Goal: Task Accomplishment & Management: Use online tool/utility

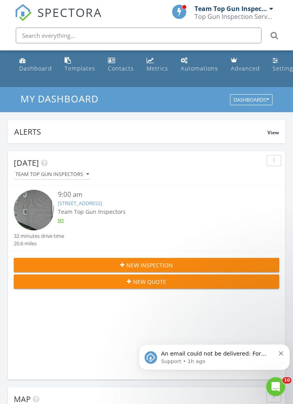
click at [281, 355] on icon "Dismiss notification" at bounding box center [281, 354] width 4 height 4
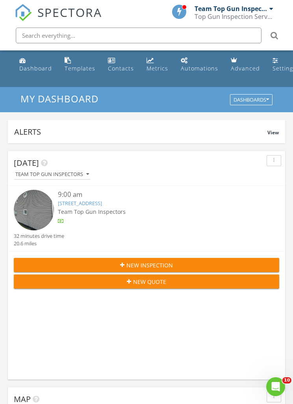
click at [77, 203] on link "8 Plum St, Rensselaer, NY 12144" at bounding box center [80, 203] width 44 height 7
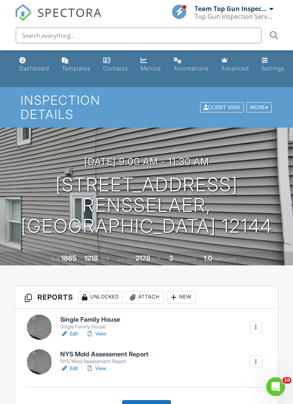
click at [78, 331] on link "Edit" at bounding box center [69, 334] width 18 height 8
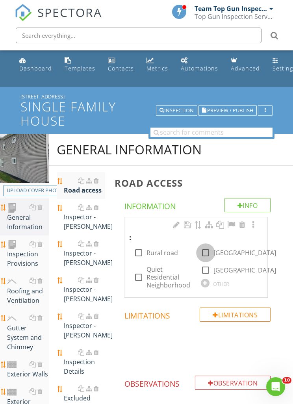
click at [207, 253] on div at bounding box center [205, 252] width 13 height 13
click at [210, 254] on div at bounding box center [205, 252] width 13 height 13
checkbox input "false"
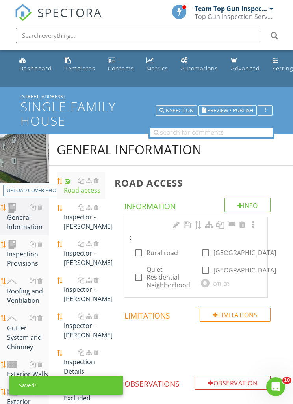
click at [207, 284] on div at bounding box center [205, 283] width 9 height 9
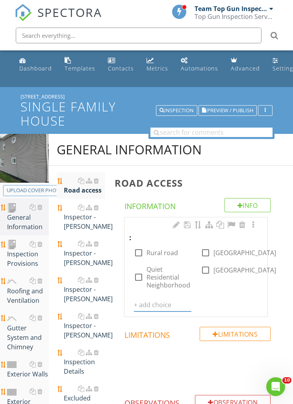
click at [148, 303] on input "text" at bounding box center [163, 305] width 58 height 13
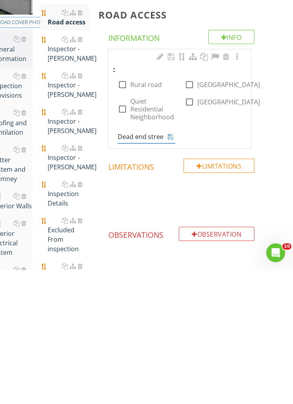
type input "[GEOGRAPHIC_DATA]"
click at [171, 268] on icon at bounding box center [171, 271] width 6 height 6
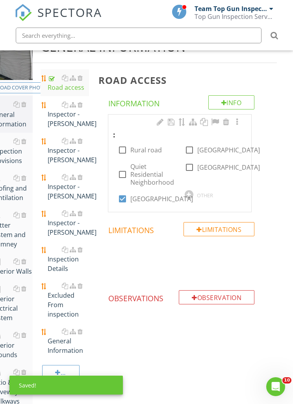
scroll to position [103, 16]
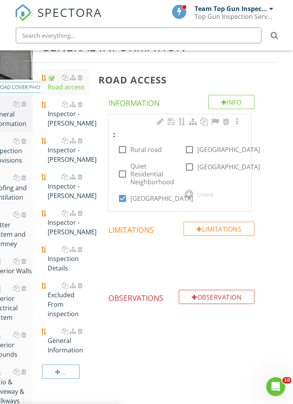
click at [61, 151] on div "Inspector - Mike" at bounding box center [68, 150] width 41 height 28
click at [65, 153] on div "Inspector - Mike" at bounding box center [68, 150] width 41 height 28
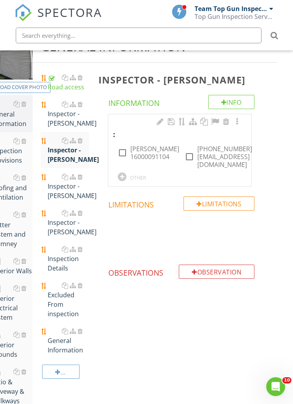
click at [123, 151] on div at bounding box center [122, 152] width 13 height 13
checkbox input "true"
click at [190, 150] on div at bounding box center [189, 156] width 13 height 13
checkbox input "true"
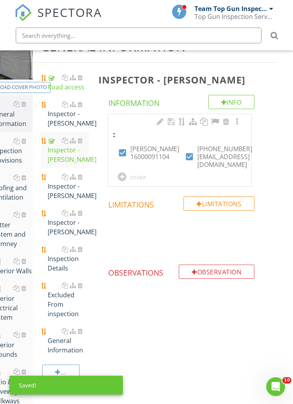
scroll to position [103, 14]
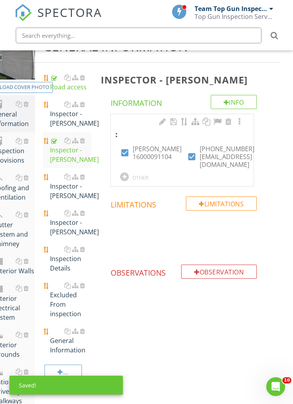
click at [68, 262] on div "Inspection Details" at bounding box center [70, 259] width 41 height 28
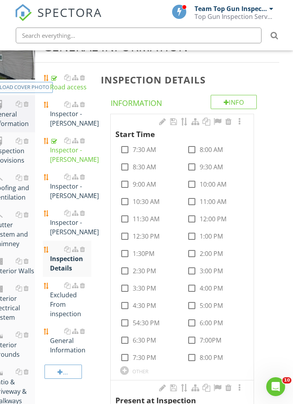
click at [127, 184] on div at bounding box center [124, 184] width 13 height 13
checkbox input "true"
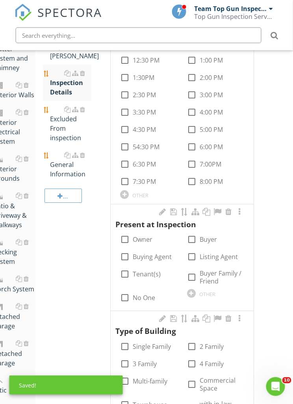
click at [194, 238] on div at bounding box center [192, 239] width 13 height 13
checkbox input "true"
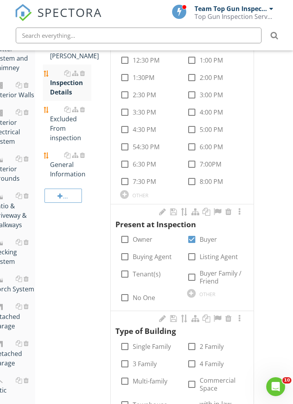
click at [125, 257] on div at bounding box center [124, 256] width 13 height 13
checkbox input "true"
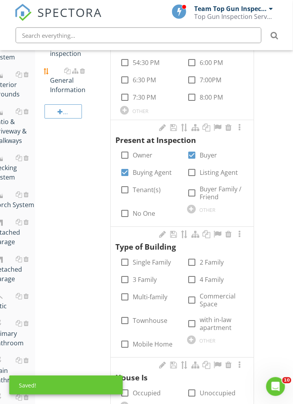
scroll to position [364, 14]
click at [124, 262] on div at bounding box center [124, 262] width 13 height 13
checkbox input "true"
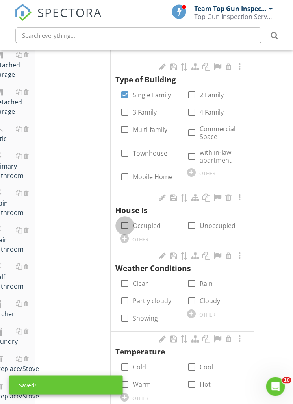
scroll to position [531, 14]
click at [126, 223] on div at bounding box center [124, 225] width 13 height 13
checkbox input "true"
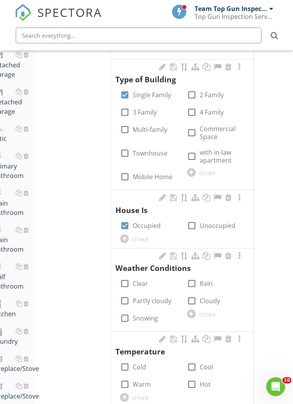
click at [126, 281] on div at bounding box center [124, 283] width 13 height 13
checkbox input "true"
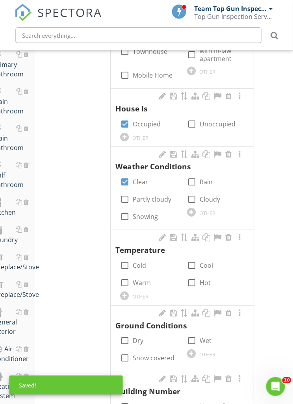
scroll to position [633, 14]
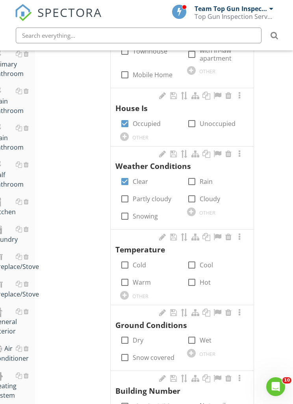
click at [194, 260] on div at bounding box center [191, 265] width 13 height 13
checkbox input "true"
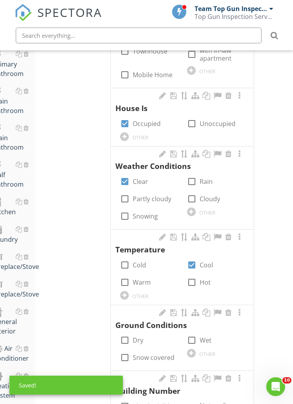
click at [127, 334] on div at bounding box center [124, 340] width 13 height 13
checkbox input "true"
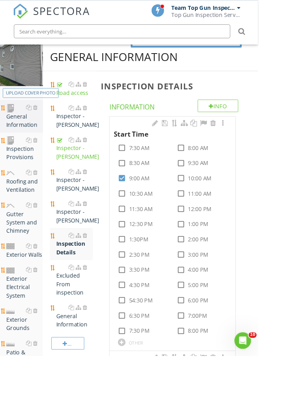
scroll to position [173, 0]
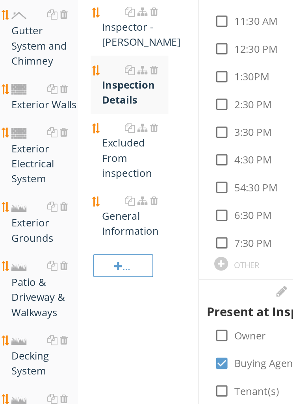
click at [82, 257] on div "General Information" at bounding box center [84, 271] width 41 height 28
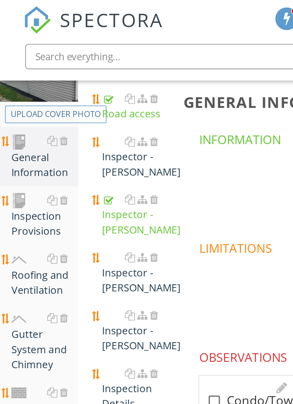
scroll to position [119, 0]
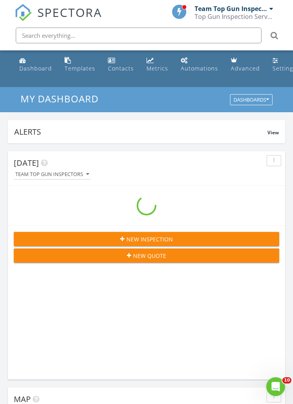
scroll to position [1348, 294]
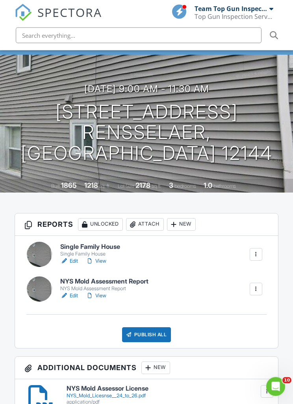
scroll to position [73, 0]
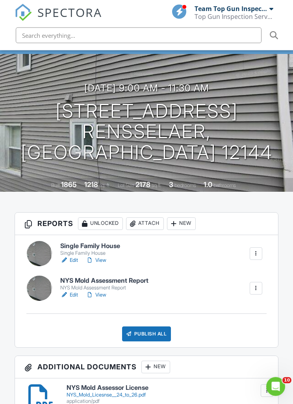
click at [72, 261] on link "Edit" at bounding box center [69, 261] width 18 height 8
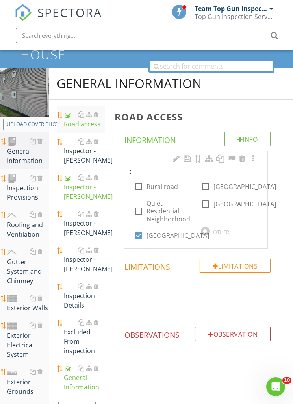
scroll to position [71, 0]
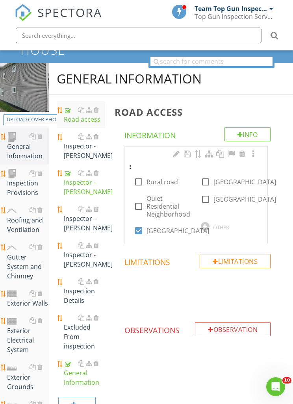
click at [23, 192] on div "Inspection Provisions" at bounding box center [28, 183] width 42 height 29
click at [23, 193] on div "Inspection Provisions" at bounding box center [28, 183] width 42 height 29
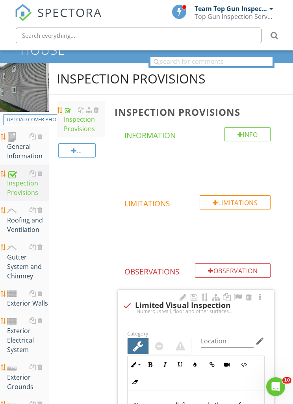
click at [30, 226] on div "Roofing and Ventilation" at bounding box center [28, 219] width 42 height 29
click at [31, 223] on div "Roofing and Ventilation" at bounding box center [28, 219] width 42 height 29
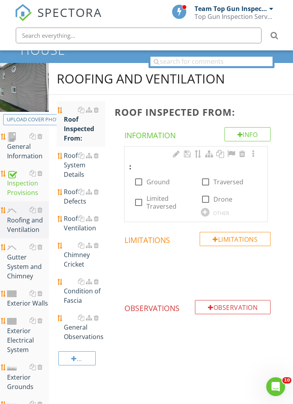
click at [140, 180] on div at bounding box center [138, 181] width 13 height 13
checkbox input "true"
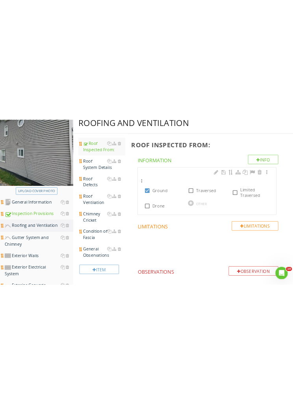
scroll to position [71, 0]
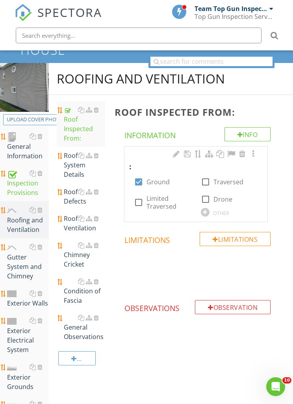
click at [80, 171] on div "Roof System Details" at bounding box center [84, 165] width 41 height 28
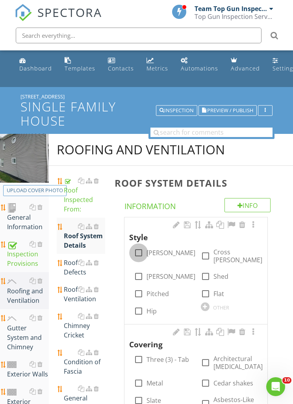
click at [139, 254] on div at bounding box center [138, 252] width 13 height 13
checkbox input "true"
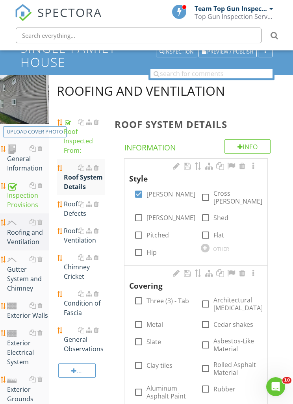
scroll to position [59, 0]
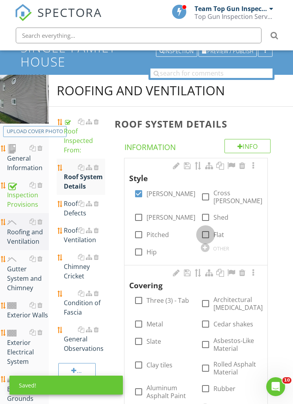
click at [207, 228] on div at bounding box center [205, 234] width 13 height 13
checkbox input "true"
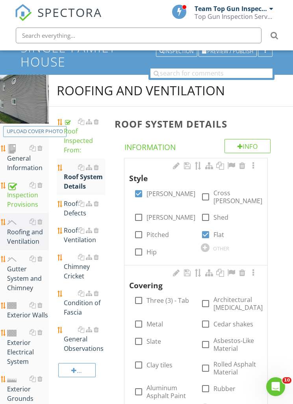
click at [28, 166] on div "General Information" at bounding box center [28, 157] width 42 height 29
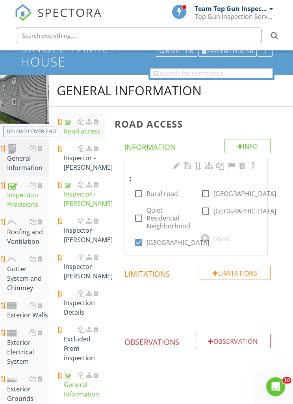
click at [84, 310] on div "Inspection Details" at bounding box center [84, 303] width 41 height 28
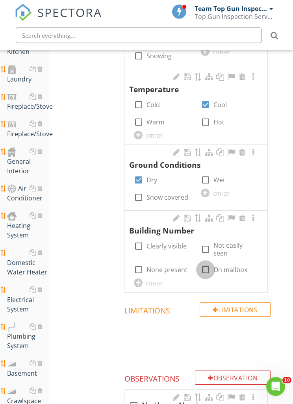
scroll to position [794, 0]
click at [207, 263] on div at bounding box center [205, 269] width 13 height 13
checkbox input "true"
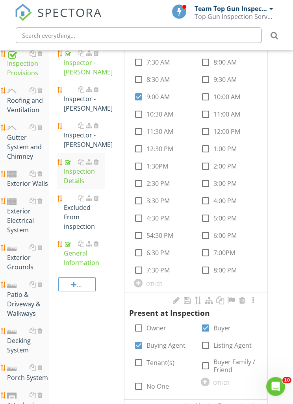
scroll to position [181, 0]
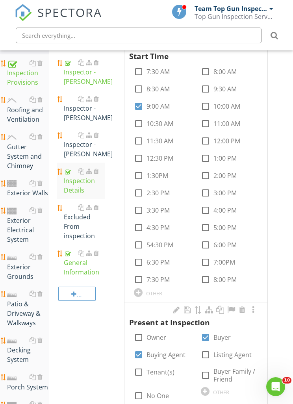
click at [30, 121] on div "Roofing and Ventilation" at bounding box center [28, 109] width 42 height 29
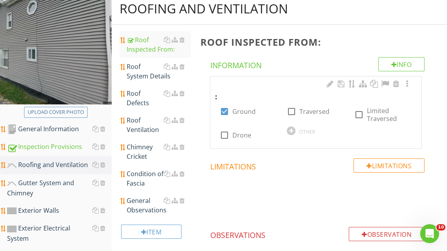
scroll to position [95, 0]
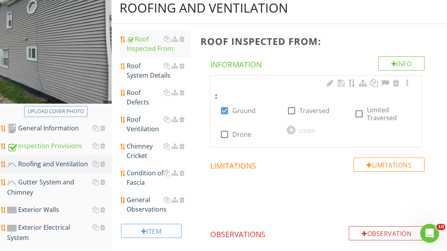
click at [146, 70] on div "Roof System Details" at bounding box center [159, 70] width 64 height 19
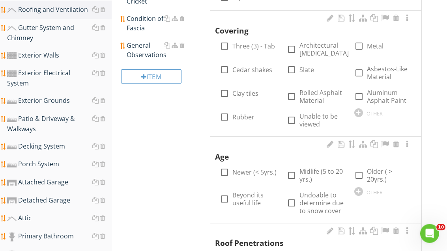
scroll to position [250, 0]
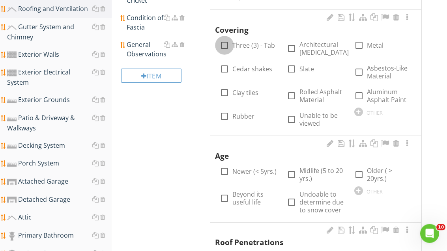
click at [226, 39] on div at bounding box center [224, 45] width 13 height 13
checkbox input "true"
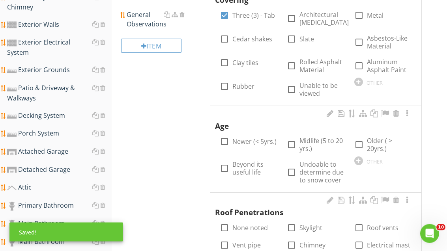
scroll to position [280, 0]
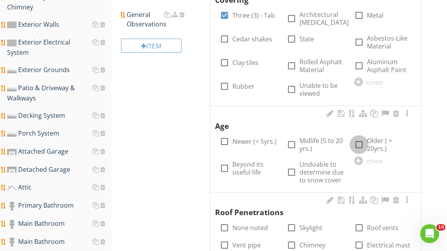
click at [293, 138] on div at bounding box center [358, 144] width 13 height 13
checkbox input "true"
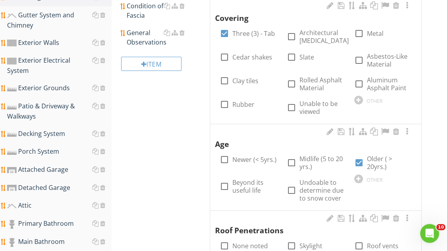
scroll to position [0, 0]
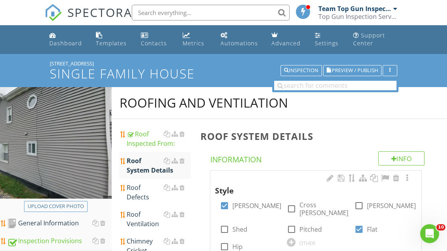
click at [69, 208] on div "Upload cover photo" at bounding box center [56, 207] width 56 height 8
type input "C:\fakepath\image.jpg"
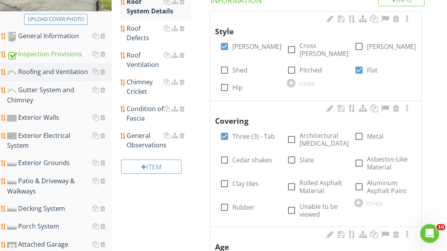
scroll to position [159, 0]
click at [226, 201] on div at bounding box center [224, 207] width 13 height 13
checkbox input "true"
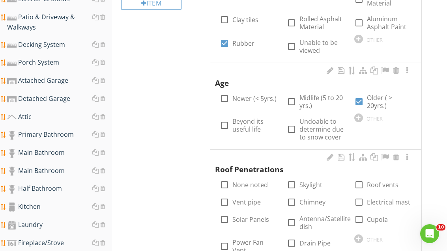
scroll to position [322, 0]
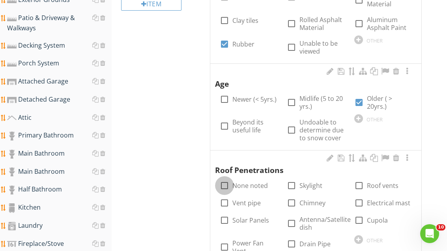
click at [223, 179] on div at bounding box center [224, 185] width 13 height 13
checkbox input "true"
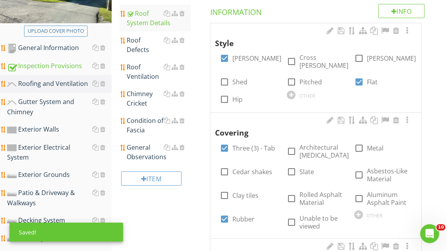
scroll to position [148, 0]
click at [143, 46] on div "Roof Defects" at bounding box center [159, 44] width 64 height 19
click at [145, 42] on div "Roof Defects" at bounding box center [159, 44] width 64 height 19
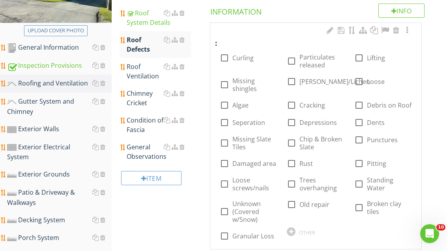
click at [138, 73] on div "Roof Ventilation" at bounding box center [159, 71] width 64 height 19
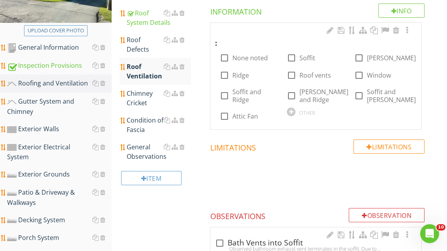
click at [291, 58] on div at bounding box center [291, 57] width 13 height 13
checkbox input "true"
click at [224, 97] on div at bounding box center [224, 95] width 13 height 13
checkbox input "true"
click at [292, 58] on div at bounding box center [291, 57] width 13 height 13
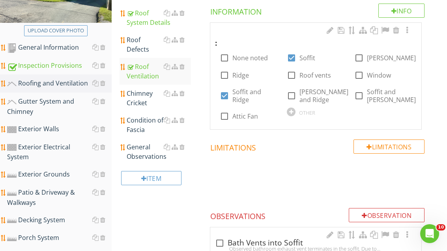
checkbox input "false"
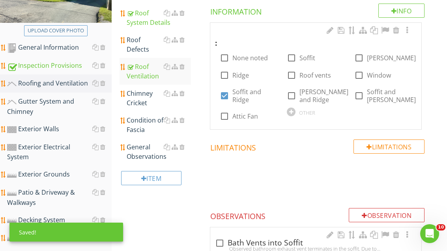
click at [141, 97] on div "Chimney Cricket" at bounding box center [159, 98] width 64 height 19
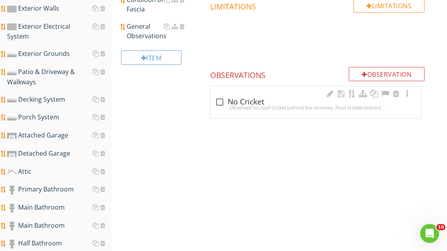
scroll to position [200, 0]
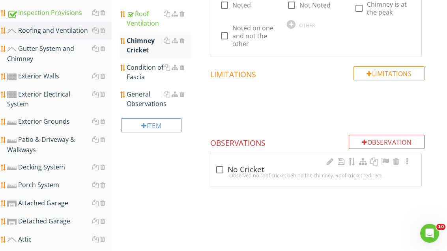
click at [141, 71] on div "Condition of Fascia" at bounding box center [159, 72] width 64 height 19
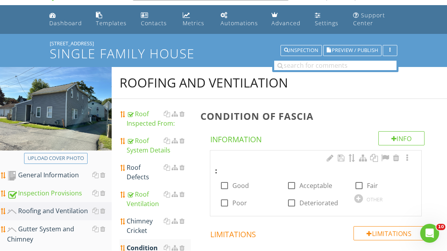
click at [293, 185] on div at bounding box center [291, 185] width 13 height 13
checkbox input "true"
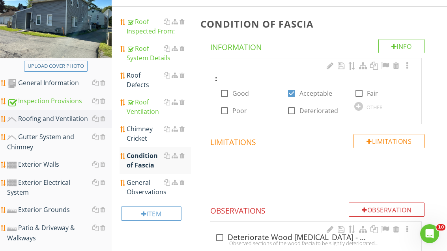
scroll to position [115, 0]
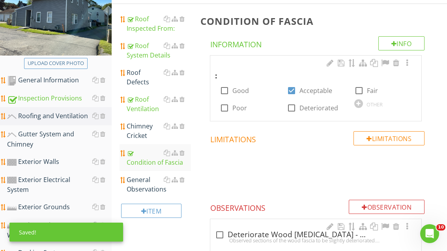
click at [145, 187] on div "General Observations" at bounding box center [159, 184] width 64 height 19
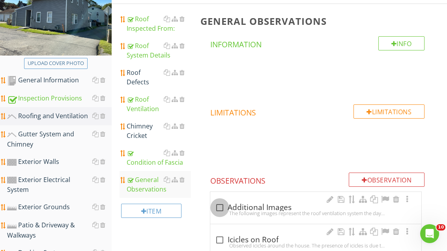
click at [221, 208] on div at bounding box center [219, 207] width 13 height 13
checkbox input "true"
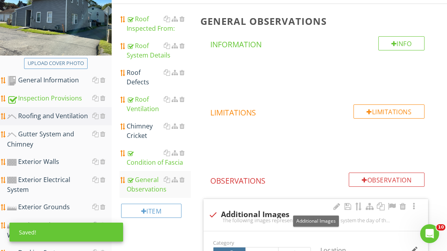
click at [293, 207] on div at bounding box center [391, 207] width 9 height 8
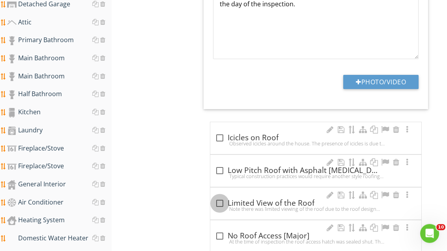
scroll to position [418, 0]
click at [217, 203] on div at bounding box center [219, 203] width 13 height 13
checkbox input "true"
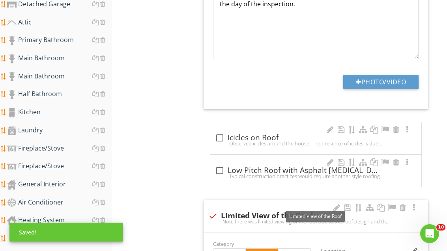
click at [293, 207] on div at bounding box center [391, 208] width 9 height 8
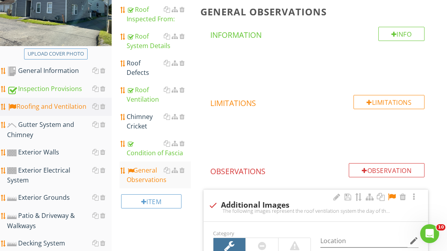
scroll to position [116, 0]
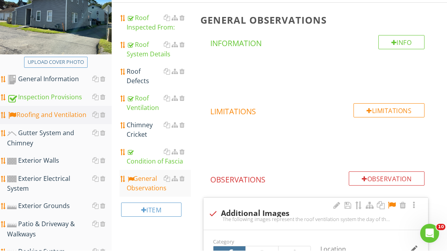
click at [142, 79] on div "Roof Defects" at bounding box center [159, 76] width 64 height 19
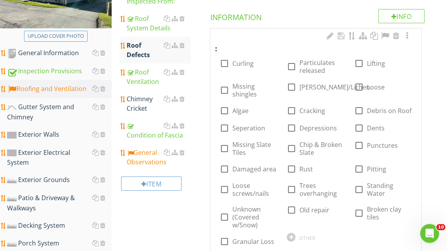
scroll to position [142, 0]
click at [50, 115] on div "Gutter System and Chimney" at bounding box center [59, 112] width 104 height 20
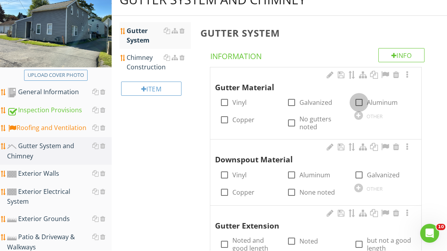
scroll to position [103, 0]
click at [293, 101] on div at bounding box center [358, 102] width 13 height 13
checkbox input "true"
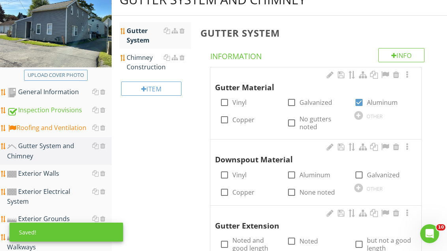
click at [293, 174] on div at bounding box center [291, 174] width 13 height 13
checkbox input "true"
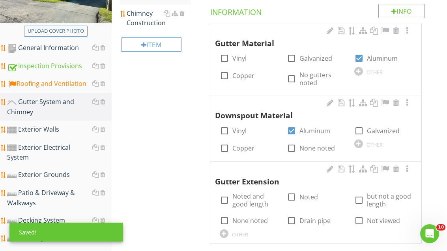
scroll to position [151, 0]
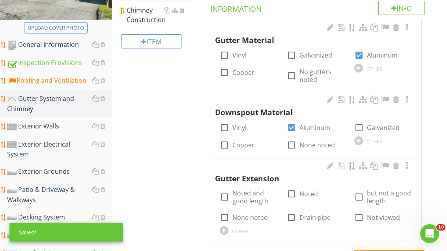
click at [293, 192] on div at bounding box center [291, 193] width 13 height 13
checkbox input "true"
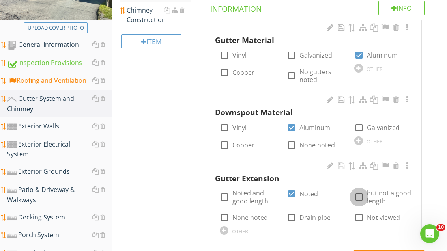
click at [293, 197] on div at bounding box center [358, 196] width 13 height 13
checkbox input "true"
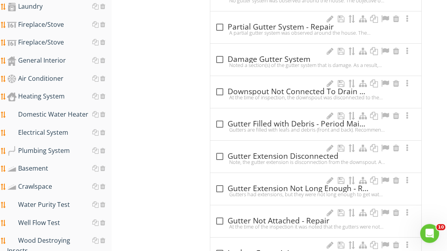
scroll to position [542, 0]
click at [223, 184] on div at bounding box center [219, 188] width 13 height 13
checkbox input "true"
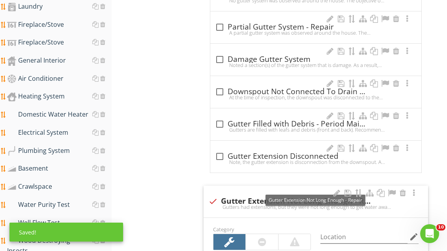
click at [293, 189] on div at bounding box center [391, 193] width 9 height 8
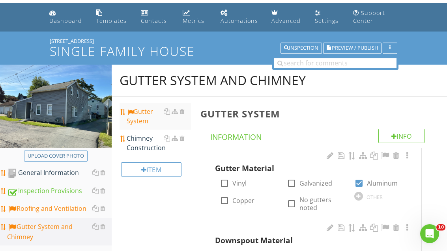
scroll to position [0, 0]
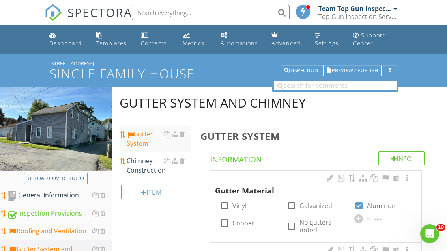
click at [159, 167] on div "Chimney Construction" at bounding box center [159, 165] width 64 height 19
click at [158, 166] on div "Chimney Construction" at bounding box center [159, 165] width 64 height 19
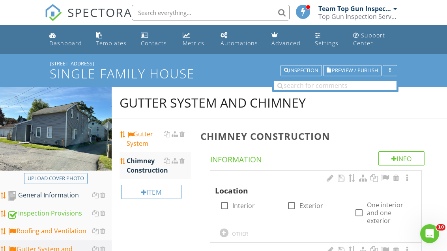
click at [225, 204] on div at bounding box center [224, 205] width 13 height 13
checkbox input "true"
click at [292, 207] on div at bounding box center [291, 205] width 13 height 13
checkbox input "true"
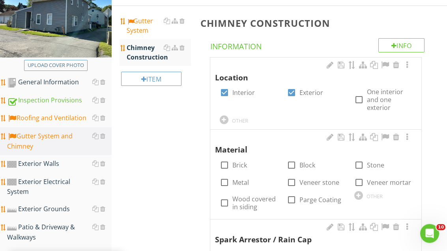
scroll to position [113, 0]
click at [293, 195] on div "check_box_outline_blank Parge Coating" at bounding box center [314, 199] width 54 height 9
click at [293, 204] on div at bounding box center [291, 199] width 13 height 13
checkbox input "true"
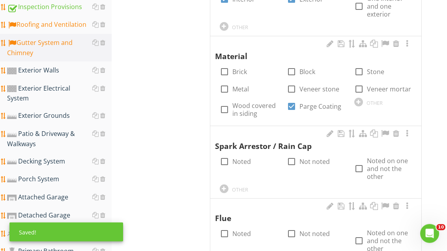
scroll to position [207, 0]
click at [227, 162] on div at bounding box center [224, 161] width 13 height 13
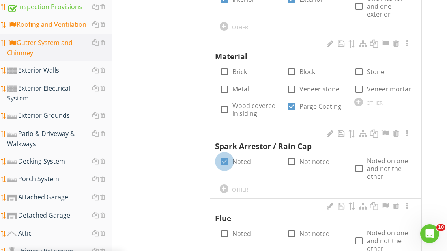
checkbox input "true"
click at [225, 232] on div at bounding box center [224, 233] width 13 height 13
checkbox input "true"
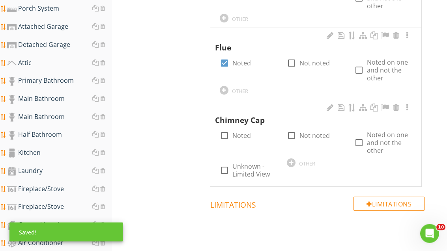
scroll to position [378, 0]
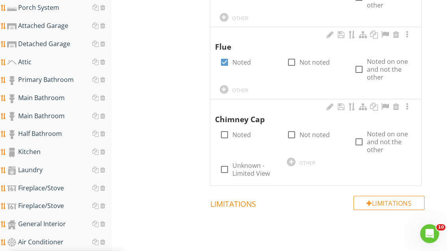
click at [293, 104] on div at bounding box center [329, 107] width 9 height 8
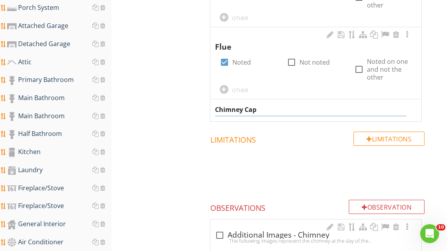
click at [264, 110] on input "Chimney Cap" at bounding box center [311, 109] width 192 height 13
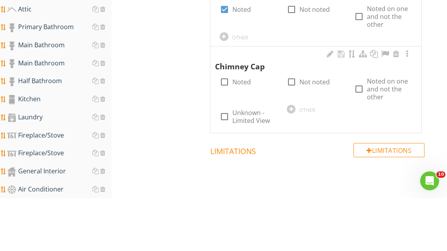
scroll to position [431, 0]
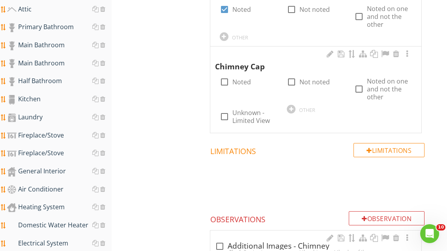
click at [293, 50] on div at bounding box center [329, 54] width 9 height 8
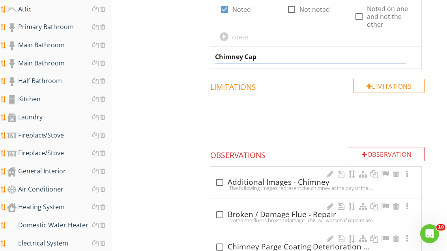
click at [263, 54] on input "Chimney Cap" at bounding box center [311, 56] width 192 height 13
type input "Chimney Crown"
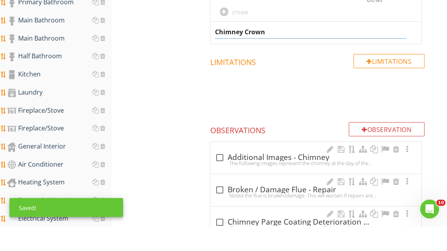
click at [176, 66] on div "Gutter System and Chimney Gutter System Chimney Construction Item Chimney Const…" at bounding box center [279, 112] width 335 height 912
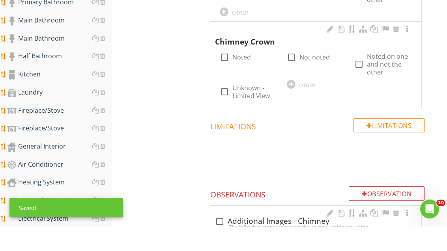
scroll to position [456, 0]
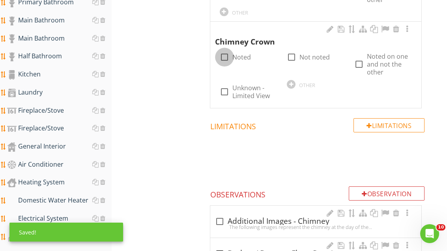
click at [225, 55] on div at bounding box center [224, 56] width 13 height 13
checkbox input "true"
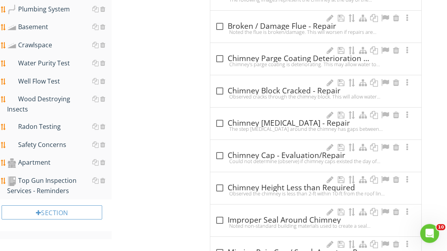
scroll to position [675, 0]
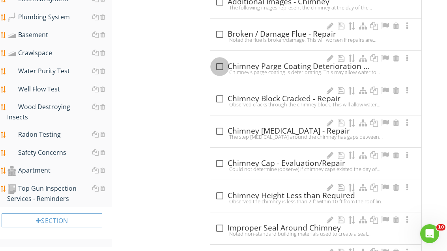
click at [219, 61] on div at bounding box center [219, 66] width 13 height 13
checkbox input "true"
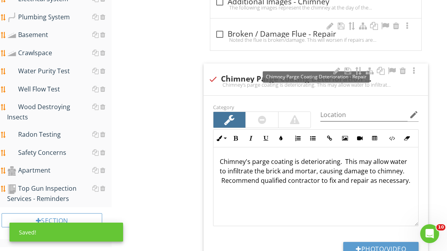
click at [293, 67] on div at bounding box center [391, 71] width 9 height 8
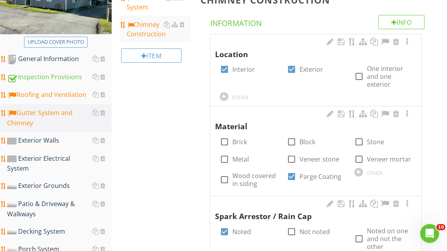
scroll to position [139, 0]
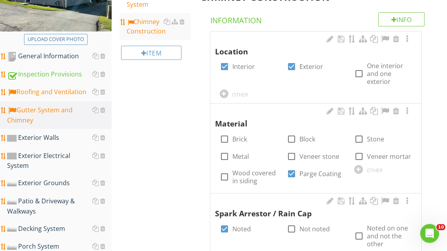
click at [53, 141] on div "Exterior Walls" at bounding box center [59, 138] width 104 height 10
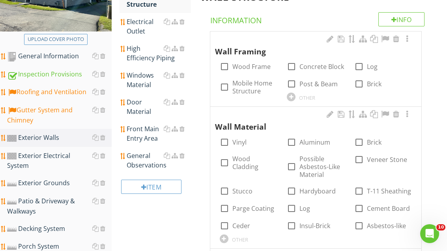
click at [225, 63] on div at bounding box center [224, 66] width 13 height 13
checkbox input "true"
click at [226, 146] on div at bounding box center [224, 142] width 13 height 13
checkbox input "true"
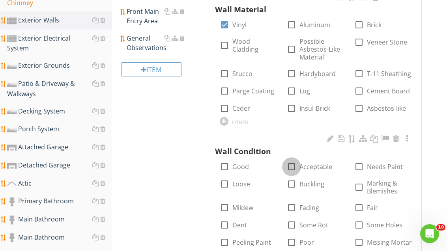
click at [292, 163] on div at bounding box center [291, 166] width 13 height 13
checkbox input "true"
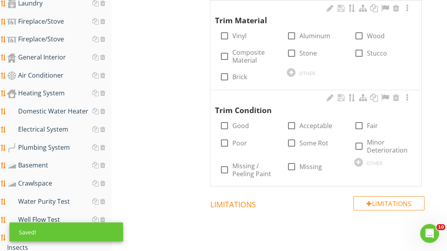
scroll to position [545, 0]
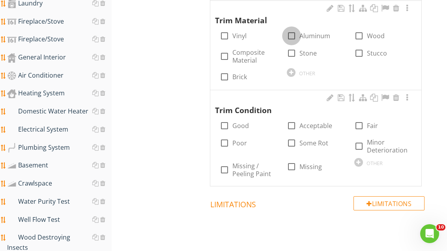
click at [293, 31] on div at bounding box center [291, 35] width 13 height 13
checkbox input "true"
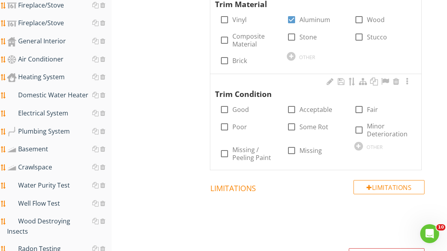
scroll to position [561, 0]
click at [228, 16] on div at bounding box center [224, 19] width 13 height 13
checkbox input "true"
click at [290, 107] on div at bounding box center [291, 108] width 13 height 13
checkbox input "true"
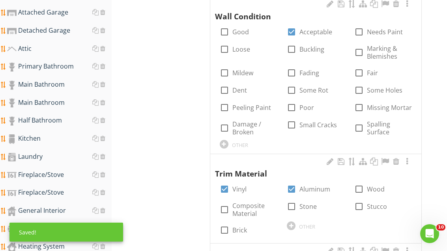
scroll to position [395, 0]
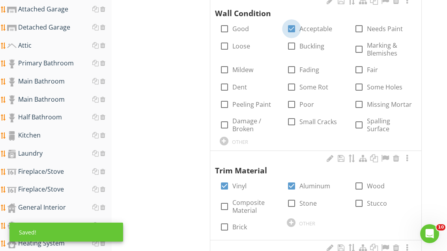
click at [291, 28] on div at bounding box center [291, 28] width 13 height 13
checkbox input "false"
click at [293, 86] on div at bounding box center [358, 86] width 13 height 13
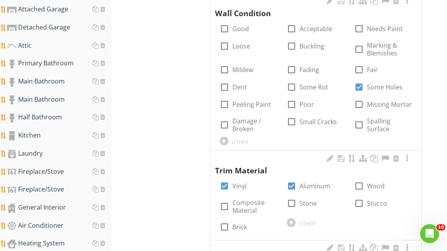
click at [293, 84] on div at bounding box center [358, 86] width 13 height 13
checkbox input "false"
click at [290, 26] on div at bounding box center [291, 28] width 13 height 13
checkbox input "true"
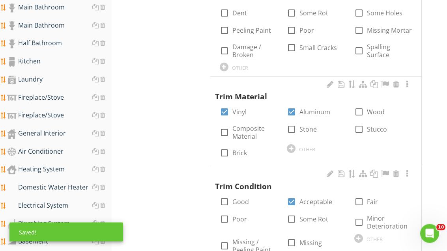
scroll to position [472, 0]
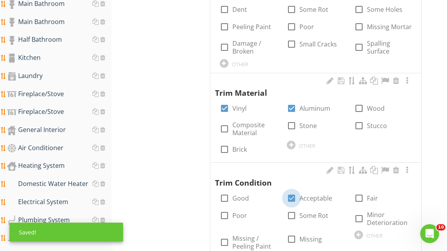
click at [290, 197] on div at bounding box center [291, 198] width 13 height 13
checkbox input "false"
click at [293, 232] on div at bounding box center [358, 235] width 9 height 9
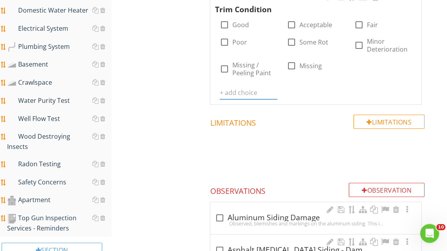
scroll to position [646, 0]
click at [235, 88] on input "text" at bounding box center [249, 92] width 58 height 13
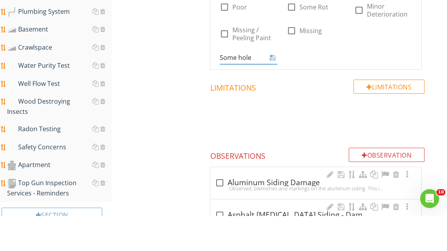
type input "Some holes"
click at [274, 89] on icon at bounding box center [273, 92] width 6 height 6
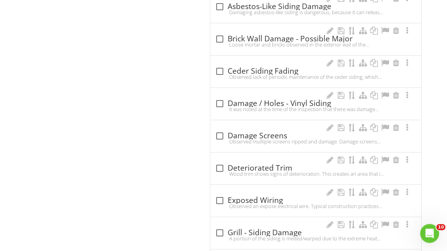
scroll to position [938, 0]
click at [223, 99] on div at bounding box center [219, 103] width 13 height 13
checkbox input "true"
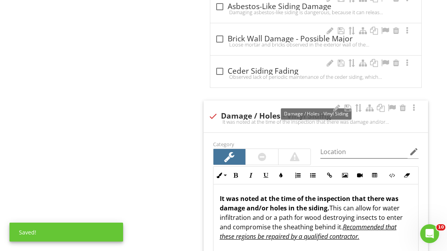
click at [293, 104] on div at bounding box center [391, 108] width 9 height 8
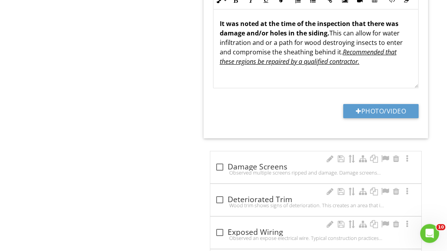
scroll to position [1113, 0]
click at [293, 104] on button "Photo/Video" at bounding box center [380, 111] width 75 height 14
type input "C:\fakepath\image.jpg"
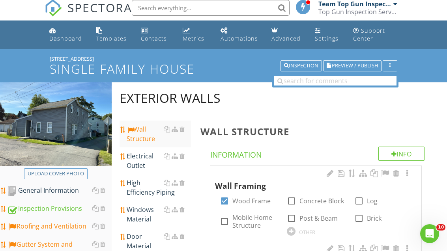
scroll to position [12, 0]
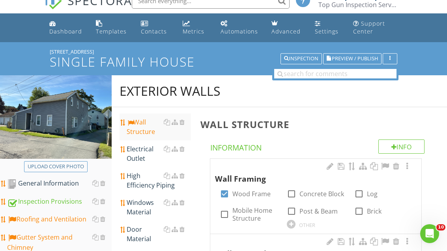
click at [140, 156] on div "Electrical Outlet" at bounding box center [159, 153] width 64 height 19
click at [141, 153] on div "Electrical Outlet" at bounding box center [159, 153] width 64 height 19
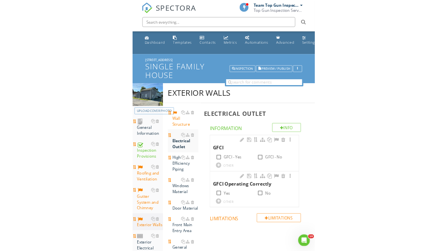
scroll to position [12, 0]
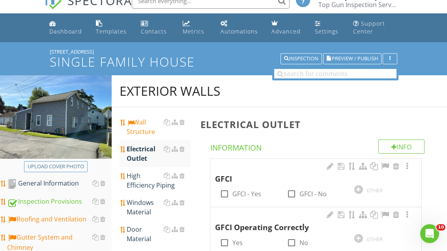
click at [223, 193] on div at bounding box center [224, 193] width 13 height 13
checkbox input "true"
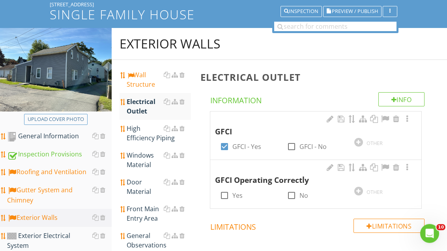
scroll to position [68, 0]
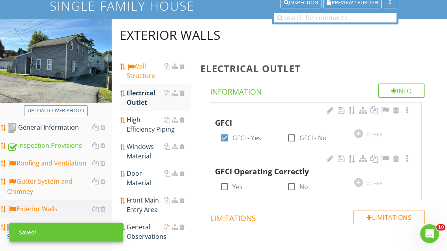
click at [225, 183] on div at bounding box center [224, 186] width 13 height 13
checkbox input "true"
click at [290, 183] on div at bounding box center [291, 186] width 13 height 13
checkbox input "true"
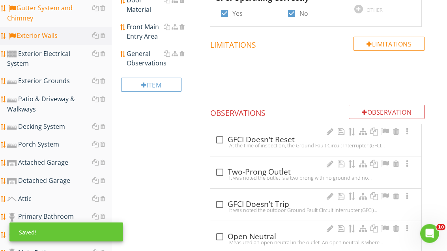
scroll to position [242, 0]
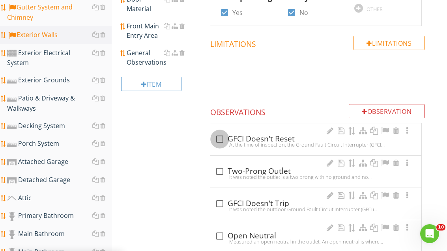
click at [220, 136] on div at bounding box center [219, 138] width 13 height 13
checkbox input "true"
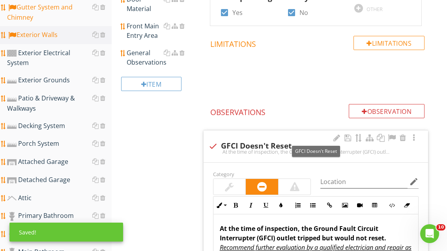
click at [293, 135] on div at bounding box center [391, 138] width 9 height 8
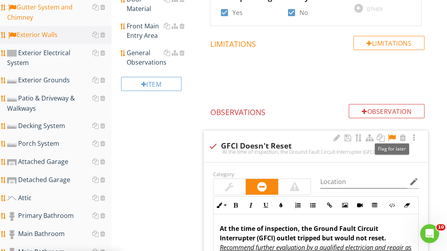
click at [293, 186] on div at bounding box center [294, 187] width 32 height 16
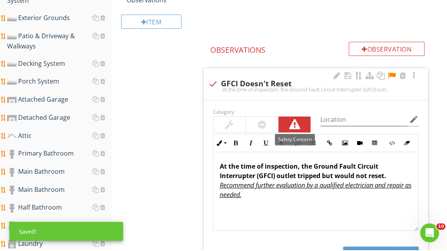
scroll to position [304, 0]
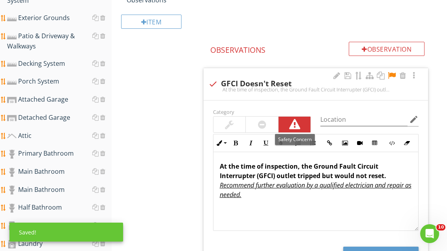
click at [293, 248] on button "Photo/Video" at bounding box center [380, 254] width 75 height 14
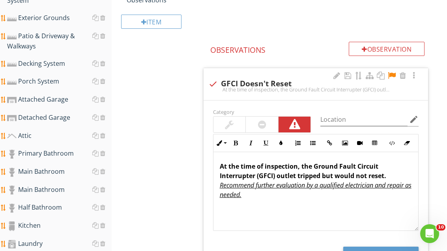
type input "C:\fakepath\image.jpg"
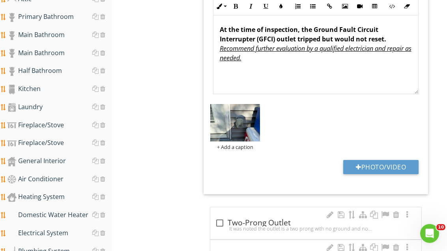
click at [293, 160] on button "Photo/Video" at bounding box center [380, 167] width 75 height 14
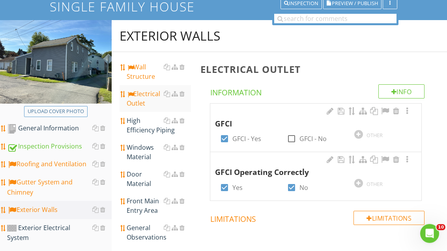
scroll to position [67, 0]
click at [148, 155] on div "Windows Material" at bounding box center [159, 152] width 64 height 19
click at [148, 154] on div "Windows Material" at bounding box center [159, 152] width 64 height 19
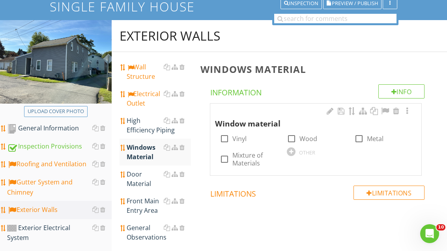
click at [225, 134] on div at bounding box center [224, 138] width 13 height 13
checkbox input "true"
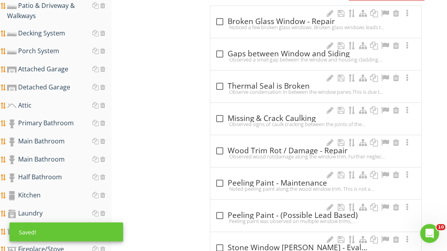
scroll to position [335, 0]
click at [222, 85] on div at bounding box center [219, 86] width 13 height 13
checkbox input "true"
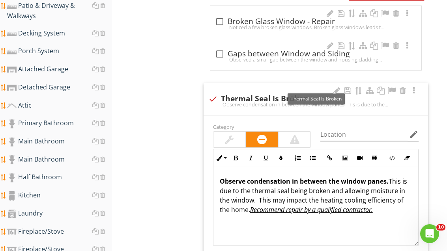
click at [293, 90] on div at bounding box center [391, 91] width 9 height 8
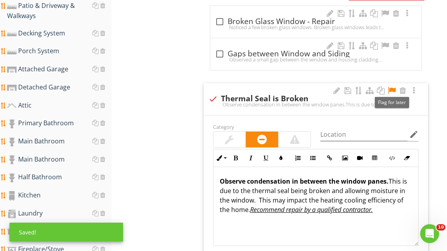
click at [233, 138] on div at bounding box center [229, 139] width 9 height 9
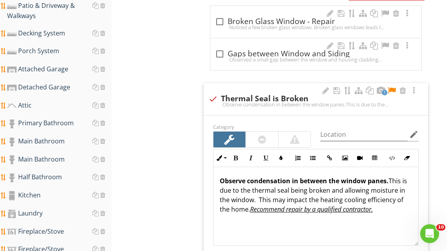
scroll to position [0, 0]
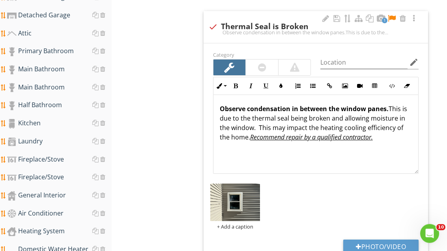
click at [293, 240] on button "Photo/Video" at bounding box center [380, 247] width 75 height 14
type input "C:\fakepath\image.jpg"
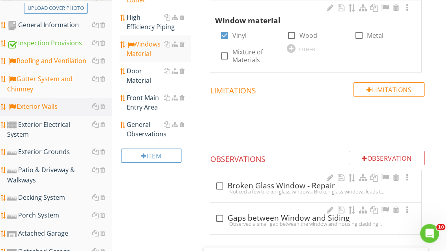
scroll to position [170, 0]
click at [136, 77] on div "Door Material" at bounding box center [159, 75] width 64 height 19
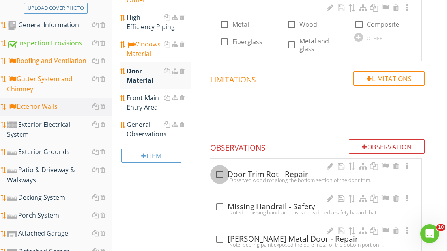
click at [221, 173] on div at bounding box center [219, 174] width 13 height 13
checkbox input "true"
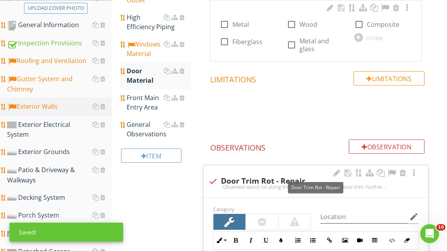
click at [293, 170] on div at bounding box center [391, 173] width 9 height 8
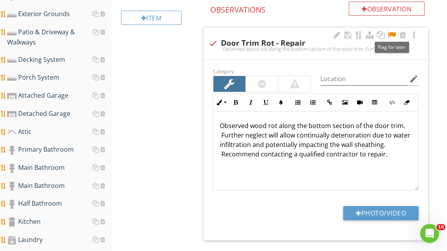
scroll to position [308, 0]
click at [293, 211] on button "Photo/Video" at bounding box center [380, 213] width 75 height 14
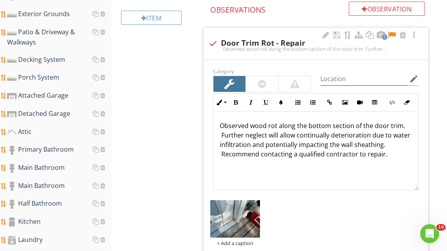
type input "C:\fakepath\image.jpg"
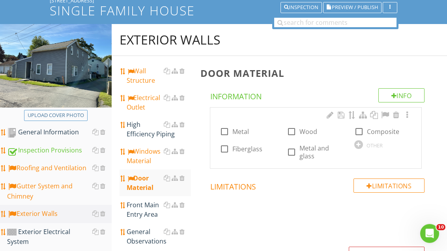
scroll to position [63, 0]
click at [293, 131] on div at bounding box center [358, 131] width 13 height 13
checkbox input "true"
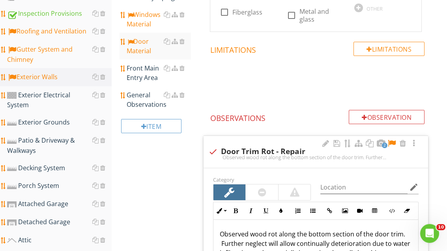
scroll to position [196, 0]
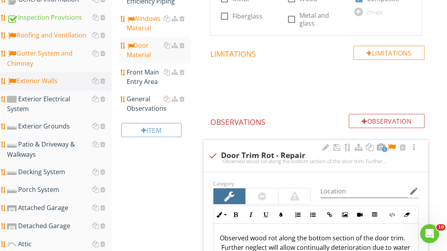
click at [151, 78] on div "Front Main Entry Area" at bounding box center [159, 76] width 64 height 19
click at [146, 78] on div "Front Main Entry Area" at bounding box center [159, 76] width 64 height 19
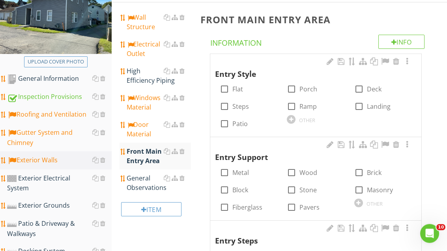
scroll to position [117, 0]
click at [293, 91] on div at bounding box center [291, 88] width 13 height 13
checkbox input "true"
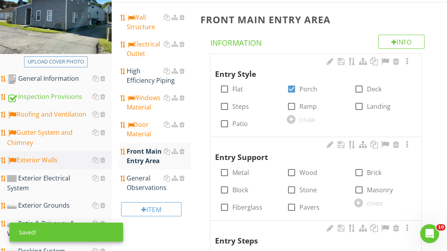
click at [144, 183] on div "General Observations" at bounding box center [159, 182] width 64 height 19
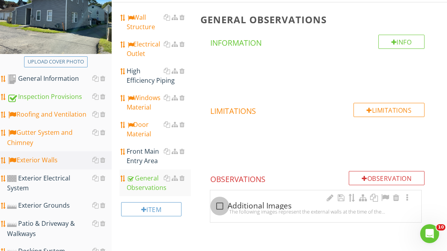
click at [222, 205] on div at bounding box center [219, 205] width 13 height 13
checkbox input "true"
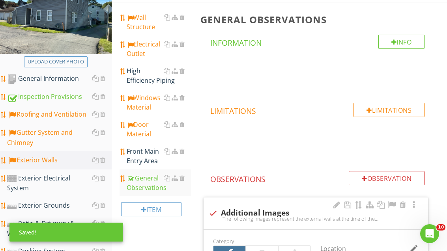
click at [293, 203] on div at bounding box center [391, 205] width 9 height 8
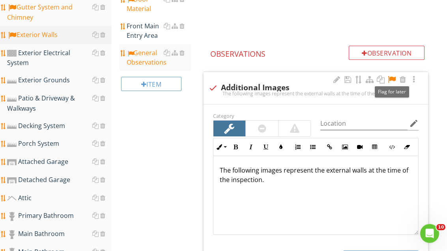
scroll to position [242, 0]
click at [46, 139] on div "Porch System" at bounding box center [59, 144] width 104 height 10
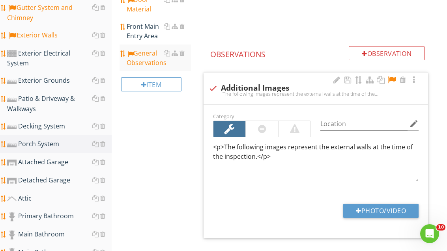
click at [52, 139] on div "Porch System" at bounding box center [59, 144] width 104 height 10
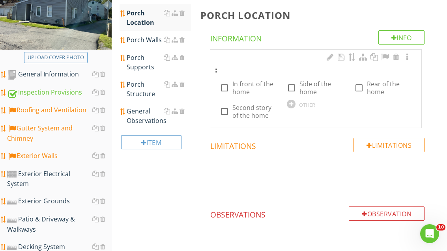
scroll to position [120, 0]
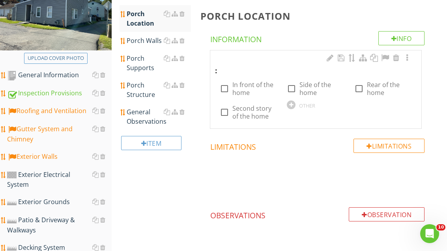
click at [226, 87] on div at bounding box center [224, 88] width 13 height 13
checkbox input "true"
click at [147, 39] on div "Porch Walls" at bounding box center [159, 40] width 64 height 9
click at [149, 42] on div "Porch Walls" at bounding box center [159, 40] width 64 height 9
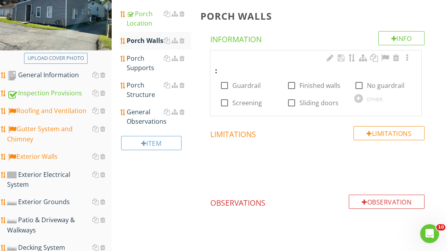
click at [291, 84] on div at bounding box center [291, 85] width 13 height 13
checkbox input "true"
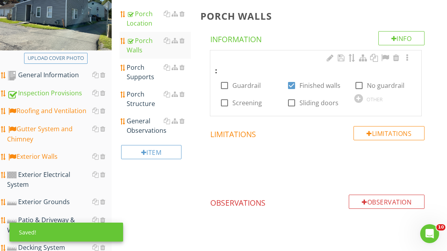
click at [144, 67] on div "Porch Supports" at bounding box center [159, 72] width 64 height 19
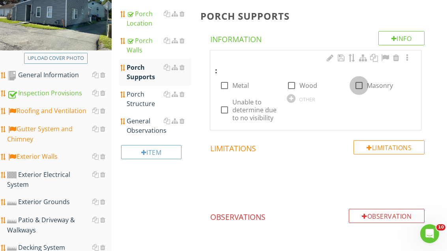
click at [293, 84] on div at bounding box center [358, 85] width 13 height 13
checkbox input "true"
click at [147, 104] on div "Porch Structure" at bounding box center [159, 98] width 64 height 19
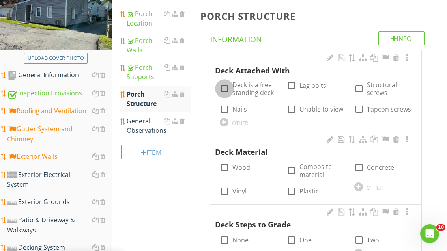
click at [228, 90] on div at bounding box center [224, 88] width 13 height 13
checkbox input "true"
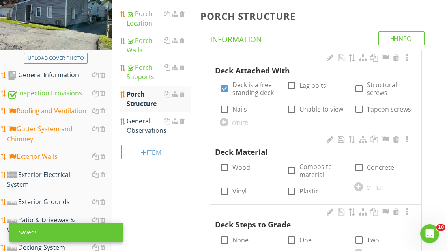
click at [293, 183] on div "OTHER" at bounding box center [383, 186] width 58 height 9
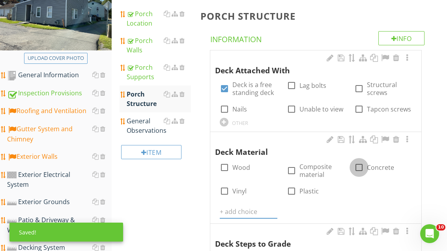
click at [293, 166] on div at bounding box center [358, 167] width 13 height 13
checkbox input "true"
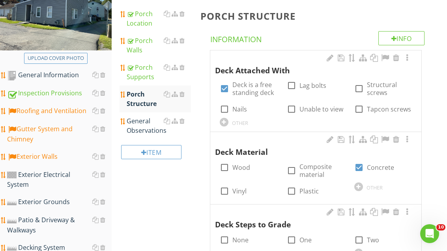
click at [293, 182] on div at bounding box center [358, 186] width 9 height 9
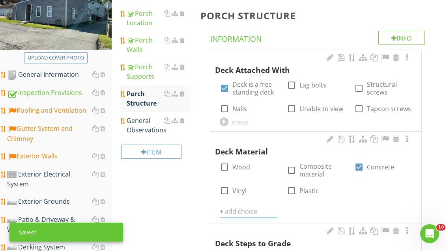
click at [235, 212] on input "text" at bounding box center [249, 211] width 58 height 13
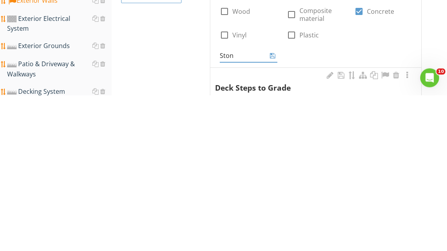
type input "Stone"
click at [273, 208] on icon at bounding box center [273, 211] width 6 height 6
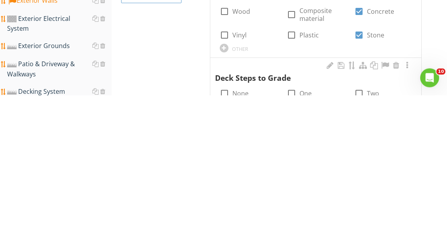
scroll to position [276, 0]
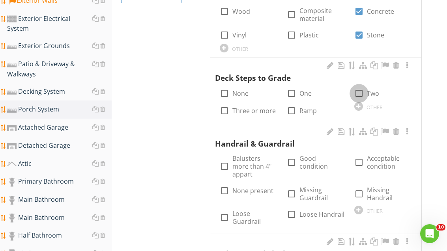
click at [293, 91] on div at bounding box center [358, 93] width 13 height 13
checkbox input "true"
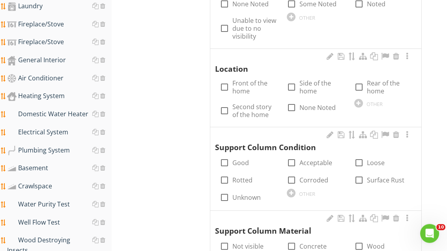
scroll to position [542, 0]
click at [221, 81] on div at bounding box center [224, 87] width 13 height 13
checkbox input "true"
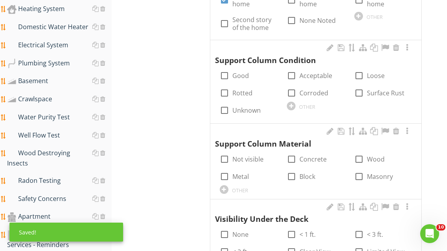
click at [229, 228] on div at bounding box center [224, 234] width 13 height 13
checkbox input "true"
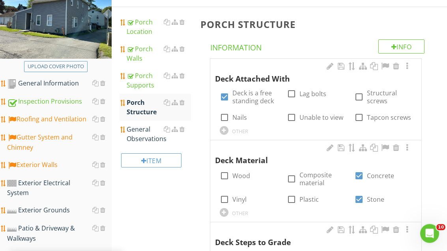
scroll to position [112, 0]
click at [148, 138] on div "General Observations" at bounding box center [159, 134] width 64 height 19
click at [151, 136] on div "General Observations" at bounding box center [159, 134] width 64 height 19
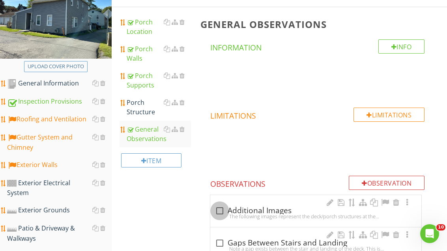
click at [223, 208] on div at bounding box center [219, 210] width 13 height 13
checkbox input "true"
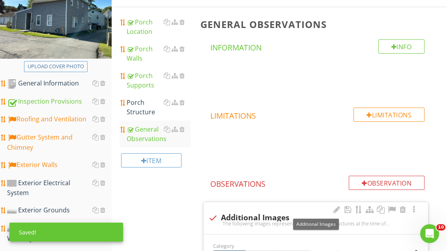
click at [293, 209] on div at bounding box center [391, 210] width 9 height 8
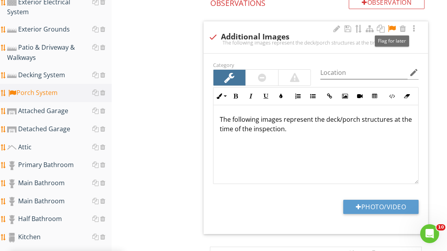
scroll to position [296, 0]
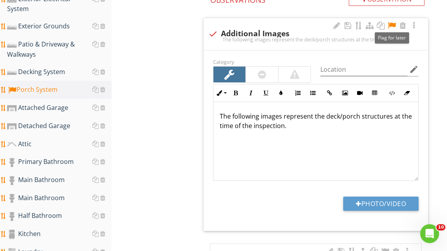
click at [293, 201] on button "Photo/Video" at bounding box center [380, 204] width 75 height 14
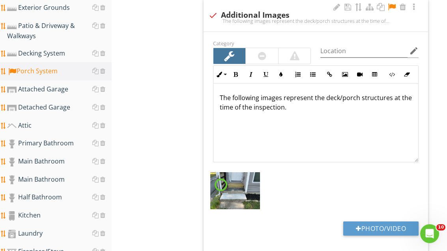
scroll to position [325, 0]
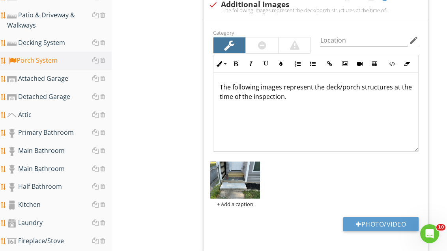
click at [293, 220] on button "Photo/Video" at bounding box center [380, 224] width 75 height 14
type input "C:\fakepath\image.jpg"
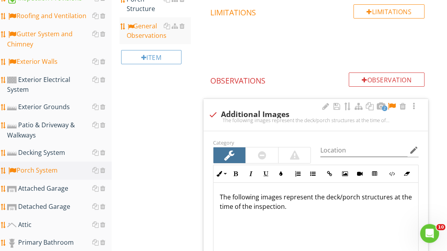
scroll to position [214, 0]
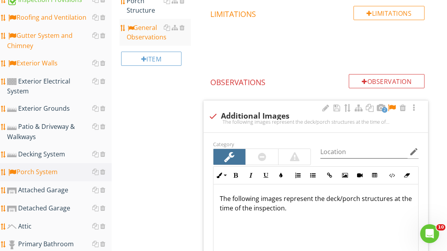
click at [71, 81] on div "Exterior Electrical System" at bounding box center [59, 86] width 104 height 20
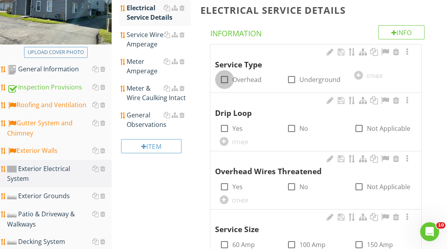
scroll to position [126, 0]
click at [223, 80] on div at bounding box center [224, 79] width 13 height 13
checkbox input "true"
click at [225, 126] on div at bounding box center [224, 128] width 13 height 13
checkbox input "true"
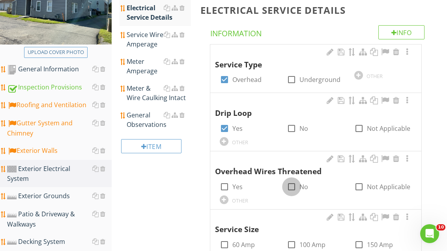
click at [292, 184] on div at bounding box center [291, 186] width 13 height 13
checkbox input "true"
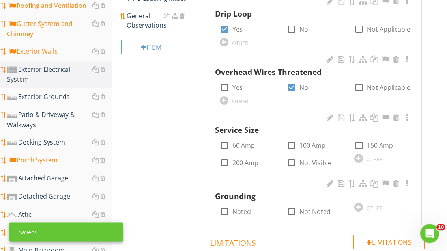
scroll to position [225, 0]
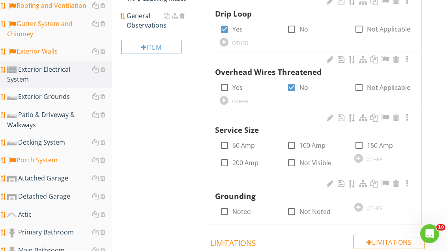
click at [228, 159] on div at bounding box center [224, 162] width 13 height 13
checkbox input "true"
click at [291, 210] on div at bounding box center [291, 211] width 13 height 13
checkbox input "true"
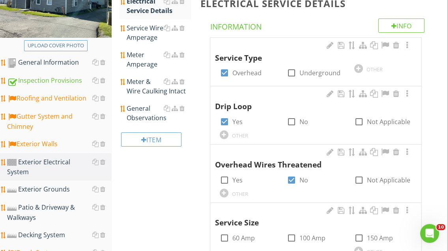
scroll to position [99, 0]
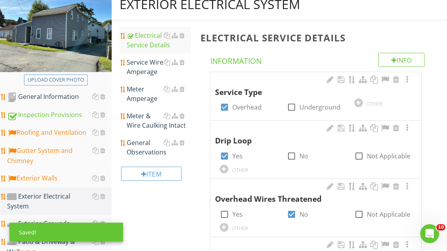
click at [55, 180] on div "Exterior Walls" at bounding box center [59, 178] width 104 height 10
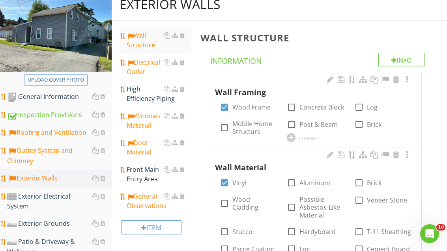
click at [140, 97] on div "High Efficiency Piping" at bounding box center [159, 93] width 64 height 19
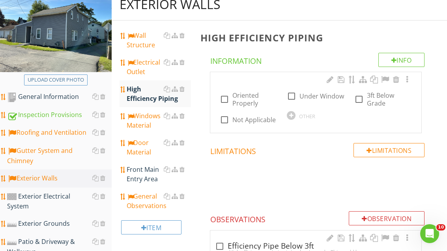
click at [228, 97] on div at bounding box center [224, 99] width 13 height 13
checkbox input "true"
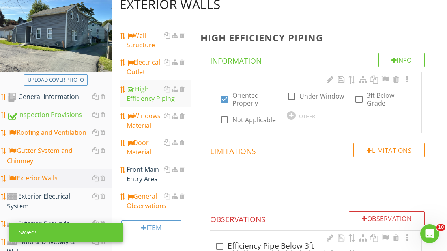
click at [71, 199] on div "Exterior Electrical System" at bounding box center [59, 202] width 104 height 20
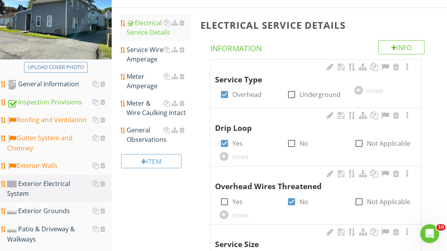
scroll to position [84, 0]
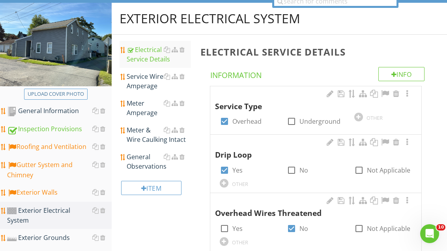
click at [146, 88] on div "Service Wire Amperage" at bounding box center [159, 81] width 64 height 19
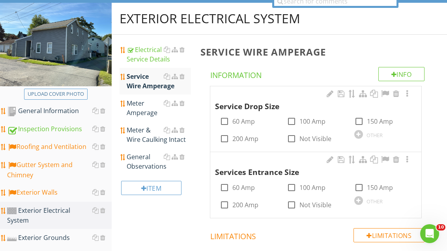
click at [225, 139] on div at bounding box center [224, 138] width 13 height 13
checkbox input "true"
click at [224, 201] on div at bounding box center [224, 204] width 13 height 13
checkbox input "true"
click at [142, 111] on div "Meter Amperage" at bounding box center [159, 108] width 64 height 19
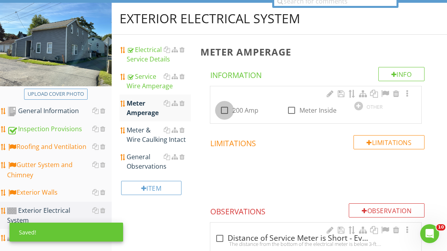
click at [223, 110] on div at bounding box center [224, 110] width 13 height 13
checkbox input "true"
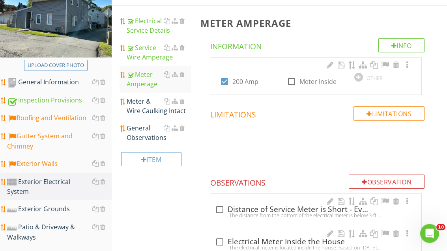
click at [148, 107] on div "Meter & Wire Caulking Intact" at bounding box center [159, 106] width 64 height 19
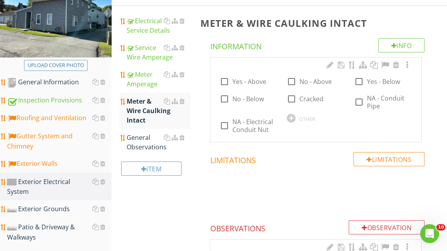
click at [292, 81] on div at bounding box center [291, 81] width 13 height 13
checkbox input "true"
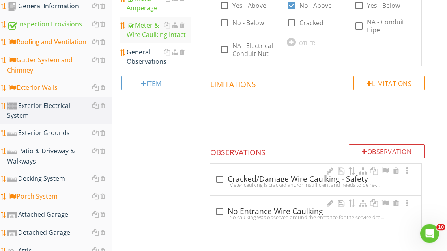
scroll to position [189, 0]
click at [217, 175] on div at bounding box center [219, 179] width 13 height 13
checkbox input "true"
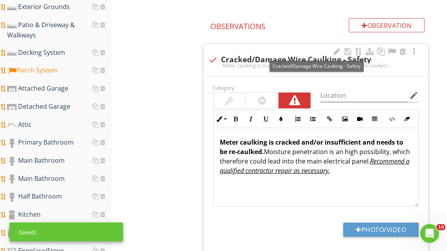
scroll to position [301, 0]
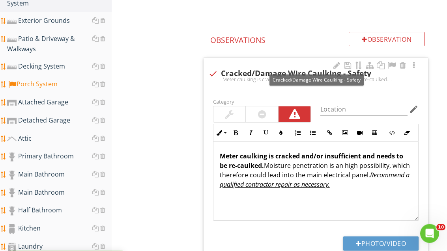
click at [293, 62] on div at bounding box center [391, 66] width 9 height 8
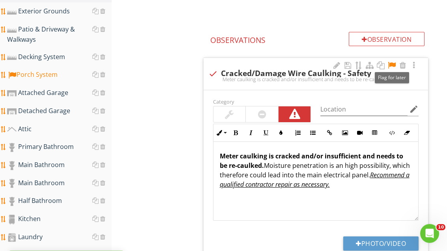
scroll to position [302, 0]
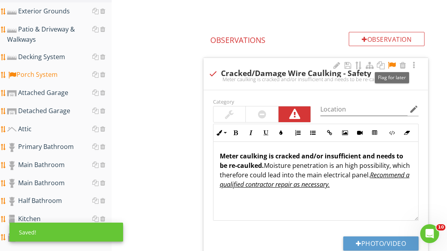
click at [293, 240] on button "Photo/Video" at bounding box center [380, 243] width 75 height 14
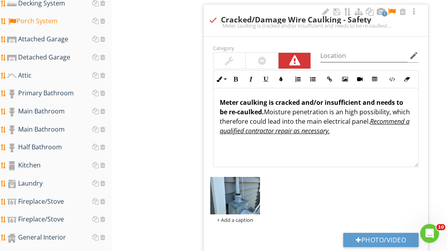
scroll to position [355, 0]
click at [293, 238] on button "Photo/Video" at bounding box center [380, 240] width 75 height 14
type input "C:\fakepath\image.jpg"
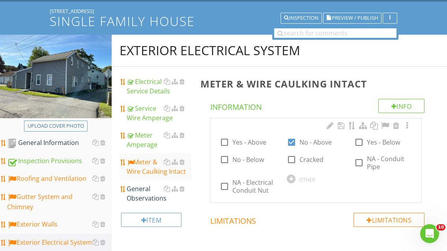
scroll to position [53, 0]
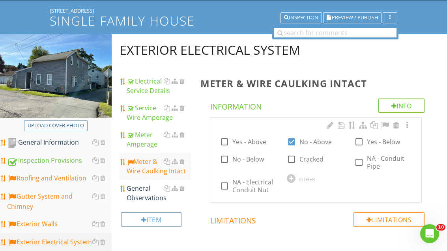
click at [135, 197] on div "General Observations" at bounding box center [159, 193] width 64 height 19
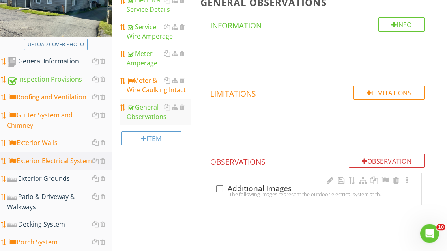
scroll to position [134, 0]
click at [223, 187] on div at bounding box center [219, 188] width 13 height 13
checkbox input "true"
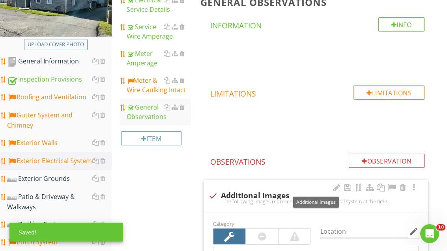
click at [293, 190] on div at bounding box center [391, 188] width 9 height 8
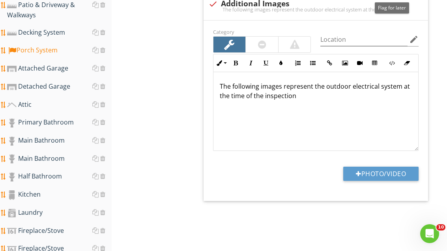
scroll to position [325, 0]
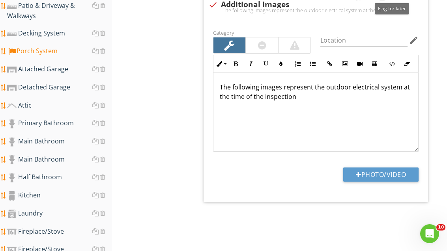
click at [293, 168] on button "Photo/Video" at bounding box center [380, 175] width 75 height 14
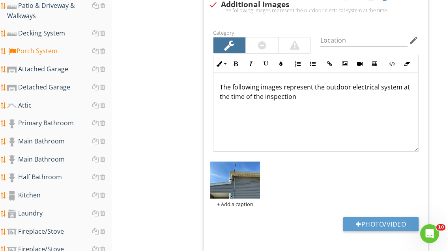
click at [293, 221] on button "Photo/Video" at bounding box center [380, 224] width 75 height 14
type input "C:\fakepath\image.jpg"
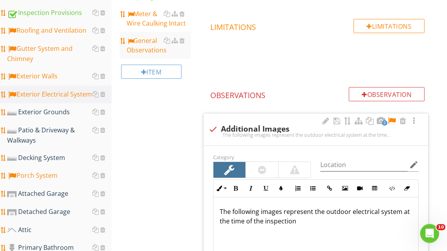
scroll to position [201, 0]
click at [52, 110] on div "Exterior Grounds" at bounding box center [59, 112] width 104 height 10
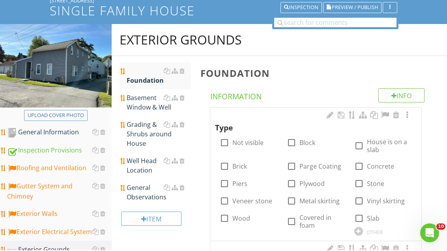
scroll to position [63, 0]
click at [292, 143] on div at bounding box center [291, 142] width 13 height 13
checkbox input "true"
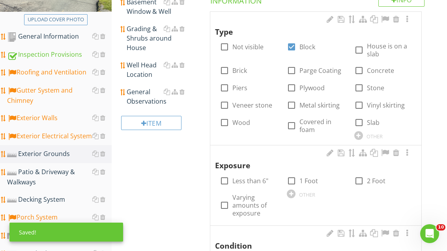
scroll to position [161, 0]
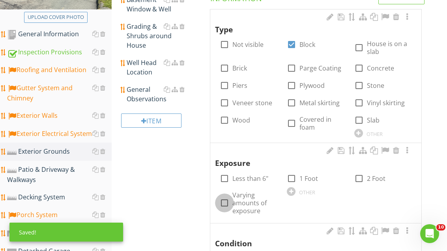
click at [229, 199] on div at bounding box center [224, 202] width 13 height 13
checkbox input "true"
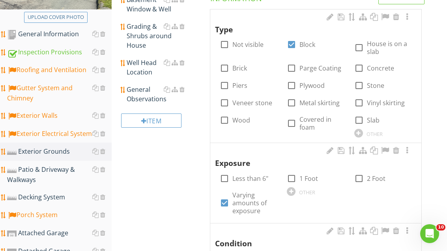
click at [293, 66] on div at bounding box center [358, 67] width 13 height 13
checkbox input "true"
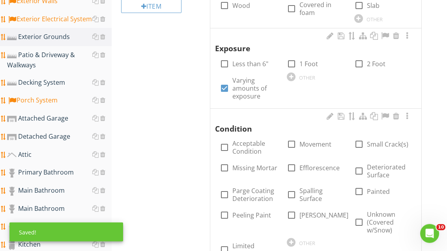
scroll to position [278, 0]
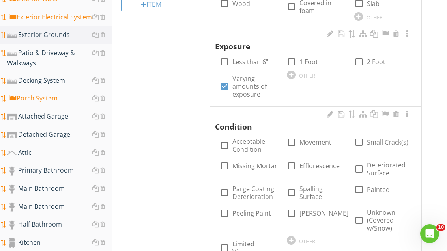
click at [225, 162] on div at bounding box center [224, 165] width 13 height 13
checkbox input "true"
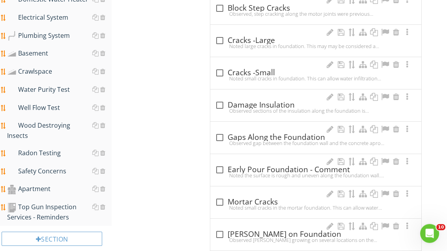
scroll to position [647, 0]
click at [222, 197] on div at bounding box center [219, 201] width 13 height 13
checkbox input "true"
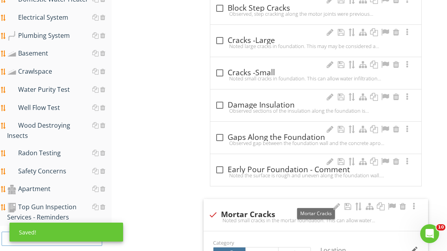
click at [293, 203] on div at bounding box center [391, 207] width 9 height 8
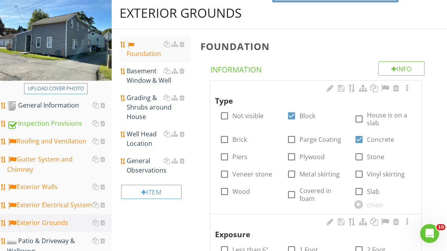
scroll to position [90, 0]
click at [144, 80] on div "Basement Window & Well" at bounding box center [159, 75] width 64 height 19
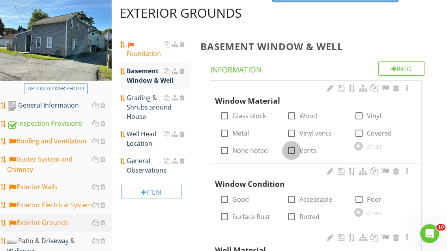
click at [292, 149] on div at bounding box center [291, 150] width 13 height 13
checkbox input "true"
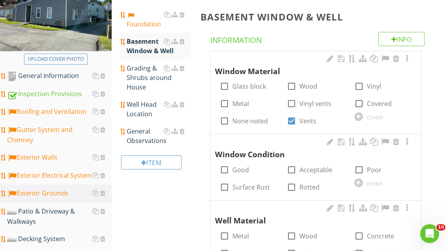
scroll to position [119, 0]
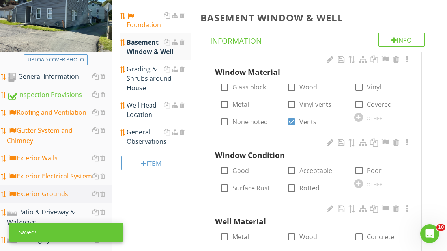
click at [293, 168] on div at bounding box center [291, 170] width 13 height 13
checkbox input "true"
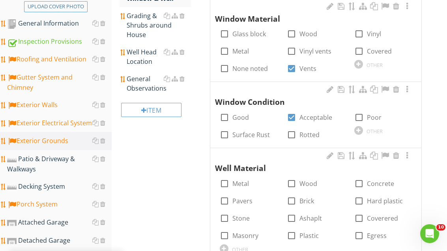
scroll to position [173, 0]
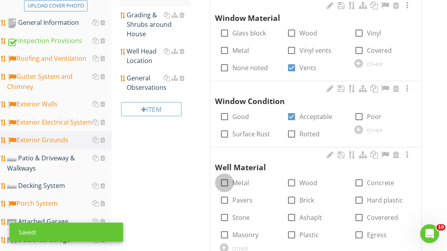
click at [226, 180] on div at bounding box center [224, 182] width 13 height 13
checkbox input "true"
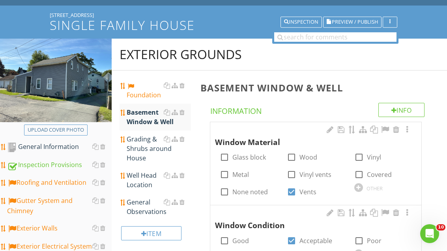
scroll to position [49, 0]
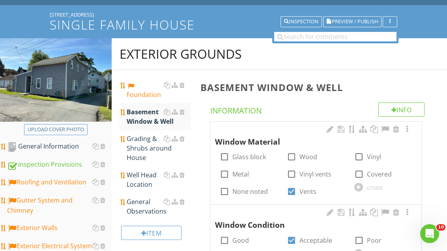
click at [147, 97] on div "Foundation" at bounding box center [159, 89] width 64 height 19
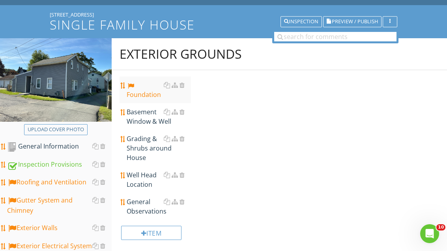
click at [152, 99] on div "Foundation" at bounding box center [159, 89] width 64 height 19
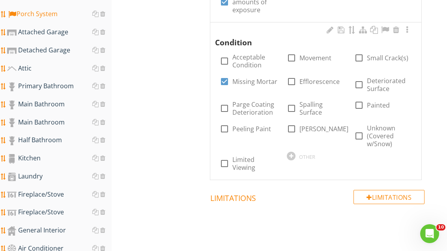
click at [293, 53] on div "check_box_outline_blank Small Crack(s)" at bounding box center [381, 57] width 54 height 9
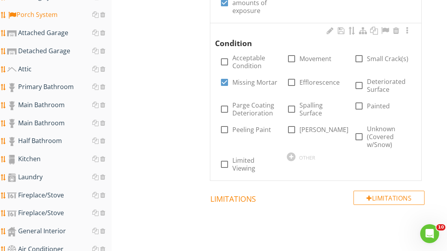
click at [293, 59] on div at bounding box center [358, 58] width 13 height 13
checkbox input "true"
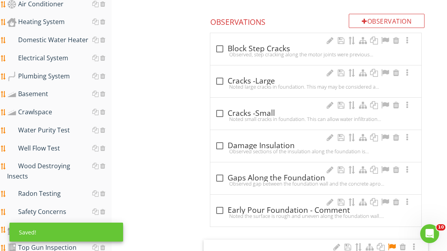
scroll to position [603, 0]
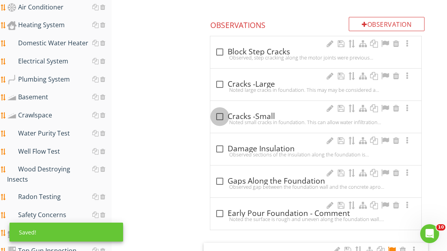
click at [223, 113] on div at bounding box center [219, 116] width 13 height 13
checkbox input "true"
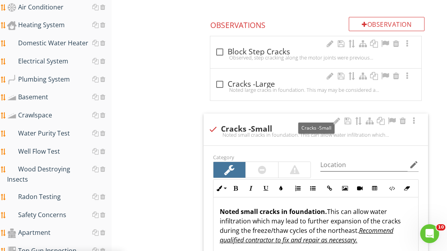
click at [293, 119] on div at bounding box center [391, 121] width 9 height 8
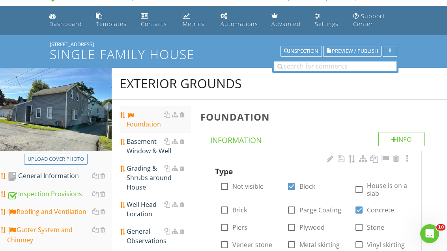
scroll to position [21, 0]
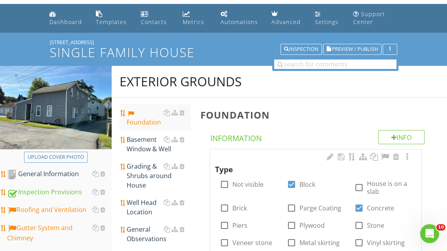
click at [151, 144] on div "Basement Window & Well" at bounding box center [159, 144] width 64 height 19
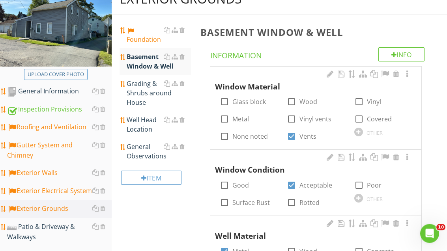
scroll to position [104, 0]
click at [141, 95] on div "Grading & Shrubs around House" at bounding box center [159, 93] width 64 height 28
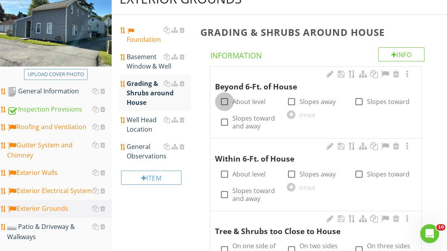
click at [223, 100] on div at bounding box center [224, 101] width 13 height 13
checkbox input "true"
click at [225, 174] on div at bounding box center [224, 174] width 13 height 13
checkbox input "true"
click at [142, 153] on div "General Observations" at bounding box center [159, 151] width 64 height 19
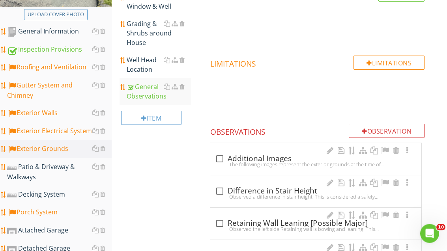
scroll to position [164, 0]
click at [223, 158] on div at bounding box center [219, 158] width 13 height 13
checkbox input "true"
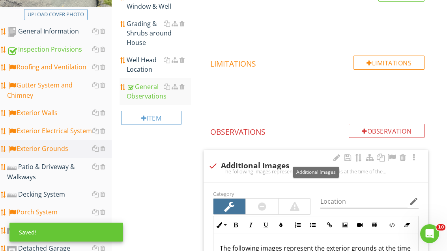
click at [293, 158] on div at bounding box center [391, 158] width 9 height 8
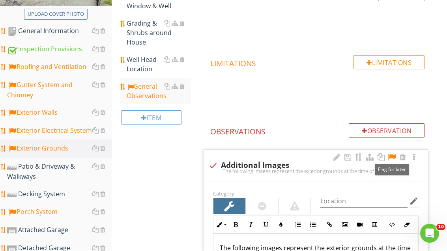
scroll to position [164, 0]
click at [53, 192] on div "Decking System" at bounding box center [59, 194] width 104 height 10
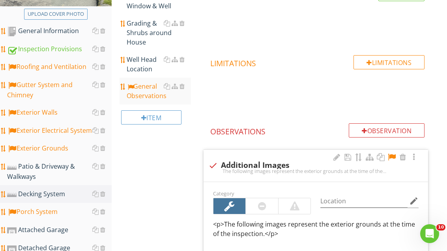
click at [53, 194] on div "Decking System" at bounding box center [59, 194] width 104 height 10
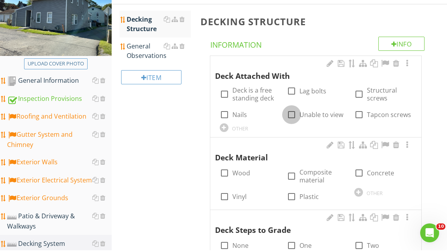
scroll to position [115, 0]
click at [290, 111] on div at bounding box center [291, 114] width 13 height 13
checkbox input "true"
click at [225, 171] on div at bounding box center [224, 172] width 13 height 13
checkbox input "true"
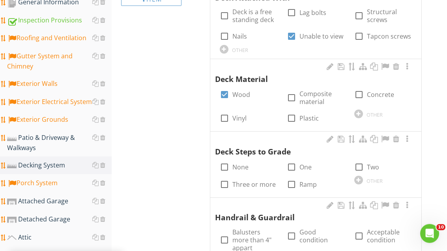
scroll to position [197, 0]
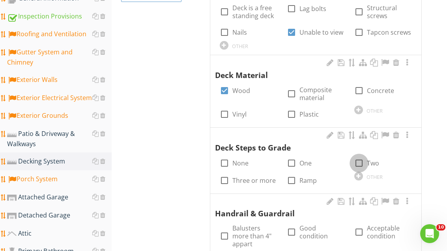
click at [293, 157] on div at bounding box center [358, 162] width 13 height 13
checkbox input "true"
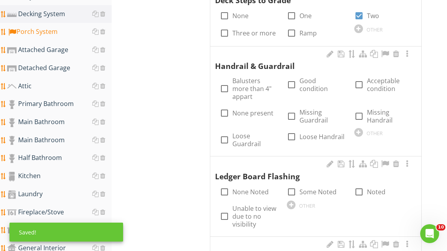
scroll to position [335, 0]
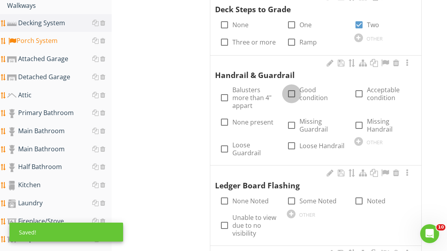
click at [291, 87] on div at bounding box center [291, 93] width 13 height 13
checkbox input "true"
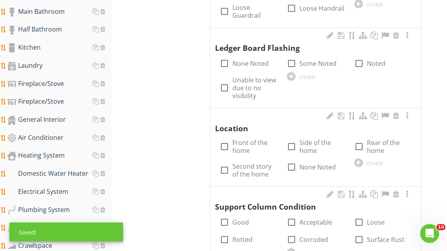
scroll to position [473, 0]
click at [225, 81] on div at bounding box center [224, 87] width 13 height 13
checkbox input "true"
click at [293, 140] on div at bounding box center [291, 146] width 13 height 13
checkbox input "true"
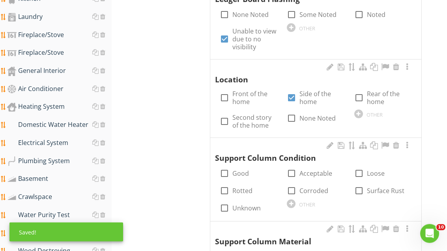
scroll to position [524, 0]
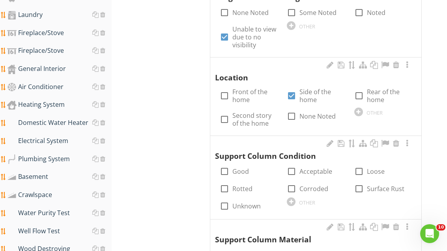
click at [224, 199] on div at bounding box center [224, 205] width 13 height 13
checkbox input "true"
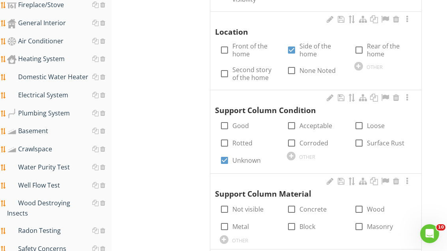
scroll to position [580, 0]
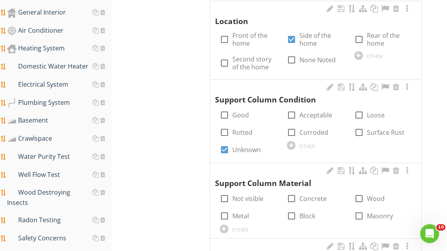
click at [226, 192] on div at bounding box center [224, 198] width 13 height 13
checkbox input "true"
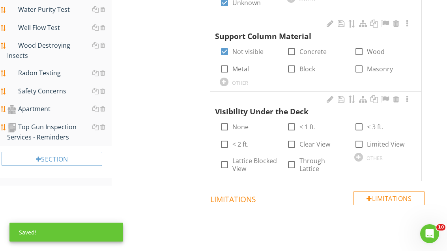
click at [225, 120] on div at bounding box center [224, 126] width 13 height 13
checkbox input "true"
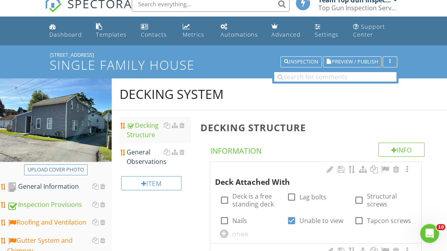
scroll to position [8, 0]
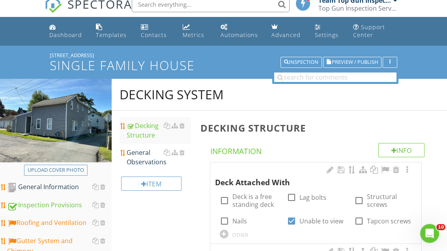
click at [144, 156] on div "General Observations" at bounding box center [159, 157] width 64 height 19
click at [142, 155] on div "General Observations" at bounding box center [159, 157] width 64 height 19
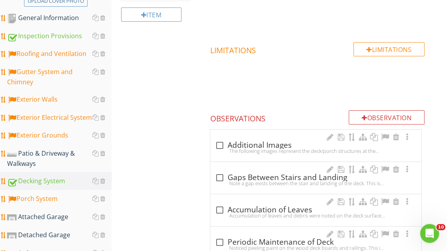
scroll to position [177, 0]
click at [222, 144] on div at bounding box center [219, 145] width 13 height 13
checkbox input "true"
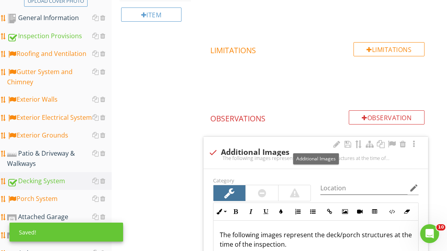
click at [293, 143] on div at bounding box center [391, 144] width 9 height 8
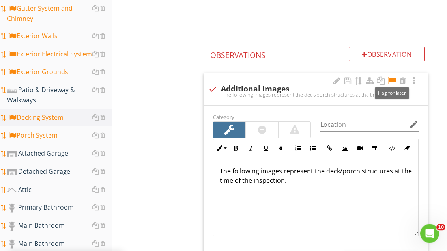
scroll to position [253, 0]
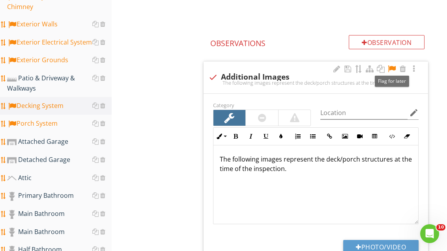
click at [293, 243] on button "Photo/Video" at bounding box center [380, 247] width 75 height 14
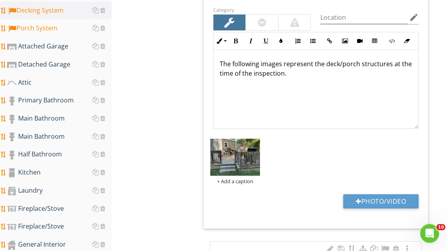
scroll to position [346, 0]
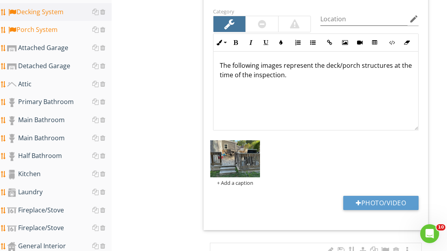
click at [293, 199] on button "Photo/Video" at bounding box center [380, 203] width 75 height 14
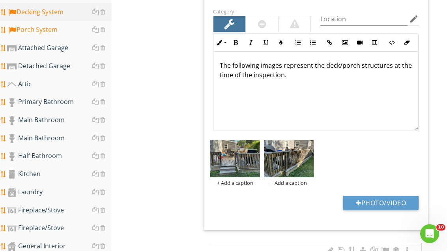
click at [293, 201] on button "Photo/Video" at bounding box center [380, 203] width 75 height 14
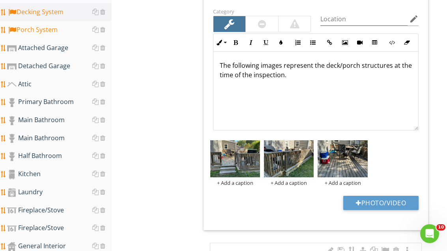
click at [293, 198] on button "Photo/Video" at bounding box center [380, 203] width 75 height 14
type input "C:\fakepath\image.jpg"
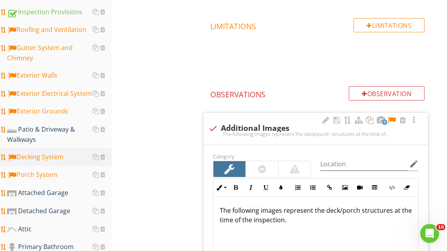
scroll to position [201, 0]
click at [49, 132] on div "Patio & Driveway & Walkways" at bounding box center [59, 135] width 104 height 20
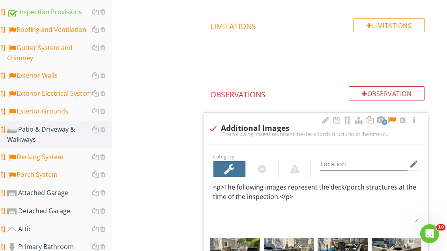
click at [50, 131] on div "Patio & Driveway & Walkways" at bounding box center [59, 135] width 104 height 20
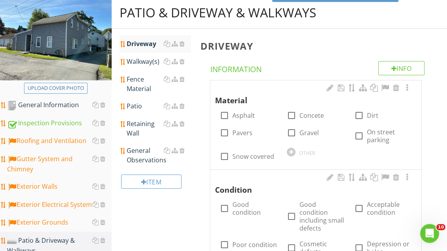
scroll to position [89, 0]
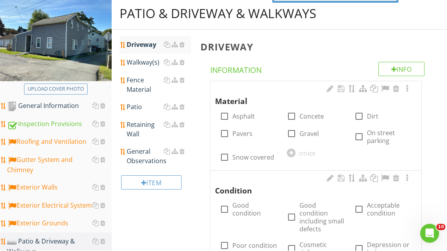
click at [143, 85] on div "Fence Material" at bounding box center [159, 85] width 64 height 19
click at [143, 88] on div "Fence Material" at bounding box center [159, 84] width 64 height 19
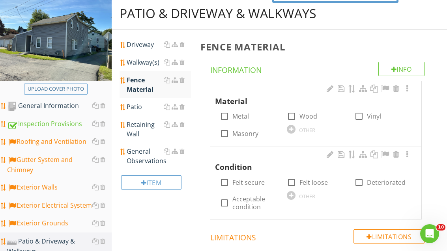
click at [225, 115] on div at bounding box center [224, 116] width 13 height 13
checkbox input "true"
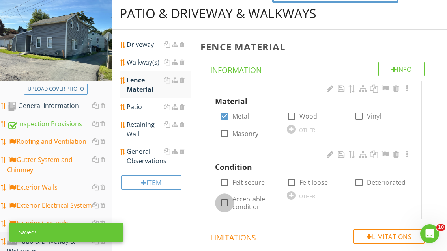
click at [223, 200] on div at bounding box center [224, 202] width 13 height 13
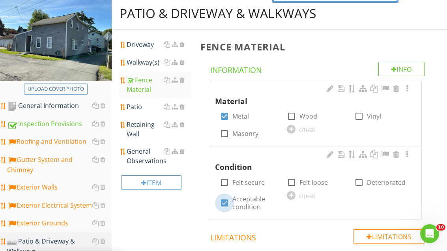
click at [225, 201] on div at bounding box center [224, 202] width 13 height 13
checkbox input "false"
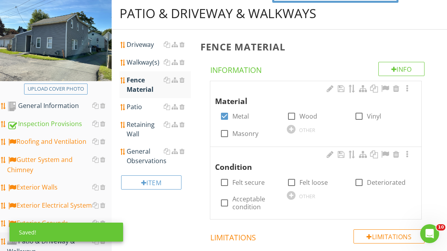
click at [292, 194] on div at bounding box center [291, 195] width 9 height 9
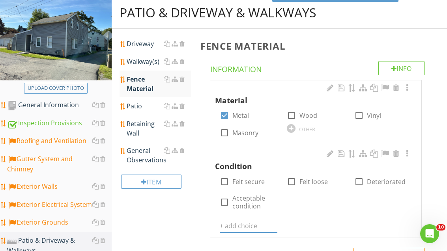
click at [247, 223] on input "text" at bounding box center [249, 226] width 58 height 13
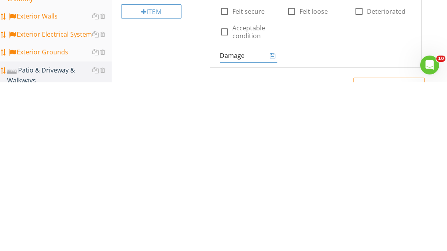
type input "Damaged"
click at [274, 221] on icon at bounding box center [273, 224] width 6 height 6
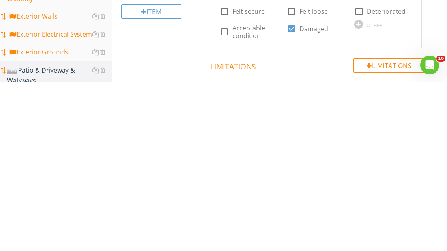
scroll to position [261, 0]
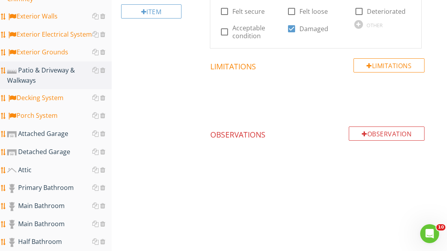
click at [293, 131] on div at bounding box center [364, 134] width 6 height 6
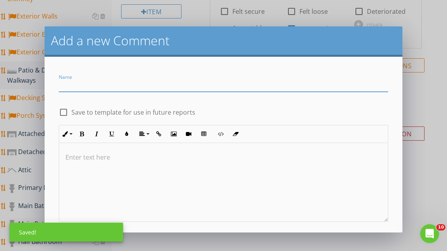
click at [93, 86] on input "Name" at bounding box center [223, 85] width 329 height 13
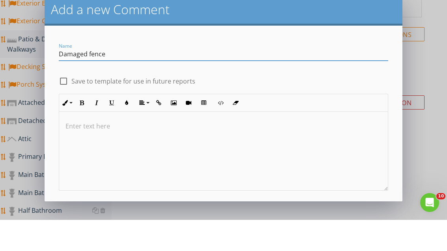
type input "Damaged fence"
click at [210, 106] on div "check_box_outline_blank Save to template for use in future reports" at bounding box center [223, 111] width 329 height 11
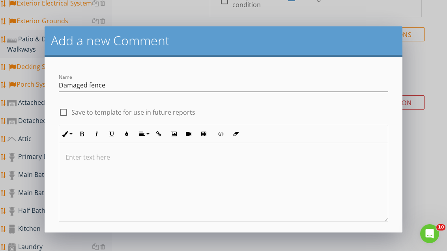
click at [224, 244] on div "Save" at bounding box center [223, 244] width 19 height 9
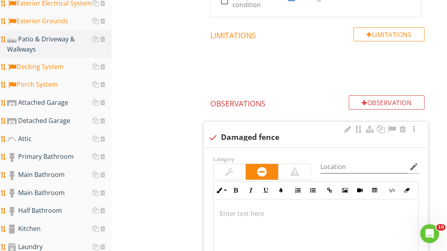
click at [235, 171] on div at bounding box center [229, 172] width 32 height 16
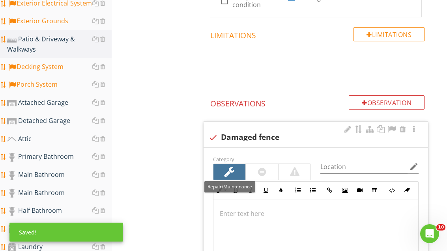
click at [293, 127] on div at bounding box center [391, 129] width 9 height 8
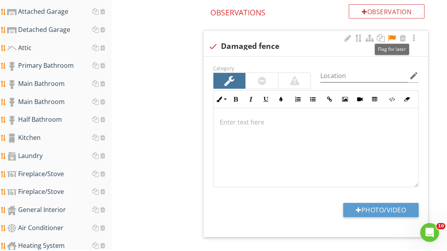
scroll to position [383, 0]
click at [293, 209] on button "Photo/Video" at bounding box center [380, 210] width 75 height 14
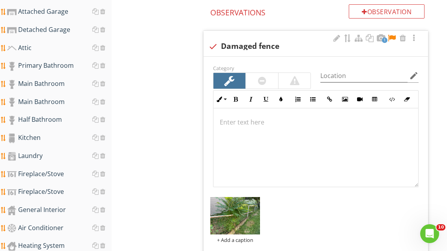
type input "C:\fakepath\image.jpg"
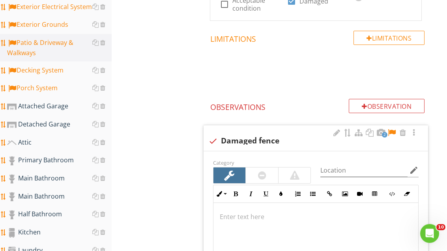
scroll to position [286, 0]
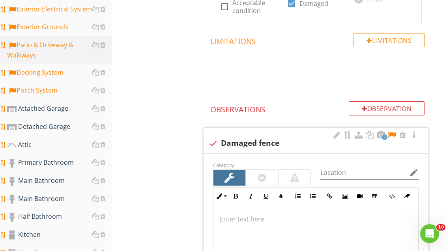
click at [41, 143] on div "Attic" at bounding box center [59, 145] width 104 height 10
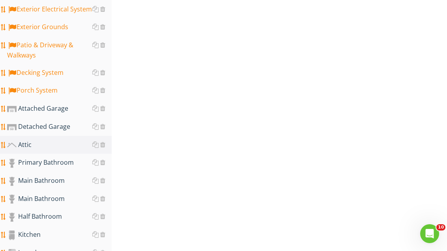
click at [41, 144] on div "Attic" at bounding box center [59, 145] width 104 height 10
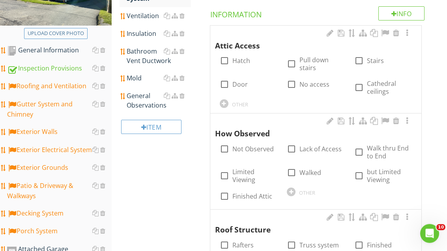
scroll to position [145, 0]
click at [140, 100] on div "General Observations" at bounding box center [159, 100] width 64 height 19
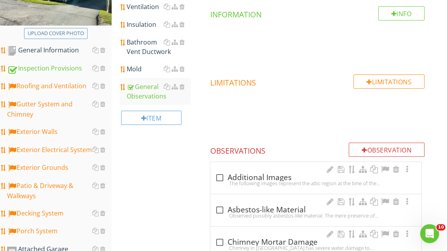
click at [293, 147] on div at bounding box center [364, 150] width 6 height 6
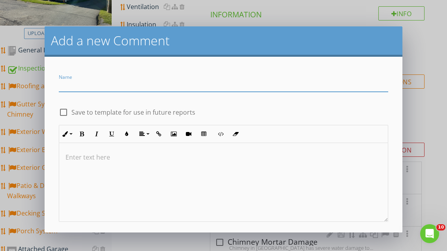
click at [94, 80] on input "Name" at bounding box center [223, 85] width 329 height 13
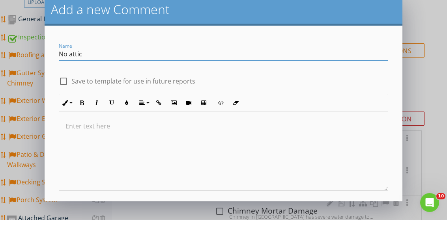
type input "No attic"
click at [244, 100] on div "check_box_outline_blank Save to template for use in future reports" at bounding box center [223, 108] width 338 height 17
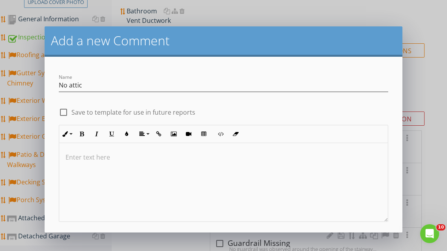
click at [227, 244] on div "Save" at bounding box center [223, 244] width 19 height 9
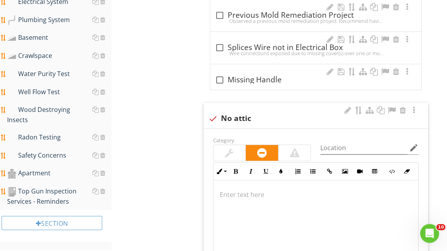
click at [228, 153] on div at bounding box center [229, 153] width 9 height 9
click at [231, 153] on div at bounding box center [229, 152] width 10 height 11
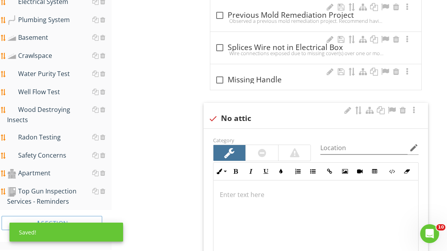
click at [293, 109] on div at bounding box center [391, 110] width 9 height 8
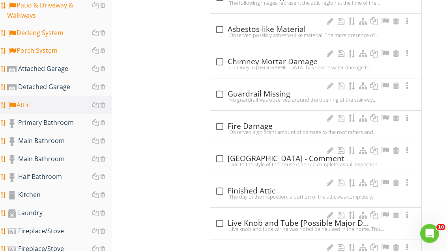
scroll to position [326, 0]
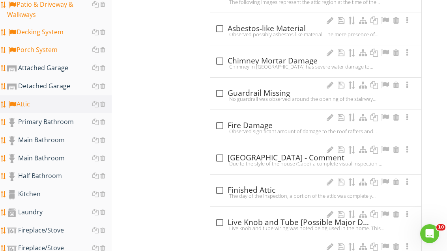
click at [51, 123] on div "Primary Bathroom" at bounding box center [59, 122] width 104 height 10
click at [52, 123] on div "Primary Bathroom" at bounding box center [59, 122] width 104 height 10
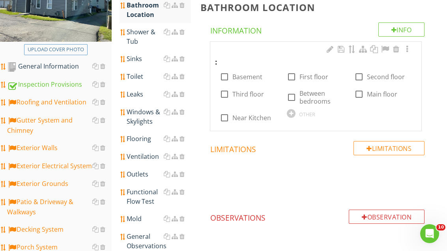
scroll to position [128, 0]
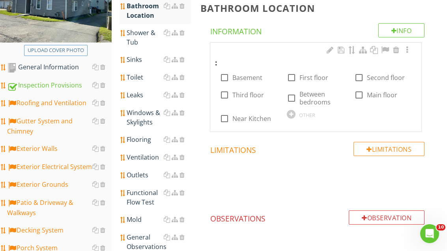
click at [293, 93] on div at bounding box center [358, 94] width 13 height 13
checkbox input "true"
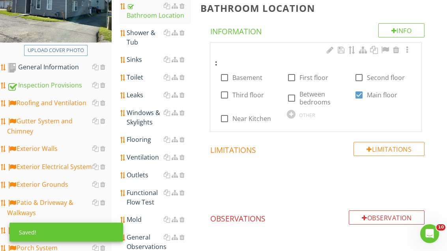
click at [140, 39] on div "Shower & Tub" at bounding box center [159, 37] width 64 height 19
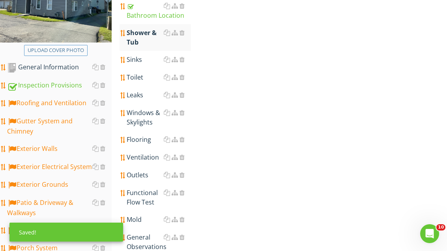
click at [144, 35] on div "Shower & Tub" at bounding box center [159, 37] width 64 height 19
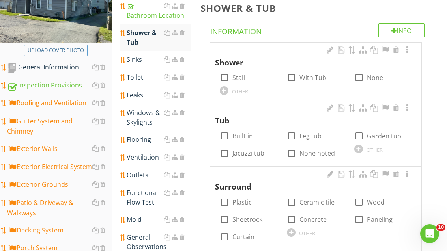
click at [293, 76] on div at bounding box center [291, 77] width 13 height 13
checkbox input "true"
click at [225, 134] on div at bounding box center [224, 135] width 13 height 13
checkbox input "true"
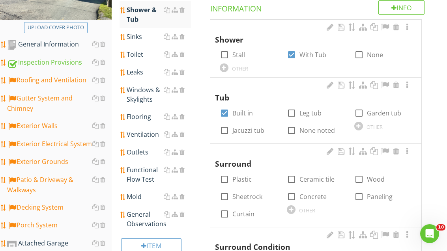
scroll to position [182, 0]
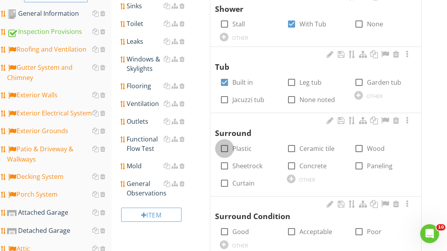
click at [223, 150] on div at bounding box center [224, 148] width 13 height 13
checkbox input "true"
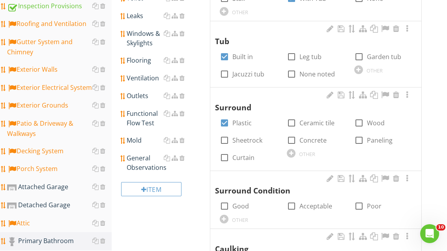
scroll to position [235, 0]
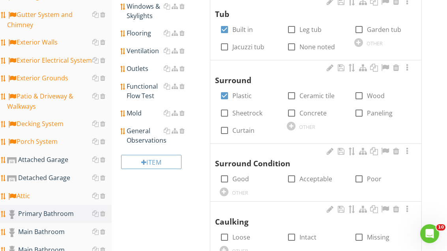
click at [290, 176] on div at bounding box center [291, 178] width 13 height 13
checkbox input "true"
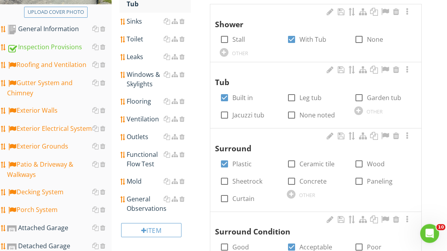
scroll to position [168, 0]
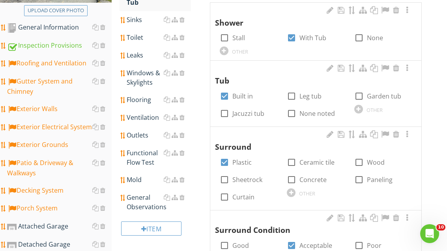
click at [289, 188] on div at bounding box center [291, 192] width 9 height 9
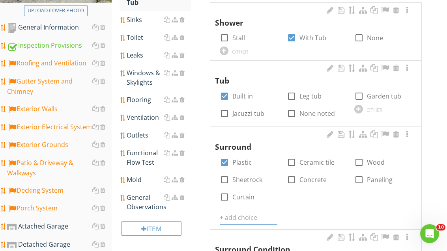
click at [248, 212] on input "text" at bounding box center [249, 217] width 58 height 13
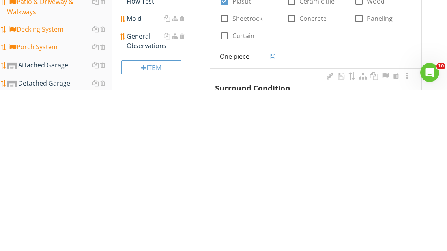
type input "One piece"
click at [271, 214] on icon at bounding box center [273, 217] width 6 height 6
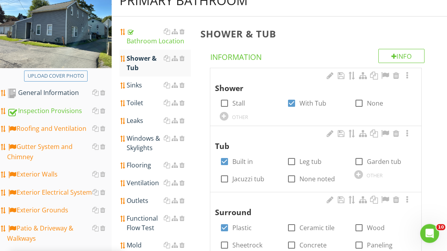
scroll to position [102, 0]
click at [134, 87] on div "Sinks" at bounding box center [159, 84] width 64 height 9
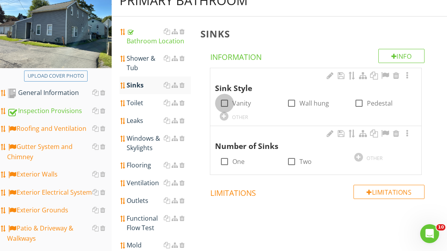
click at [225, 102] on div at bounding box center [224, 103] width 13 height 13
checkbox input "true"
click at [225, 159] on div at bounding box center [224, 161] width 13 height 13
checkbox input "true"
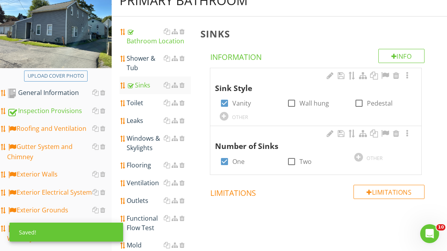
click at [140, 103] on div "Toilet" at bounding box center [159, 102] width 64 height 9
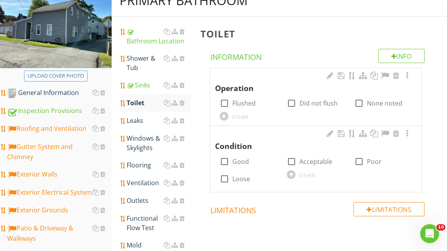
click at [224, 103] on div at bounding box center [224, 103] width 13 height 13
checkbox input "true"
click at [225, 160] on div at bounding box center [224, 161] width 13 height 13
checkbox input "true"
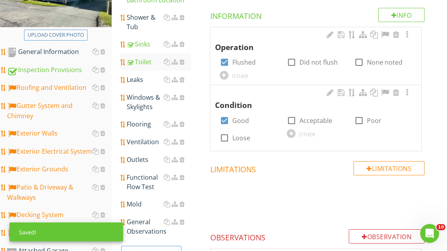
scroll to position [143, 0]
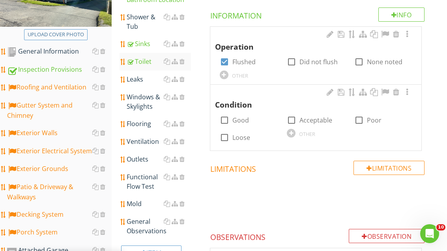
click at [225, 139] on div at bounding box center [224, 137] width 13 height 13
checkbox input "true"
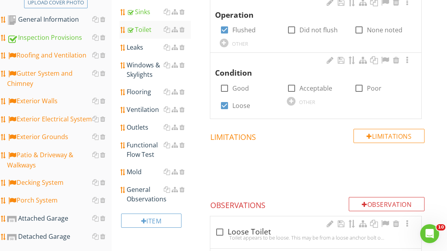
scroll to position [203, 0]
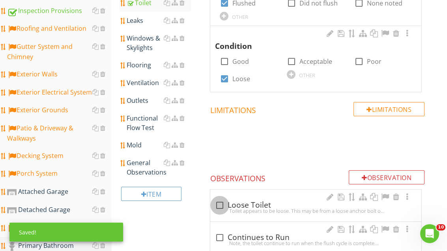
click at [220, 203] on div at bounding box center [219, 205] width 13 height 13
checkbox input "true"
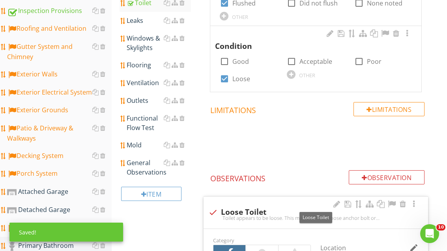
click at [391, 204] on div at bounding box center [391, 204] width 9 height 8
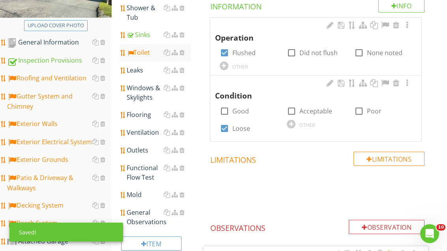
scroll to position [153, 0]
click at [143, 73] on div "Leaks" at bounding box center [159, 70] width 64 height 9
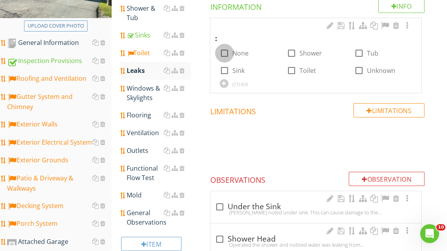
click at [228, 52] on div at bounding box center [224, 53] width 13 height 13
checkbox input "true"
click at [145, 92] on div "Windows & Skylights" at bounding box center [159, 93] width 64 height 19
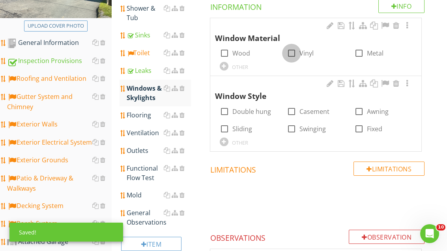
click at [292, 50] on div at bounding box center [291, 53] width 13 height 13
checkbox input "true"
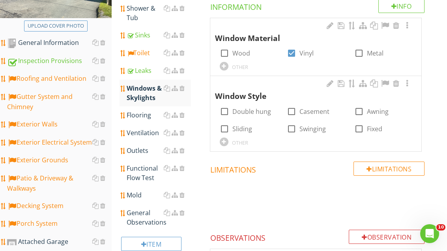
click at [295, 128] on div at bounding box center [291, 128] width 13 height 13
click at [291, 127] on div at bounding box center [291, 128] width 13 height 13
checkbox input "false"
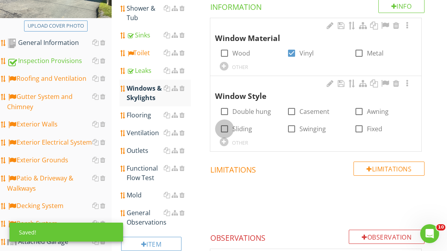
click at [227, 130] on div at bounding box center [224, 128] width 13 height 13
checkbox input "true"
click at [145, 117] on div "Flooring" at bounding box center [159, 114] width 64 height 9
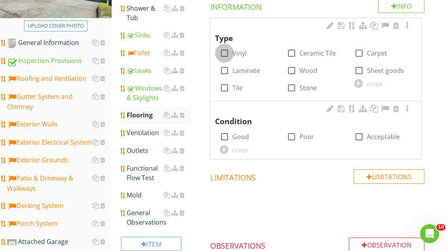
click at [226, 52] on div at bounding box center [224, 53] width 13 height 13
checkbox input "true"
click at [225, 134] on div at bounding box center [224, 136] width 13 height 13
checkbox input "true"
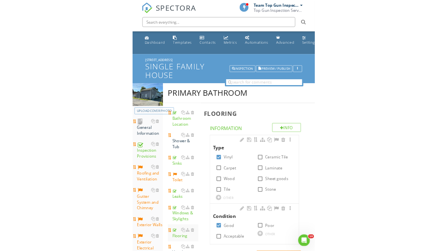
scroll to position [153, 0]
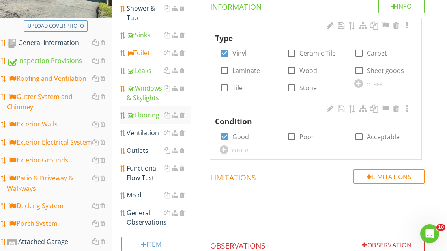
click at [144, 134] on div "Ventilation" at bounding box center [159, 132] width 64 height 9
click at [142, 138] on link "Ventilation" at bounding box center [159, 132] width 64 height 17
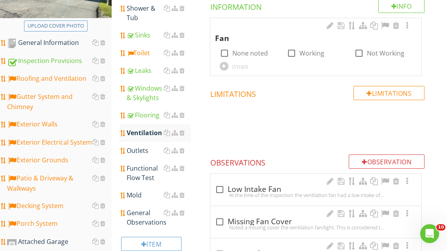
click at [290, 53] on div at bounding box center [291, 53] width 13 height 13
checkbox input "true"
click at [149, 152] on div "Outlets" at bounding box center [159, 150] width 64 height 9
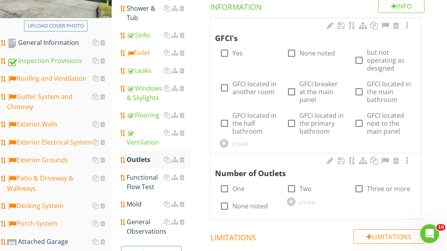
click at [223, 49] on div at bounding box center [224, 53] width 13 height 13
checkbox input "true"
click at [224, 188] on div at bounding box center [224, 188] width 13 height 13
checkbox input "true"
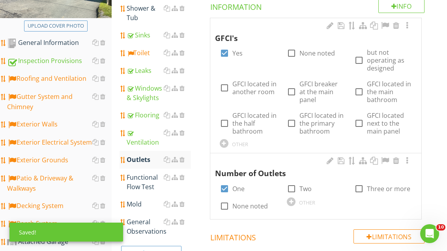
click at [144, 186] on div "Functional Flow Test" at bounding box center [159, 182] width 64 height 19
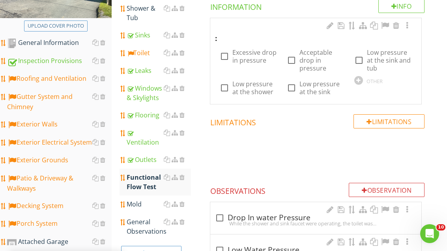
click at [291, 59] on div at bounding box center [291, 60] width 13 height 13
checkbox input "true"
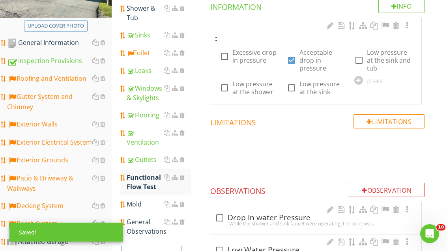
click at [144, 230] on div "General Observations" at bounding box center [159, 226] width 64 height 19
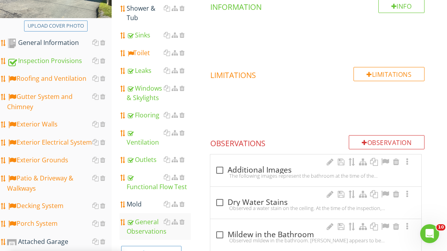
click at [220, 170] on div at bounding box center [219, 170] width 13 height 13
checkbox input "true"
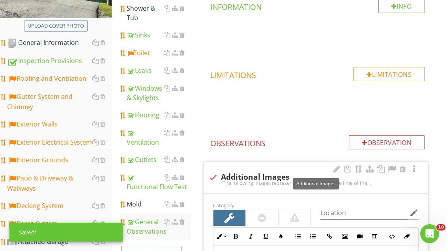
click at [391, 169] on div at bounding box center [391, 169] width 9 height 8
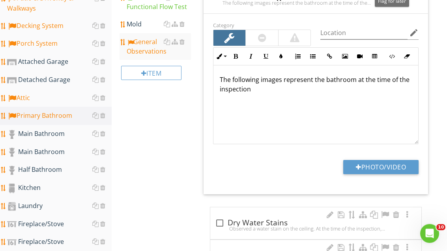
scroll to position [365, 0]
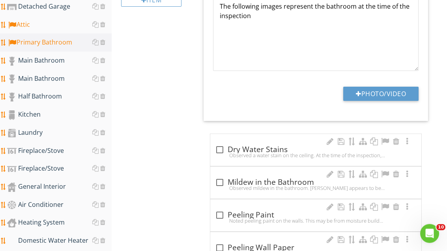
click at [55, 115] on div "Kitchen" at bounding box center [59, 115] width 104 height 10
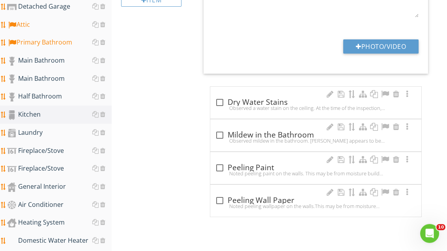
scroll to position [406, 0]
click at [54, 117] on div "Kitchen" at bounding box center [59, 115] width 104 height 10
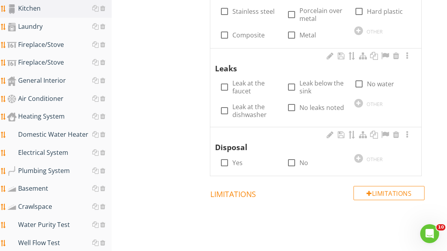
scroll to position [514, 0]
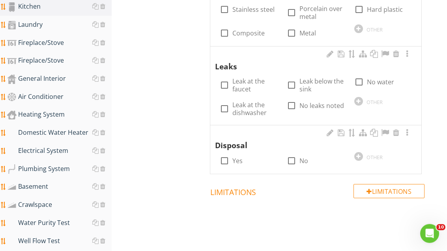
click at [65, 134] on div "Domestic Water Heater" at bounding box center [59, 133] width 104 height 10
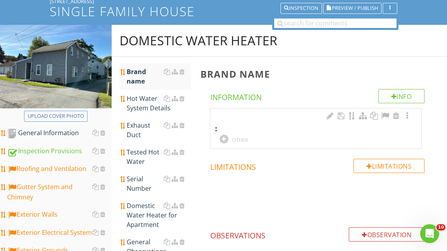
scroll to position [61, 0]
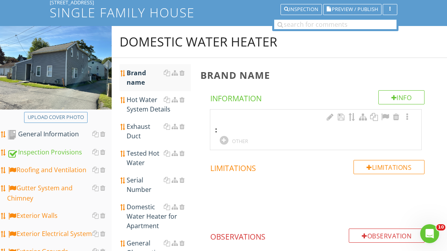
click at [141, 159] on div "Tested Hot Water" at bounding box center [159, 158] width 64 height 19
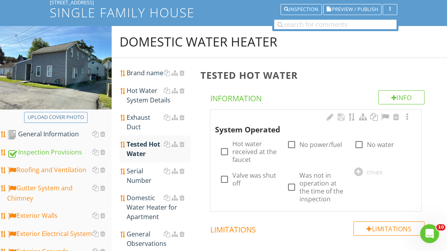
click at [223, 151] on div at bounding box center [224, 151] width 13 height 13
checkbox input "true"
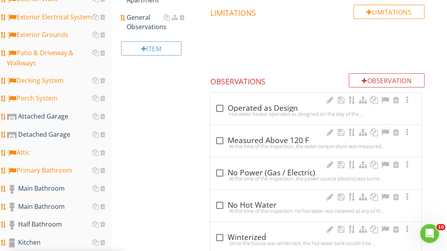
scroll to position [278, 0]
click at [220, 138] on div at bounding box center [219, 140] width 13 height 13
checkbox input "true"
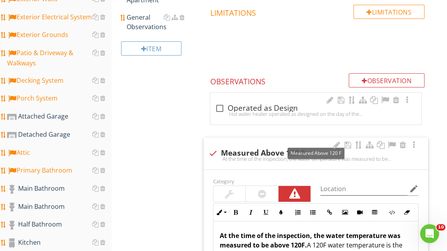
click at [393, 144] on div at bounding box center [391, 145] width 9 height 8
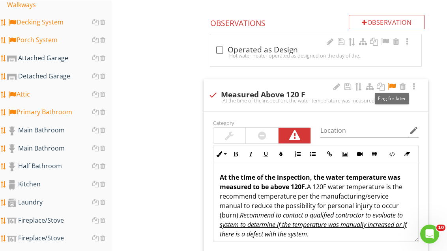
click at [43, 187] on div "Kitchen" at bounding box center [59, 184] width 104 height 10
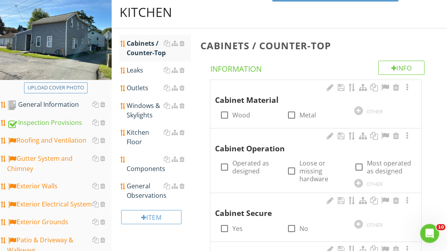
scroll to position [91, 0]
click at [223, 115] on div at bounding box center [224, 114] width 13 height 13
checkbox input "true"
click at [224, 164] on div at bounding box center [224, 166] width 13 height 13
checkbox input "true"
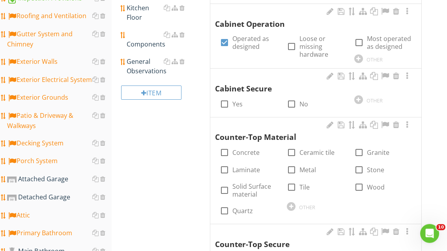
scroll to position [215, 0]
click at [225, 102] on div at bounding box center [224, 103] width 13 height 13
checkbox input "true"
click at [291, 203] on div at bounding box center [291, 206] width 9 height 9
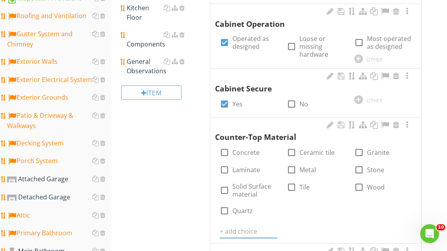
click at [242, 227] on input "text" at bounding box center [249, 231] width 58 height 13
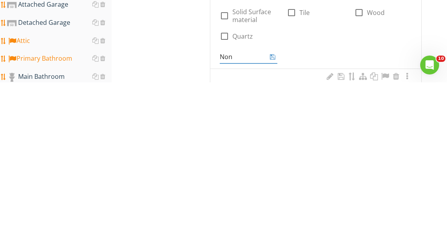
type input "None"
click at [272, 222] on icon at bounding box center [273, 225] width 6 height 6
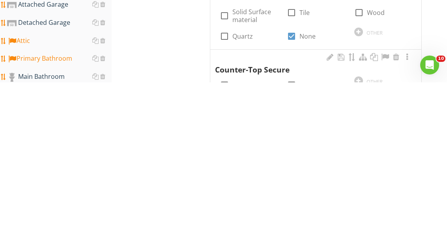
scroll to position [390, 0]
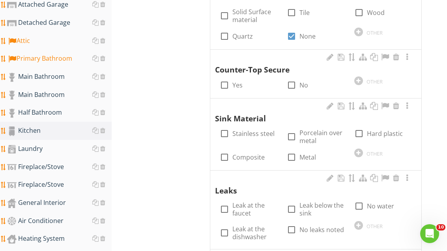
click at [359, 149] on div at bounding box center [358, 153] width 9 height 9
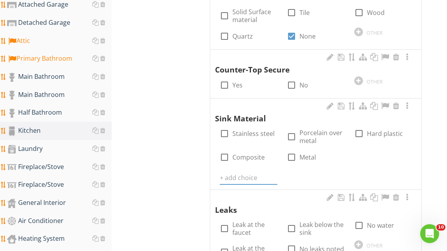
click at [238, 171] on input "text" at bounding box center [249, 177] width 58 height 13
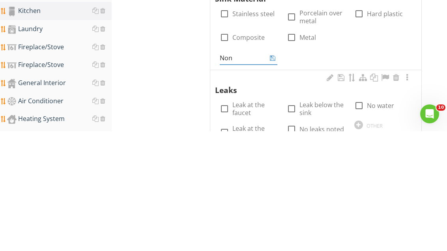
type input "None"
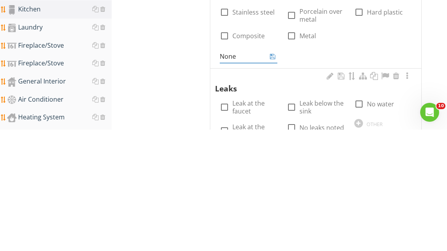
click at [275, 175] on icon at bounding box center [273, 178] width 6 height 6
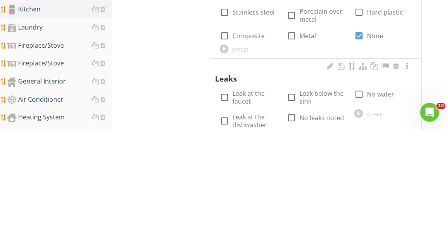
scroll to position [511, 0]
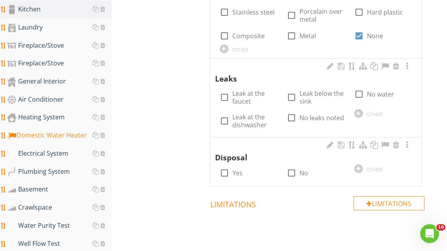
click at [359, 109] on div at bounding box center [358, 113] width 9 height 9
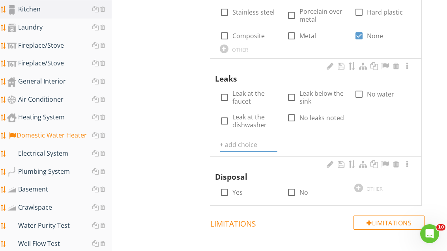
scroll to position [509, 0]
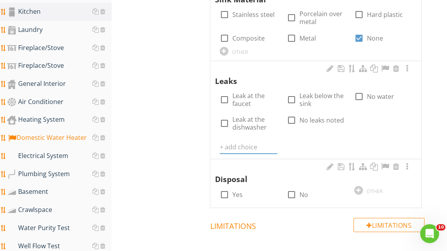
click at [241, 143] on input "text" at bounding box center [249, 147] width 58 height 13
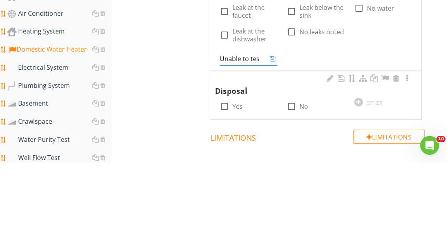
type input "Unable to test"
click at [272, 144] on icon at bounding box center [273, 147] width 6 height 6
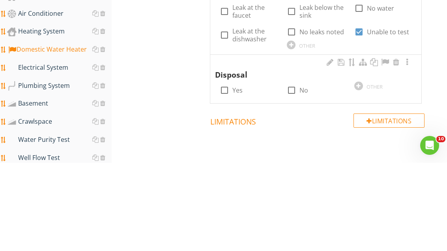
scroll to position [597, 0]
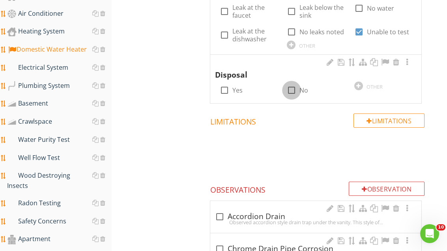
click at [290, 87] on div at bounding box center [291, 90] width 13 height 13
checkbox input "true"
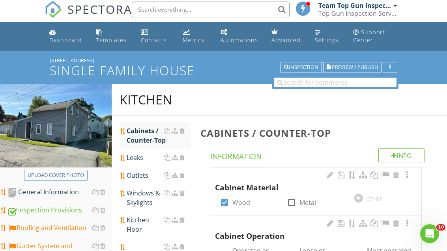
scroll to position [0, 0]
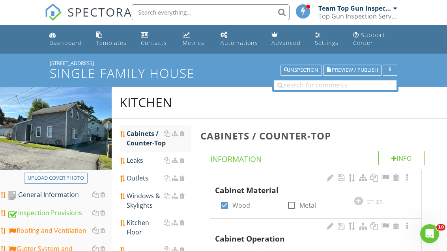
click at [142, 161] on div "Leaks" at bounding box center [159, 160] width 64 height 9
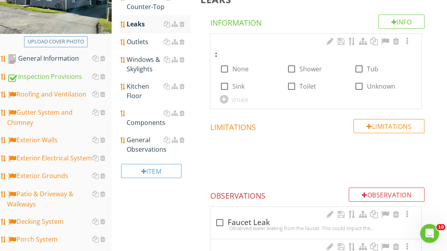
scroll to position [136, 0]
click at [358, 86] on div at bounding box center [358, 86] width 13 height 13
click at [357, 86] on div at bounding box center [358, 86] width 13 height 13
checkbox input "false"
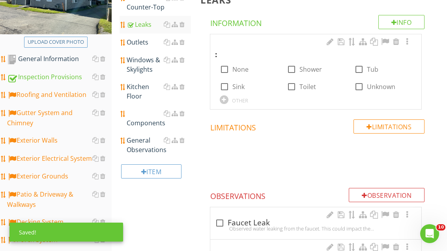
click at [228, 66] on div at bounding box center [224, 69] width 13 height 13
checkbox input "true"
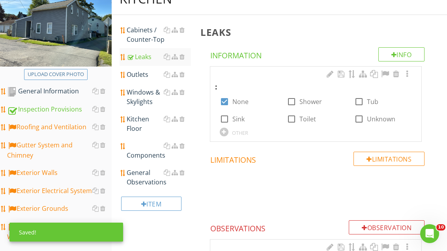
scroll to position [104, 0]
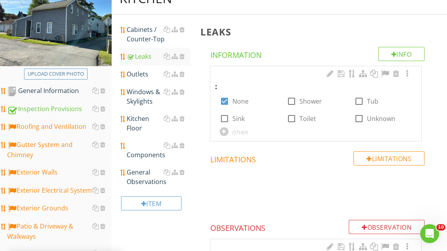
click at [146, 74] on div "Outlets" at bounding box center [159, 73] width 64 height 9
click at [146, 76] on div "Outlets" at bounding box center [159, 73] width 64 height 9
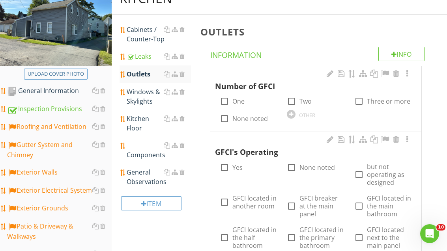
click at [224, 100] on div at bounding box center [224, 101] width 13 height 13
checkbox input "true"
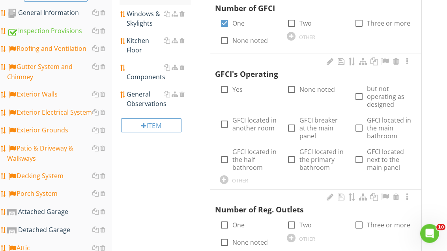
scroll to position [182, 0]
click at [223, 87] on div at bounding box center [224, 89] width 13 height 13
checkbox input "true"
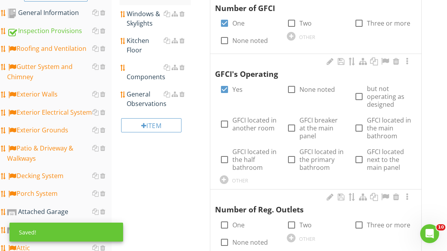
click at [357, 224] on div at bounding box center [358, 224] width 13 height 13
checkbox input "true"
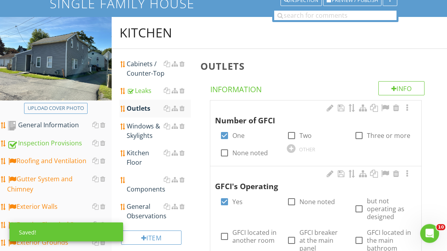
scroll to position [65, 0]
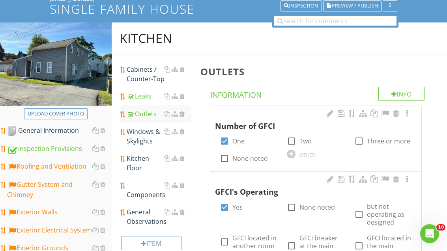
click at [141, 134] on div "Windows & Skylights" at bounding box center [159, 136] width 64 height 19
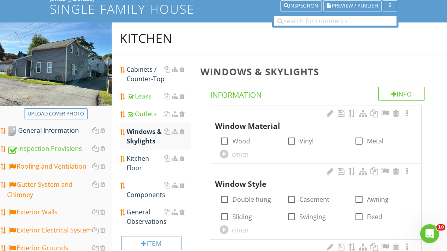
click at [224, 138] on div at bounding box center [224, 140] width 13 height 13
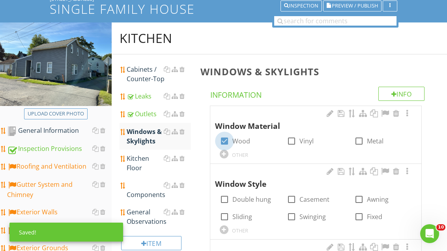
click at [223, 136] on div at bounding box center [224, 140] width 13 height 13
checkbox input "false"
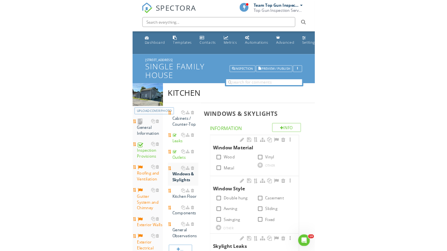
scroll to position [65, 0]
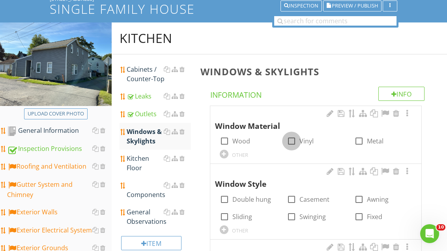
click at [294, 140] on div at bounding box center [291, 140] width 13 height 13
checkbox input "true"
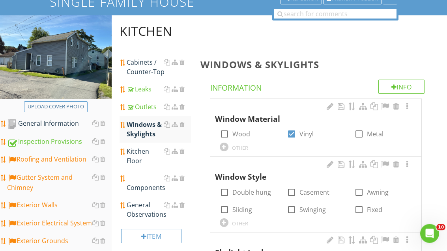
scroll to position [86, 0]
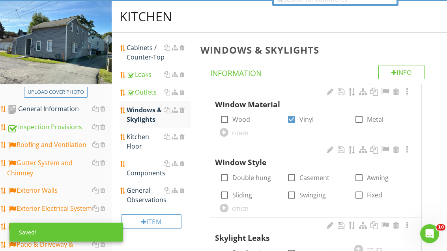
click at [226, 181] on div at bounding box center [224, 177] width 13 height 13
checkbox input "true"
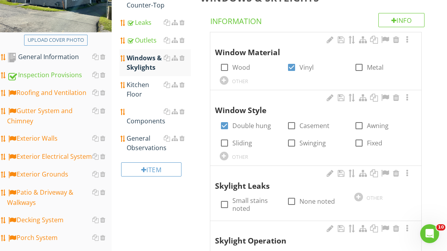
scroll to position [139, 0]
click at [153, 119] on div "Components" at bounding box center [159, 115] width 64 height 19
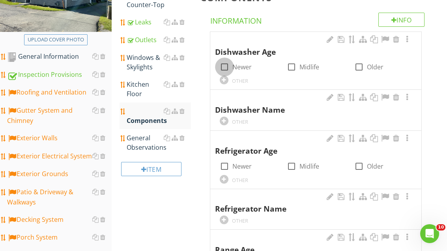
click at [223, 67] on div at bounding box center [224, 66] width 13 height 13
checkbox input "true"
click at [227, 116] on div "OTHER" at bounding box center [249, 120] width 58 height 9
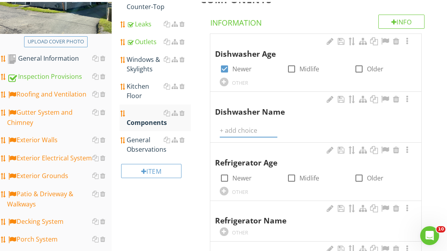
click at [248, 127] on input "text" at bounding box center [249, 128] width 58 height 13
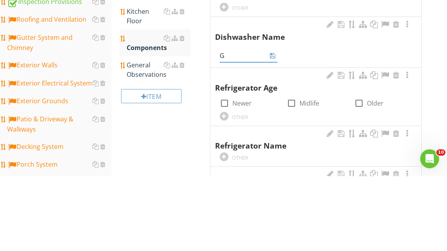
type input "GE"
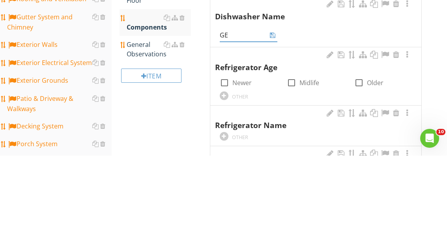
click at [273, 127] on icon at bounding box center [273, 130] width 6 height 6
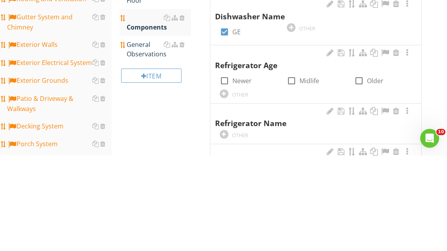
scroll to position [232, 0]
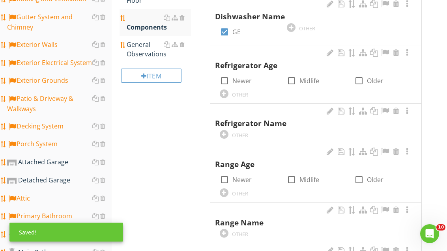
click at [226, 78] on div at bounding box center [224, 80] width 13 height 13
checkbox input "true"
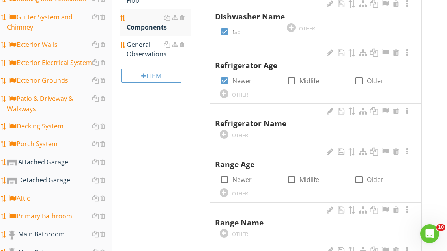
click at [225, 130] on div at bounding box center [224, 134] width 9 height 9
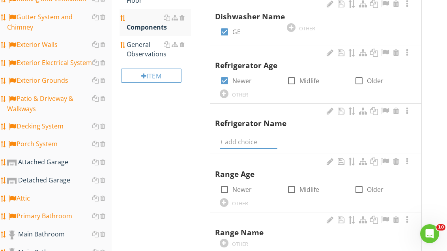
click at [234, 139] on input "text" at bounding box center [249, 142] width 58 height 13
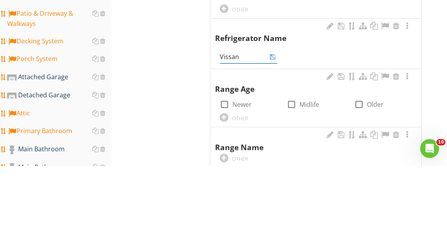
type input "Vissani"
click at [271, 139] on icon at bounding box center [273, 142] width 6 height 6
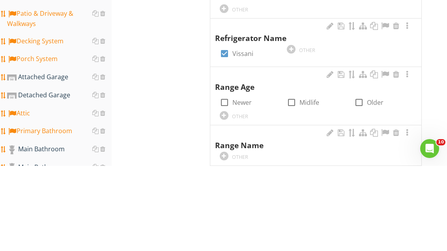
scroll to position [317, 0]
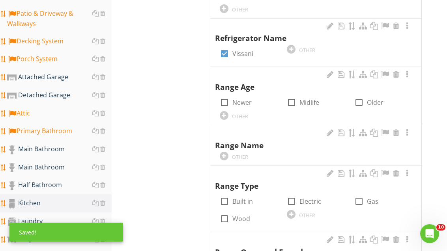
click at [291, 101] on div at bounding box center [291, 102] width 13 height 13
checkbox input "true"
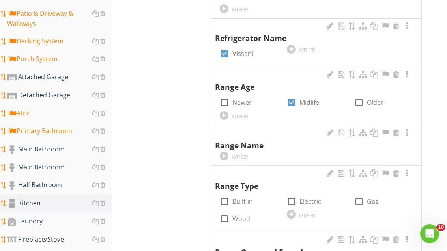
click at [226, 152] on div at bounding box center [224, 156] width 9 height 9
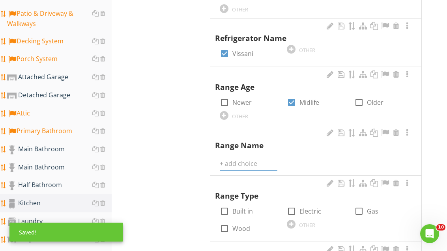
click at [239, 160] on input "text" at bounding box center [249, 163] width 58 height 13
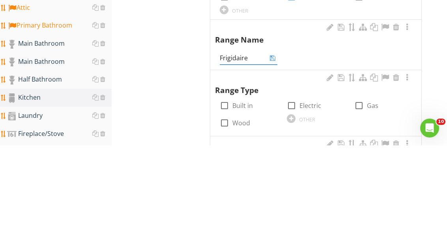
type input "Frigidaire"
click at [271, 160] on icon at bounding box center [273, 163] width 6 height 6
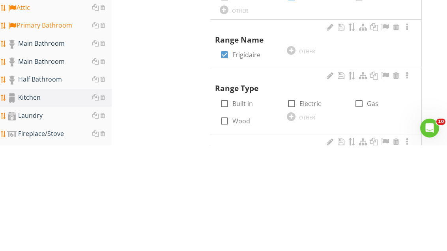
scroll to position [423, 0]
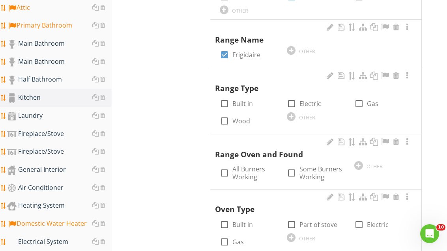
click at [292, 99] on div at bounding box center [291, 103] width 13 height 13
checkbox input "true"
click at [224, 170] on div at bounding box center [224, 172] width 13 height 13
checkbox input "true"
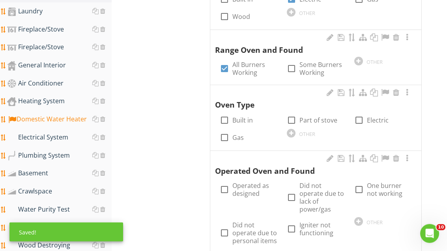
scroll to position [528, 0]
click at [294, 115] on div at bounding box center [291, 119] width 13 height 13
checkbox input "true"
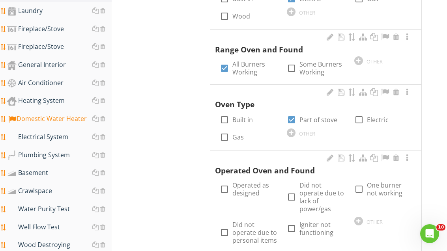
click at [225, 189] on div at bounding box center [224, 188] width 13 height 13
checkbox input "true"
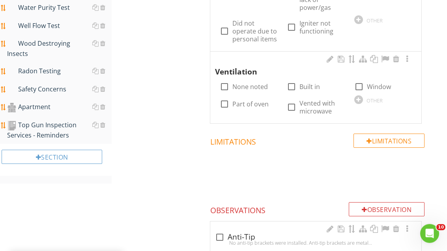
scroll to position [729, 0]
click at [291, 80] on div at bounding box center [291, 86] width 13 height 13
checkbox input "true"
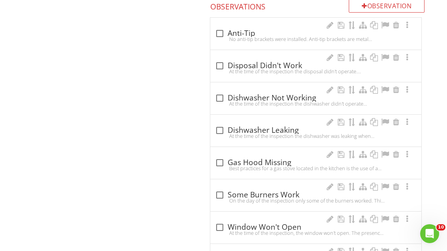
scroll to position [901, 0]
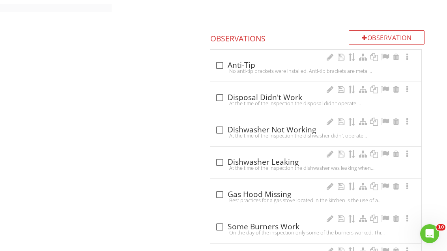
click at [221, 59] on div at bounding box center [219, 65] width 13 height 13
checkbox input "true"
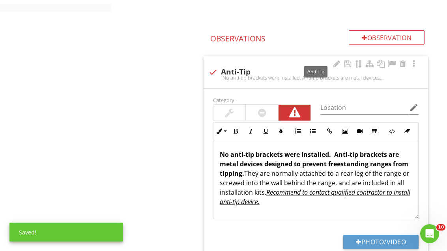
click at [391, 60] on div at bounding box center [391, 64] width 9 height 8
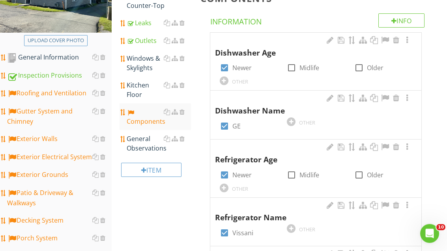
scroll to position [132, 0]
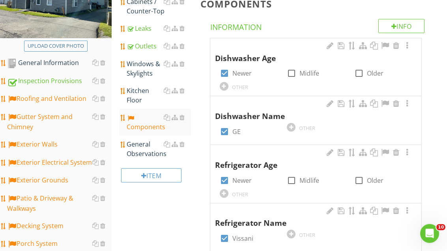
click at [140, 95] on div "Kitchen Floor" at bounding box center [159, 95] width 64 height 19
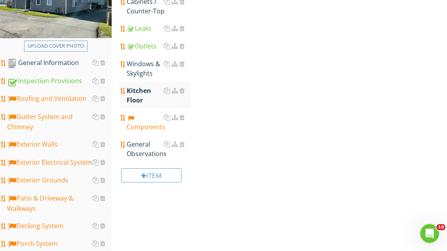
scroll to position [132, 0]
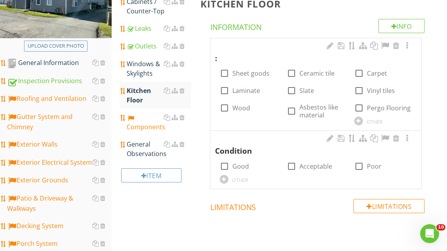
click at [225, 92] on div at bounding box center [224, 90] width 13 height 13
checkbox input "true"
click at [223, 166] on div at bounding box center [224, 166] width 13 height 13
checkbox input "true"
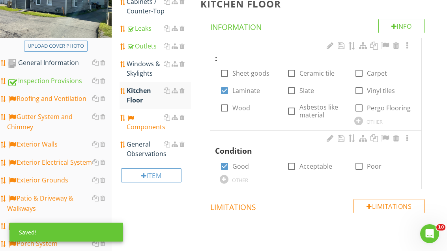
click at [145, 149] on div "General Observations" at bounding box center [159, 149] width 64 height 19
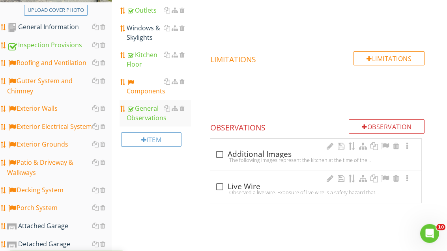
scroll to position [167, 0]
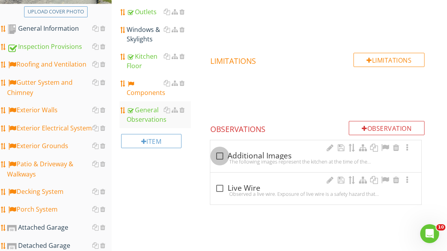
click at [221, 155] on div at bounding box center [219, 155] width 13 height 13
checkbox input "true"
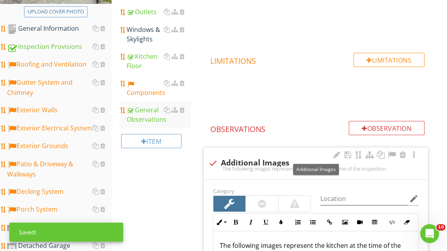
click at [390, 153] on div at bounding box center [391, 155] width 9 height 8
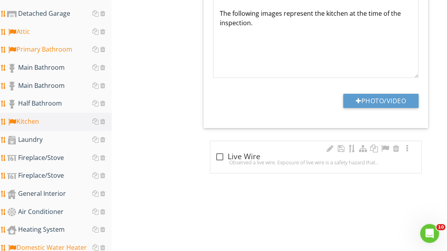
scroll to position [381, 0]
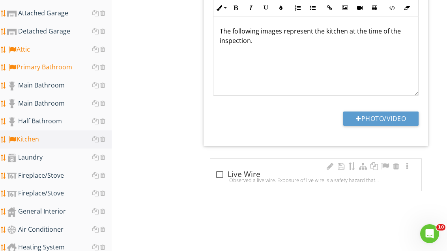
click at [44, 158] on div "Laundry" at bounding box center [59, 158] width 104 height 10
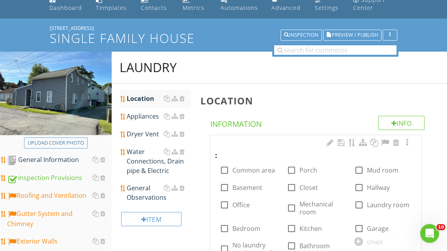
scroll to position [54, 0]
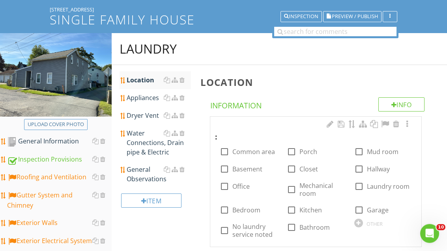
click at [357, 186] on div at bounding box center [358, 186] width 13 height 13
checkbox input "true"
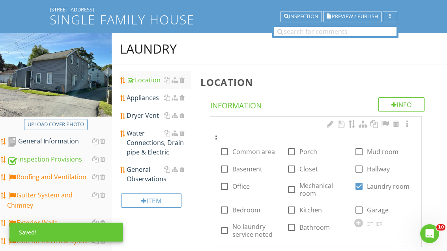
click at [146, 99] on div "Appliances" at bounding box center [159, 97] width 64 height 9
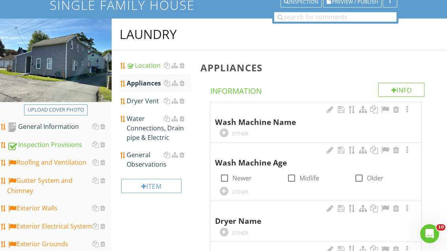
scroll to position [76, 0]
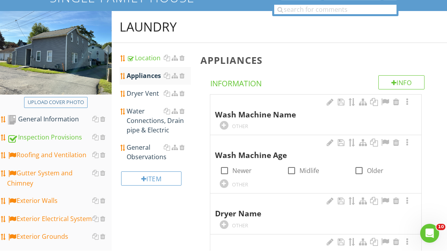
click at [225, 123] on div at bounding box center [224, 125] width 9 height 9
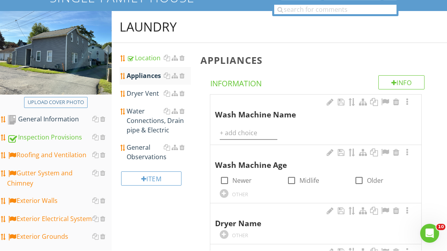
scroll to position [76, 0]
click at [239, 128] on input "text" at bounding box center [249, 133] width 58 height 13
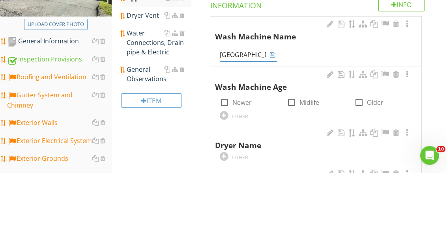
type input "Samsung"
click at [274, 130] on icon at bounding box center [273, 133] width 6 height 6
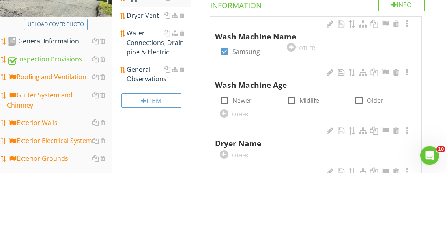
scroll to position [154, 0]
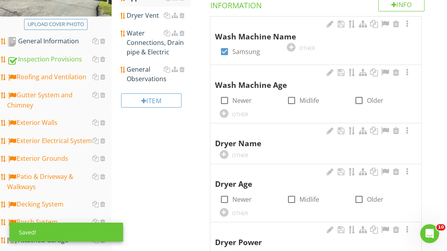
click at [291, 100] on div at bounding box center [291, 100] width 13 height 13
checkbox input "true"
click at [227, 150] on div at bounding box center [224, 154] width 9 height 9
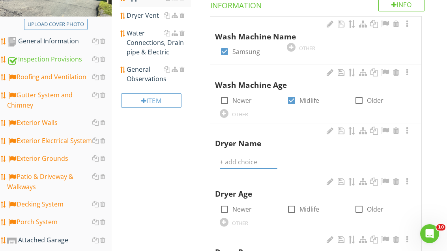
click at [238, 158] on input "text" at bounding box center [249, 162] width 58 height 13
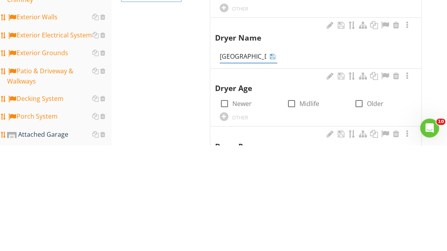
type input "Samsung"
click at [273, 159] on icon at bounding box center [273, 162] width 6 height 6
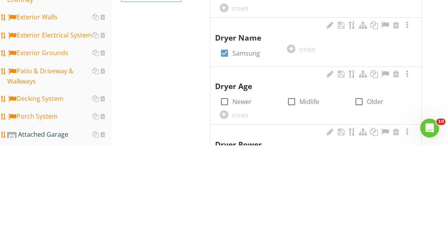
scroll to position [260, 0]
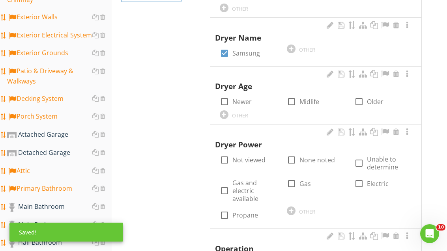
click at [290, 99] on div at bounding box center [291, 101] width 13 height 13
checkbox input "true"
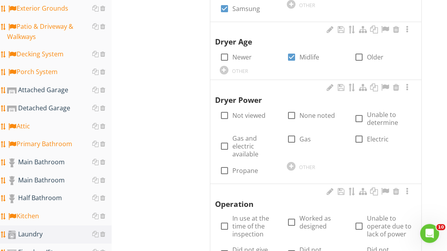
scroll to position [304, 0]
click at [357, 136] on div at bounding box center [358, 138] width 13 height 13
checkbox input "true"
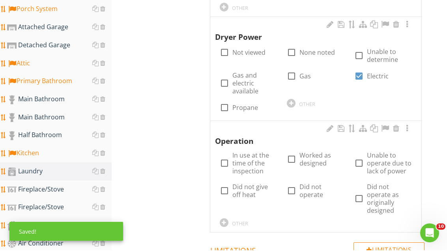
scroll to position [367, 0]
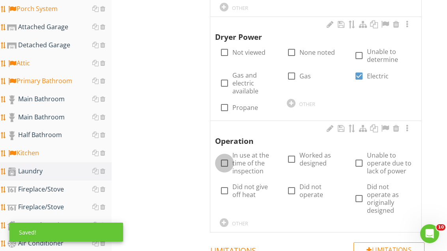
click at [224, 161] on div at bounding box center [224, 162] width 13 height 13
checkbox input "true"
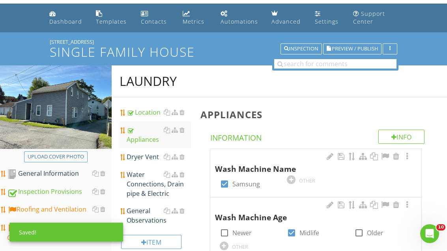
scroll to position [24, 0]
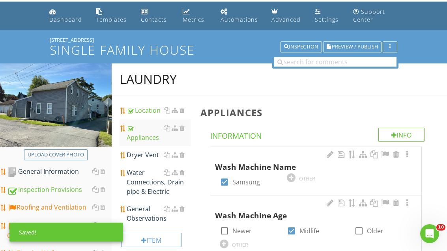
click at [148, 155] on div "Dryer Vent" at bounding box center [159, 154] width 64 height 9
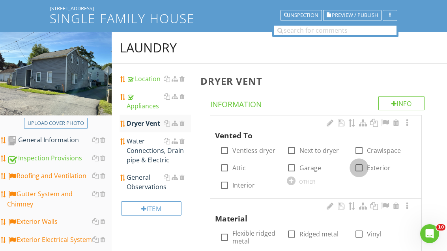
click at [355, 168] on div at bounding box center [358, 167] width 13 height 13
checkbox input "true"
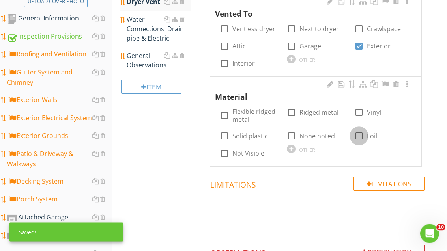
click at [357, 135] on div at bounding box center [358, 136] width 13 height 13
checkbox input "true"
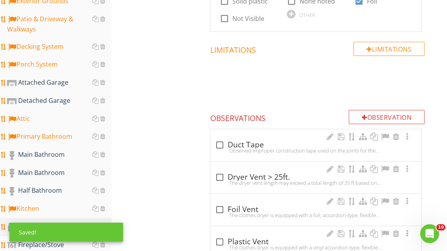
scroll to position [322, 0]
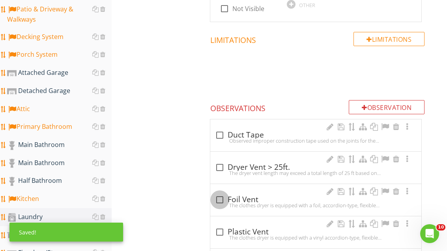
click at [218, 199] on div at bounding box center [219, 199] width 13 height 13
checkbox input "true"
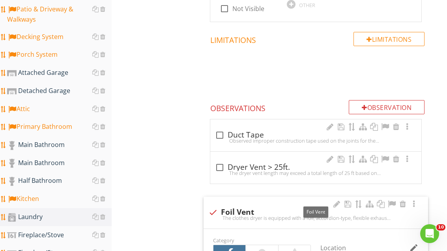
click at [389, 203] on div at bounding box center [391, 204] width 9 height 8
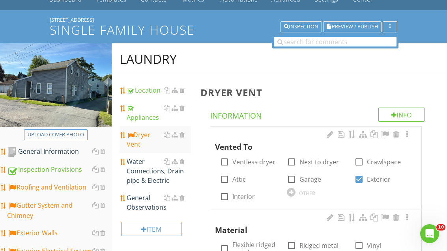
scroll to position [45, 0]
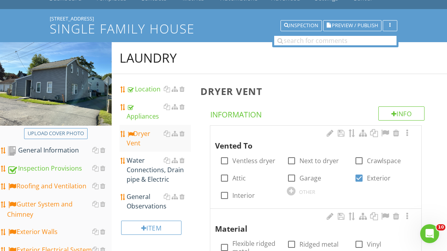
click at [148, 170] on div "Water Connections, Drain pipe & Electric" at bounding box center [159, 170] width 64 height 28
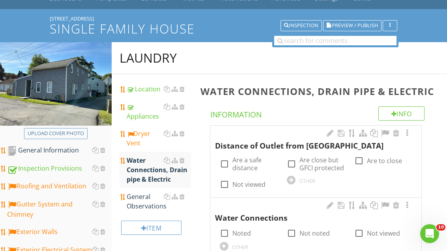
click at [224, 164] on div at bounding box center [224, 163] width 13 height 13
checkbox input "true"
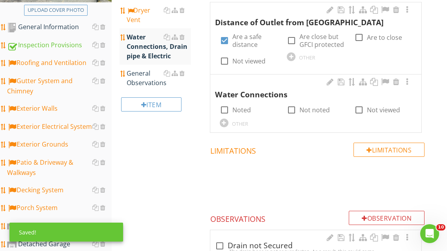
scroll to position [170, 0]
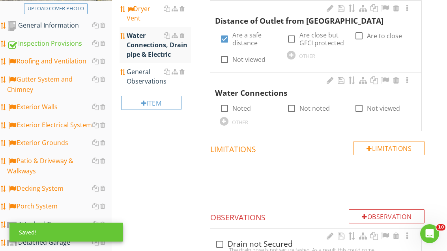
click at [226, 108] on div at bounding box center [224, 108] width 13 height 13
checkbox input "true"
click at [147, 79] on div "General Observations" at bounding box center [159, 76] width 64 height 19
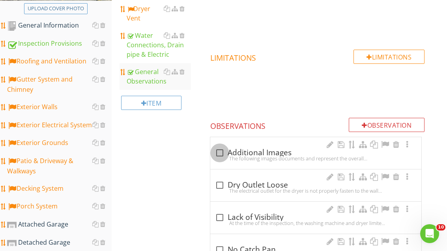
click at [220, 154] on div at bounding box center [219, 152] width 13 height 13
checkbox input "true"
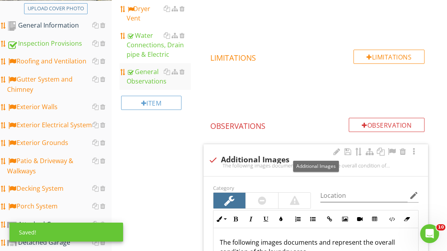
click at [389, 151] on div at bounding box center [391, 152] width 9 height 8
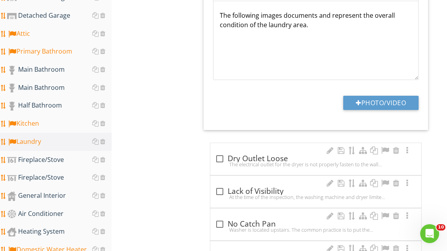
scroll to position [405, 0]
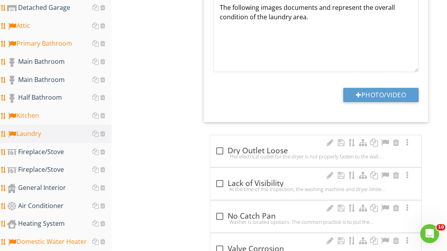
click at [54, 187] on div "General Interior" at bounding box center [59, 188] width 104 height 10
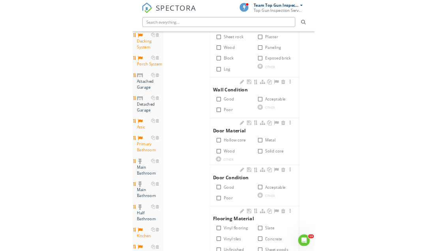
scroll to position [405, 0]
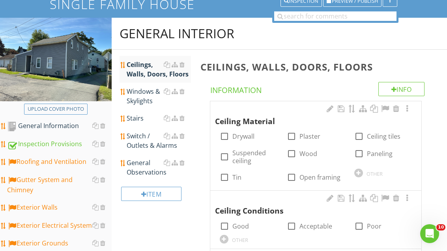
click at [222, 136] on div at bounding box center [224, 136] width 13 height 13
checkbox input "true"
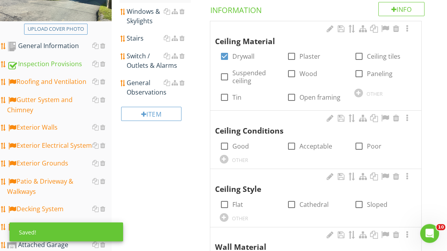
scroll to position [153, 0]
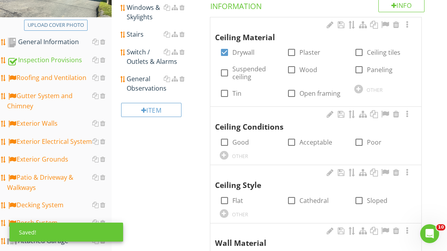
click at [224, 141] on div at bounding box center [224, 142] width 13 height 13
checkbox input "true"
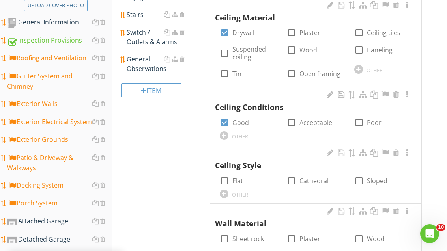
scroll to position [178, 0]
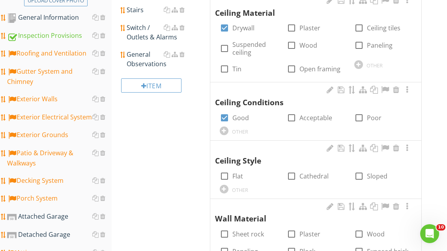
click at [223, 173] on div at bounding box center [224, 175] width 13 height 13
checkbox input "true"
click at [291, 175] on div at bounding box center [291, 175] width 13 height 13
checkbox input "true"
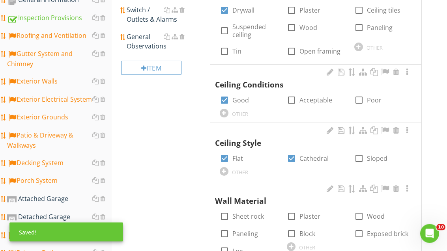
scroll to position [229, 0]
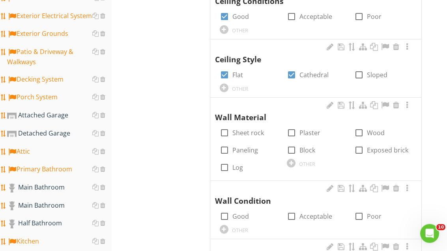
click at [293, 160] on div at bounding box center [291, 163] width 9 height 9
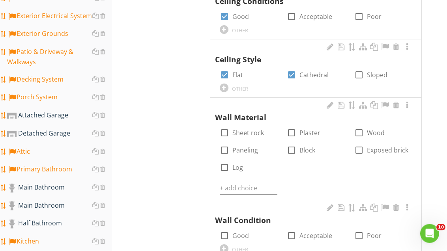
scroll to position [279, 0]
click at [243, 182] on input "text" at bounding box center [249, 188] width 58 height 13
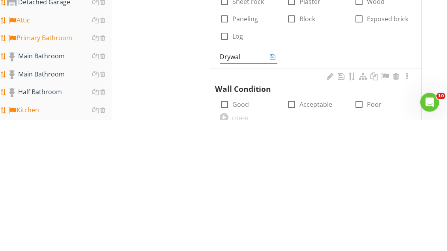
type input "Drywall"
click at [272, 185] on icon at bounding box center [273, 188] width 6 height 6
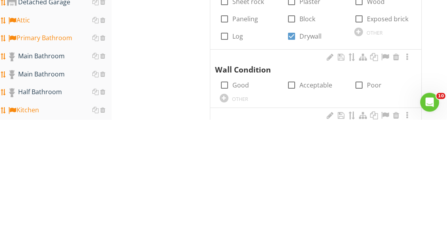
scroll to position [410, 0]
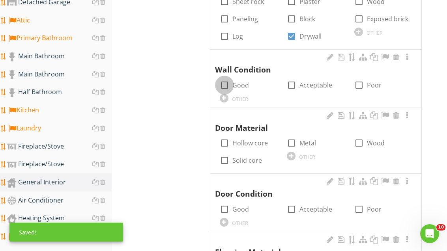
click at [225, 78] on div at bounding box center [224, 84] width 13 height 13
checkbox input "true"
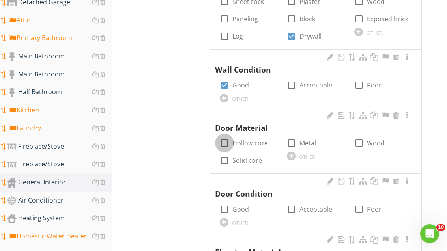
click at [223, 143] on div at bounding box center [224, 142] width 13 height 13
checkbox input "true"
click at [225, 205] on div at bounding box center [224, 209] width 13 height 13
checkbox input "true"
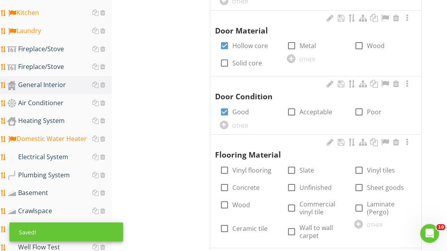
scroll to position [508, 0]
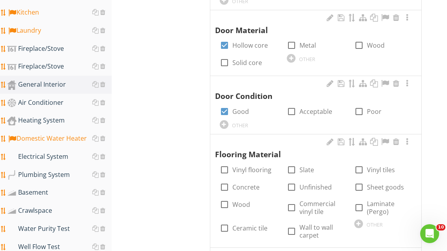
click at [294, 163] on div at bounding box center [291, 169] width 13 height 13
checkbox input "true"
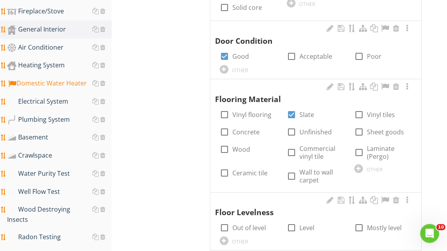
click at [226, 110] on div at bounding box center [224, 114] width 13 height 13
checkbox input "true"
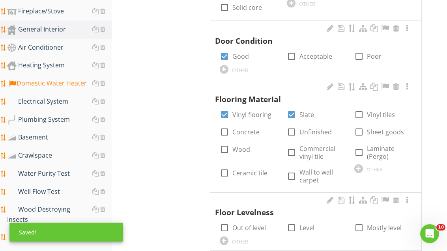
click at [293, 176] on div at bounding box center [291, 175] width 13 height 13
checkbox input "true"
click at [292, 223] on div at bounding box center [291, 227] width 13 height 13
checkbox input "true"
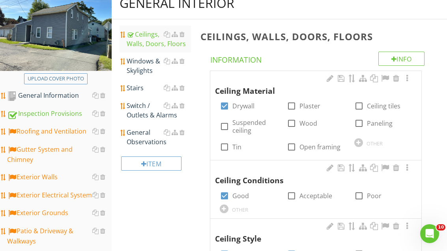
scroll to position [100, 0]
click at [143, 67] on div "Windows & Skylights" at bounding box center [159, 65] width 64 height 19
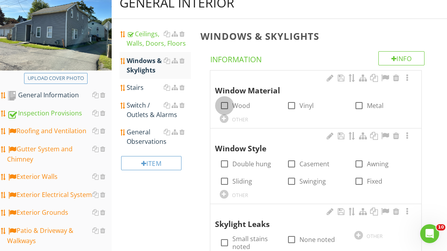
click at [224, 106] on div at bounding box center [224, 105] width 13 height 13
checkbox input "true"
click at [292, 105] on div at bounding box center [291, 105] width 13 height 13
checkbox input "true"
click at [226, 162] on div at bounding box center [224, 163] width 13 height 13
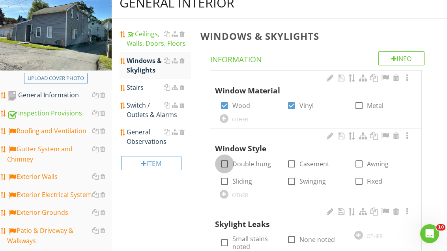
checkbox input "true"
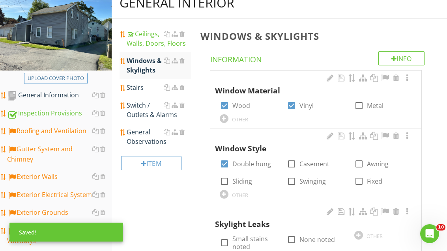
click at [225, 186] on input "Sliding" at bounding box center [224, 184] width 9 height 9
checkbox input "true"
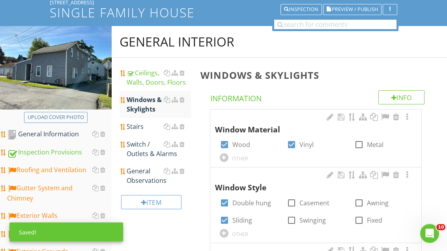
click at [140, 132] on link "Stairs" at bounding box center [159, 126] width 64 height 17
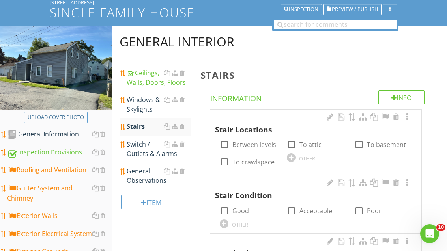
click at [223, 146] on div at bounding box center [224, 144] width 13 height 13
checkbox input "true"
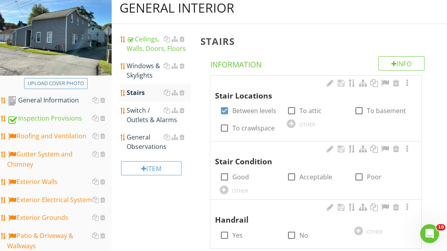
scroll to position [95, 0]
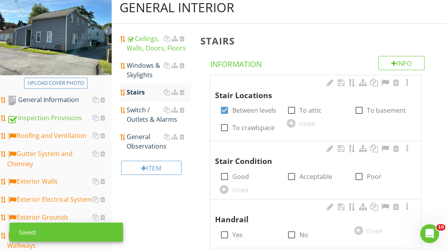
click at [225, 174] on div at bounding box center [224, 176] width 13 height 13
checkbox input "true"
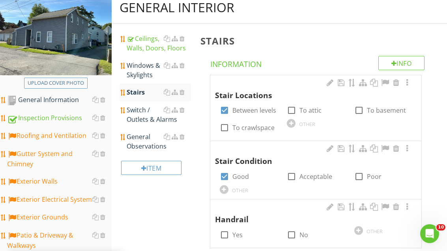
click at [227, 232] on div at bounding box center [224, 234] width 13 height 13
checkbox input "true"
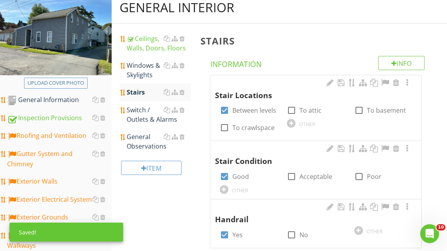
click at [146, 115] on div "Switch / Outlets & Alarms" at bounding box center [159, 114] width 64 height 19
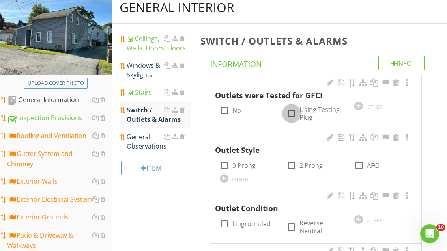
click at [288, 114] on div at bounding box center [291, 113] width 13 height 13
checkbox input "true"
click at [226, 168] on div at bounding box center [224, 165] width 13 height 13
checkbox input "true"
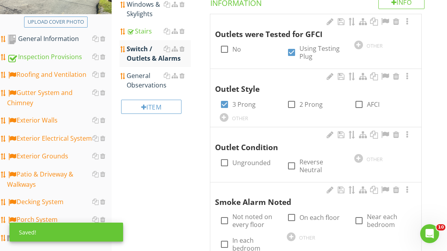
scroll to position [184, 0]
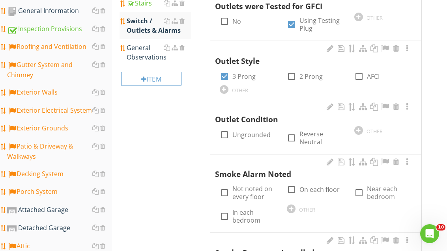
click at [292, 185] on div at bounding box center [291, 189] width 13 height 13
checkbox input "true"
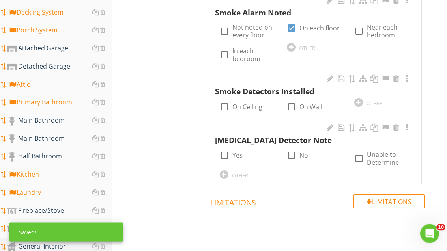
scroll to position [346, 0]
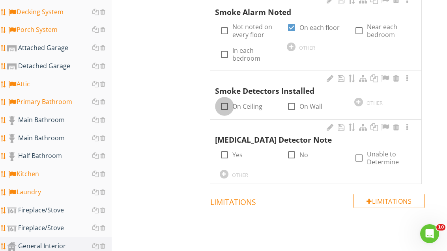
click at [229, 101] on div at bounding box center [224, 106] width 13 height 13
checkbox input "true"
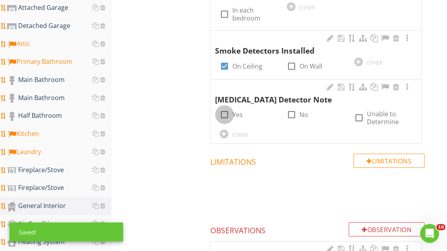
click at [226, 108] on div at bounding box center [224, 114] width 13 height 13
checkbox input "true"
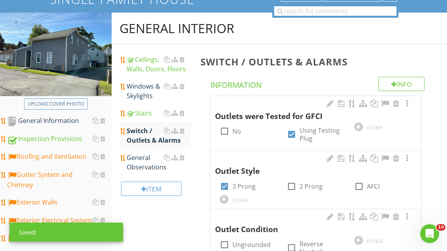
scroll to position [74, 0]
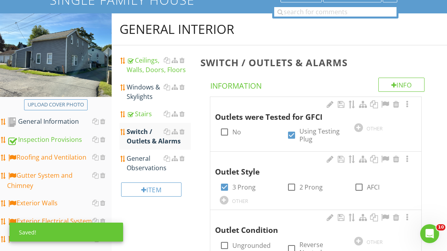
click at [146, 165] on div "General Observations" at bounding box center [159, 163] width 64 height 19
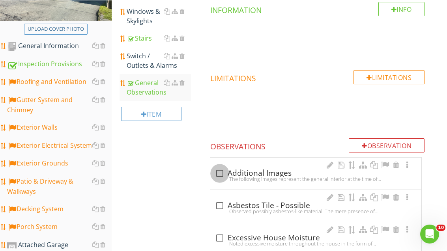
scroll to position [149, 0]
click at [218, 171] on div at bounding box center [219, 173] width 13 height 13
checkbox input "true"
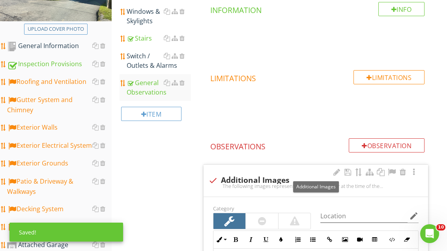
click at [391, 172] on div at bounding box center [391, 172] width 9 height 8
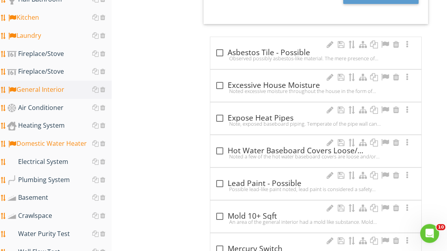
scroll to position [504, 0]
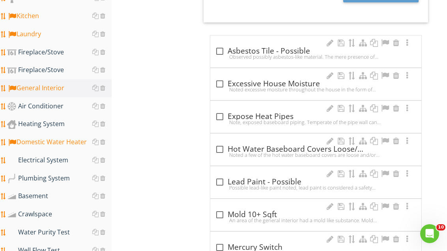
click at [53, 106] on div "Air Conditioner" at bounding box center [59, 106] width 104 height 10
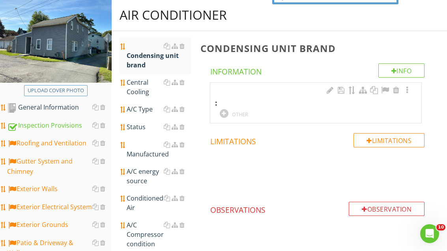
scroll to position [92, 0]
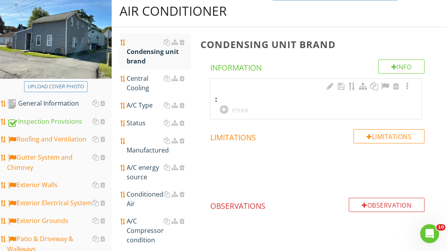
click at [224, 109] on div at bounding box center [224, 109] width 9 height 9
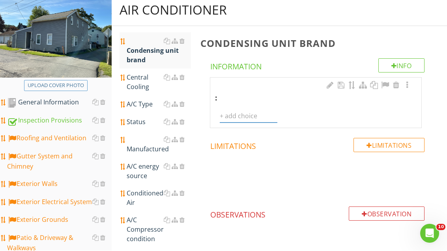
scroll to position [93, 0]
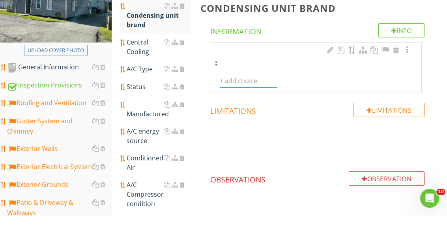
click at [253, 113] on input "text" at bounding box center [249, 116] width 58 height 13
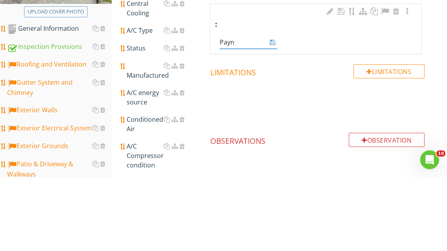
type input "[PERSON_NAME]"
click at [275, 113] on icon at bounding box center [273, 116] width 6 height 6
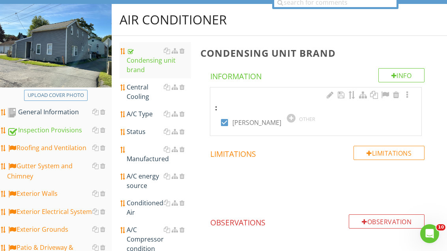
scroll to position [84, 0]
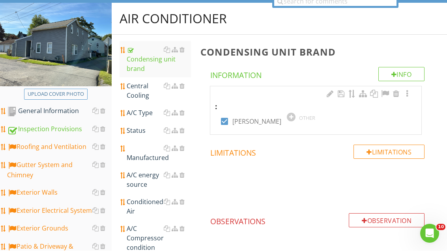
click at [141, 91] on div "Central Cooling" at bounding box center [159, 91] width 64 height 19
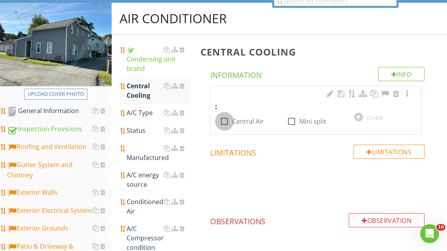
click at [223, 121] on div at bounding box center [224, 121] width 13 height 13
checkbox input "true"
click at [140, 112] on div "A/C Type" at bounding box center [159, 112] width 64 height 9
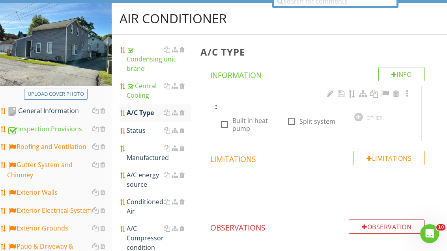
click at [292, 121] on div at bounding box center [291, 121] width 13 height 13
checkbox input "true"
click at [145, 129] on div "Status" at bounding box center [159, 130] width 64 height 9
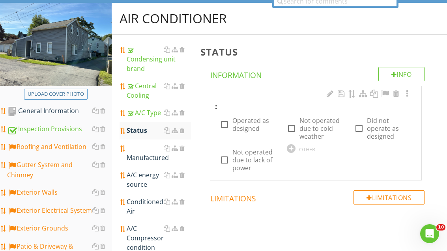
click at [224, 127] on div at bounding box center [224, 124] width 13 height 13
checkbox input "true"
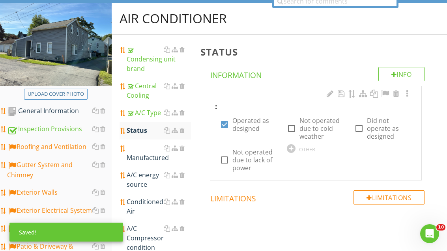
click at [148, 159] on div "Manufactured" at bounding box center [159, 152] width 64 height 19
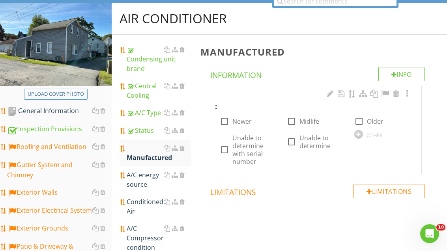
click at [361, 123] on div at bounding box center [358, 121] width 13 height 13
checkbox input "true"
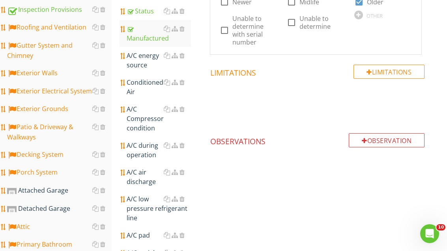
scroll to position [200, 0]
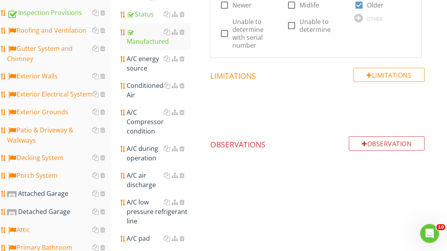
click at [141, 65] on div "A/C energy source" at bounding box center [159, 63] width 64 height 19
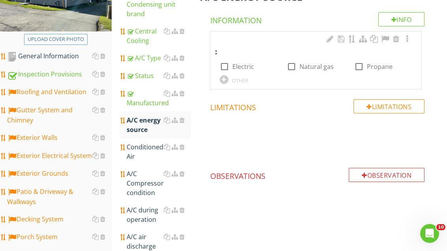
scroll to position [121, 0]
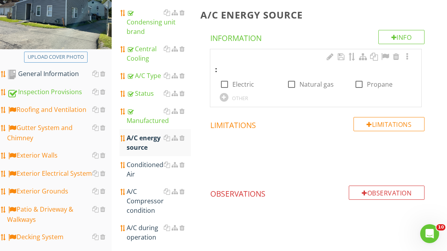
click at [227, 80] on div at bounding box center [224, 84] width 13 height 13
checkbox input "true"
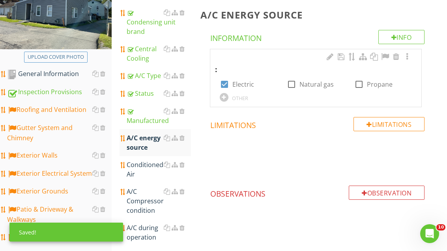
click at [143, 167] on div "Conditioned Air" at bounding box center [159, 169] width 64 height 19
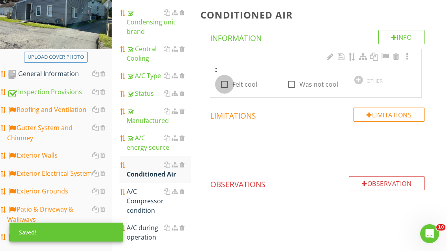
click at [226, 85] on div at bounding box center [224, 84] width 13 height 13
checkbox input "true"
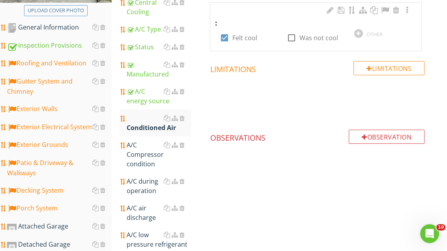
scroll to position [172, 0]
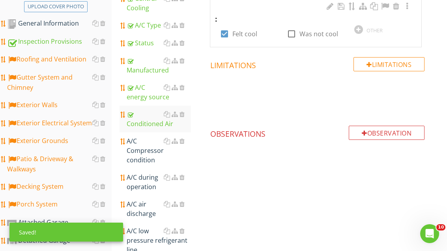
click at [140, 154] on div "A/C Compressor condition" at bounding box center [159, 150] width 64 height 28
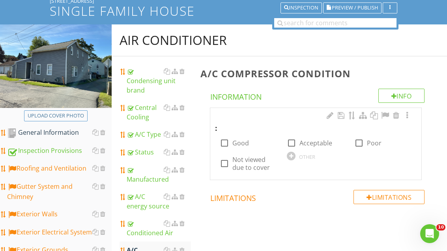
scroll to position [58, 0]
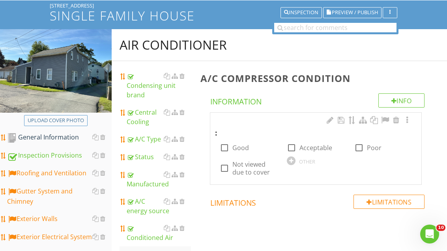
click at [291, 159] on div at bounding box center [291, 160] width 9 height 9
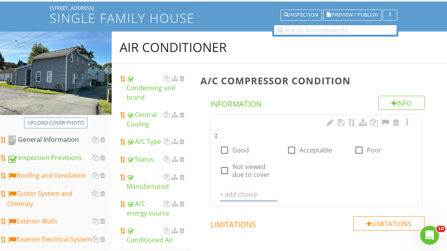
scroll to position [56, 0]
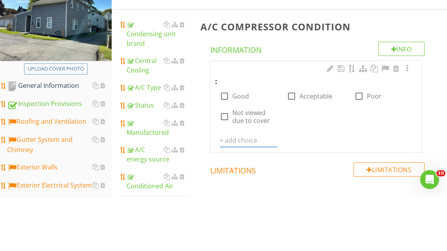
click at [246, 195] on input "text" at bounding box center [249, 194] width 58 height 13
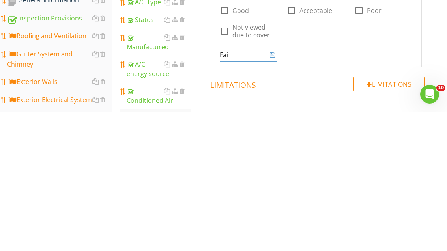
type input "Fair"
click at [274, 191] on icon at bounding box center [273, 194] width 6 height 6
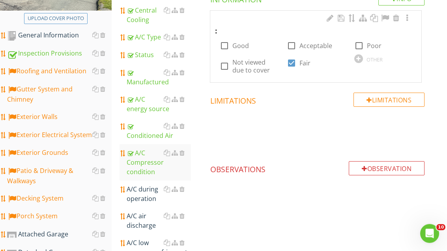
scroll to position [162, 0]
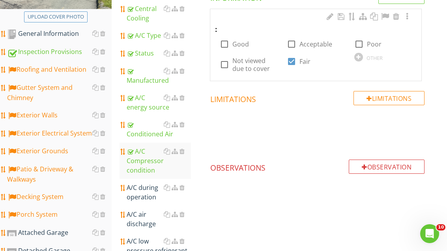
click at [150, 193] on div "A/C during operation" at bounding box center [159, 192] width 64 height 19
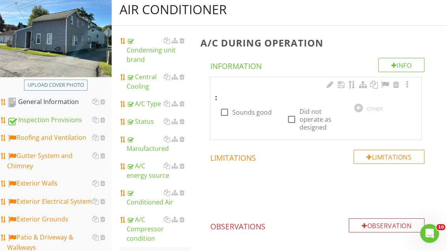
scroll to position [93, 0]
click at [225, 112] on div at bounding box center [224, 112] width 13 height 13
checkbox input "true"
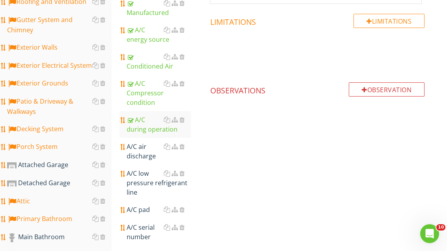
scroll to position [229, 0]
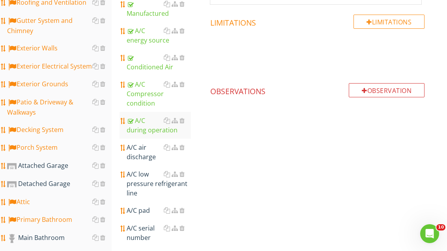
click at [141, 157] on div "A/C air discharge" at bounding box center [159, 152] width 64 height 19
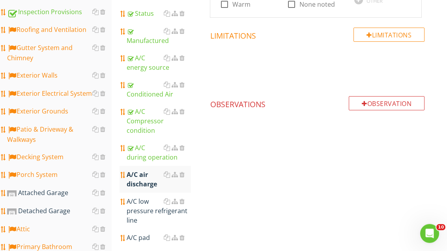
scroll to position [145, 0]
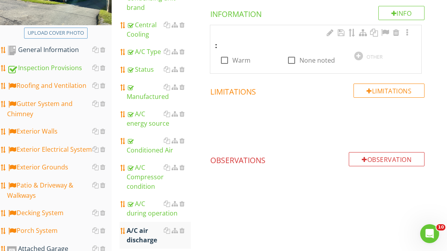
click at [224, 60] on div at bounding box center [224, 60] width 13 height 13
checkbox input "true"
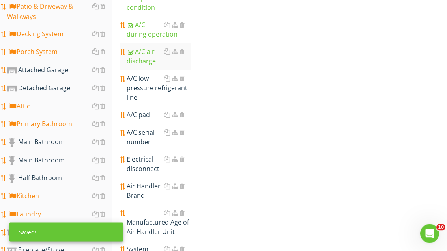
scroll to position [324, 0]
click at [145, 90] on div "A/C low pressure refrigerant line" at bounding box center [159, 88] width 64 height 28
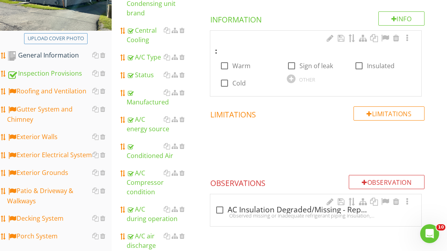
scroll to position [135, 0]
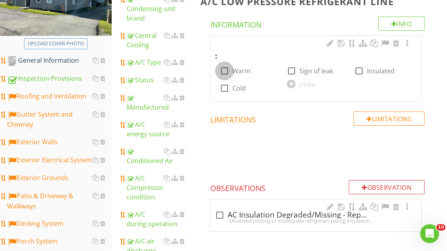
click at [224, 70] on div at bounding box center [224, 70] width 13 height 13
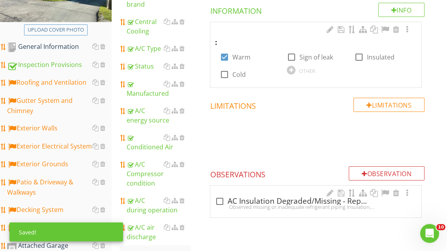
scroll to position [149, 0]
click at [225, 54] on div at bounding box center [224, 56] width 13 height 13
checkbox input "false"
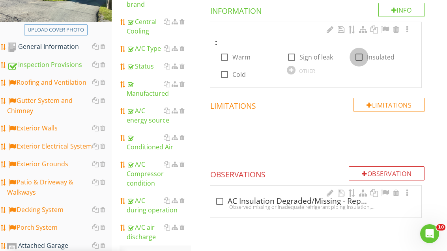
click at [361, 54] on div at bounding box center [358, 56] width 13 height 13
checkbox input "true"
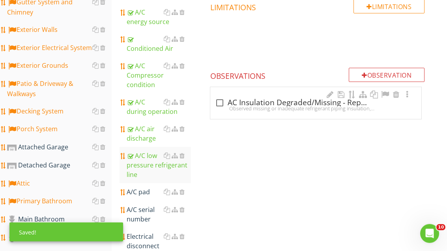
scroll to position [248, 0]
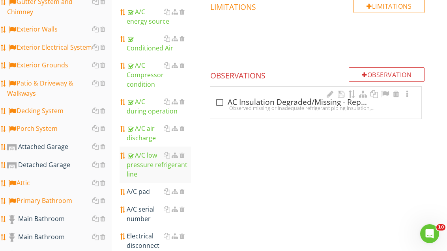
click at [144, 192] on div "A/C pad" at bounding box center [159, 191] width 64 height 9
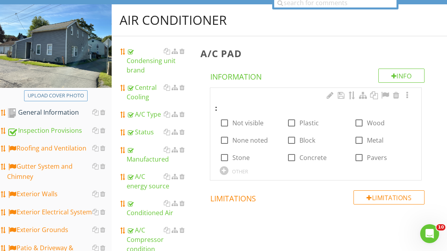
scroll to position [82, 0]
click at [289, 126] on div at bounding box center [291, 123] width 13 height 13
checkbox input "true"
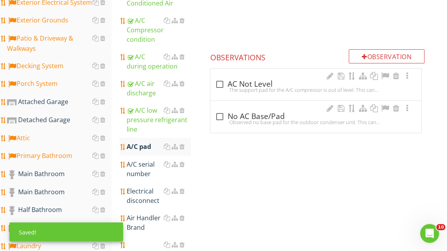
scroll to position [292, 0]
click at [145, 168] on div "A/C serial number" at bounding box center [159, 169] width 64 height 19
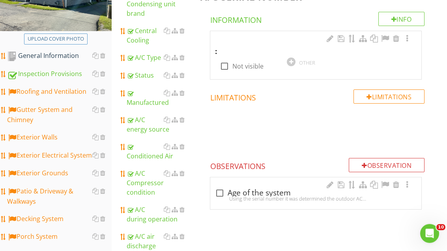
click at [226, 67] on div at bounding box center [224, 66] width 13 height 13
checkbox input "true"
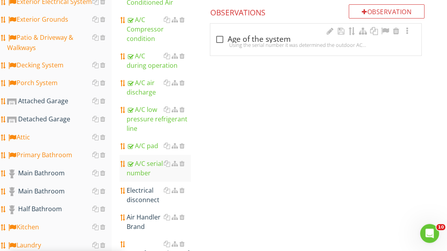
scroll to position [294, 0]
click at [146, 195] on div "Electrical disconnect" at bounding box center [159, 194] width 64 height 19
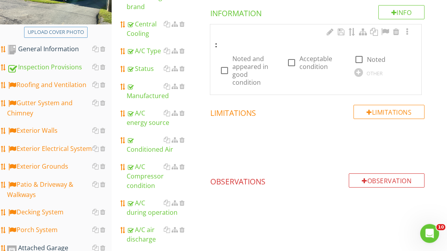
scroll to position [138, 0]
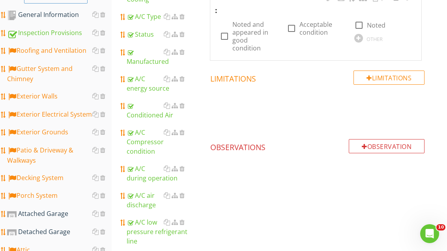
click at [224, 33] on div at bounding box center [224, 36] width 13 height 13
checkbox input "true"
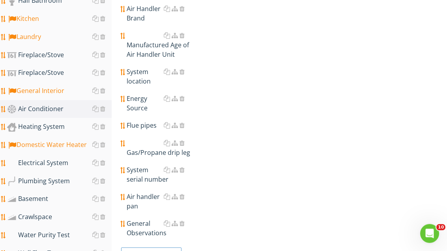
scroll to position [504, 0]
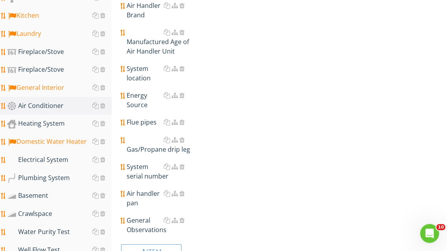
click at [145, 226] on div "General Observations" at bounding box center [159, 225] width 64 height 19
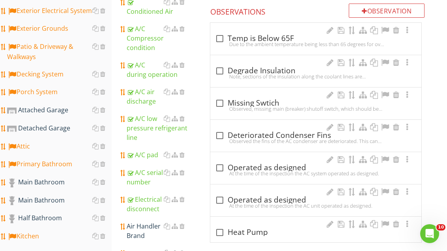
scroll to position [284, 0]
click at [219, 166] on div at bounding box center [219, 168] width 13 height 13
checkbox input "true"
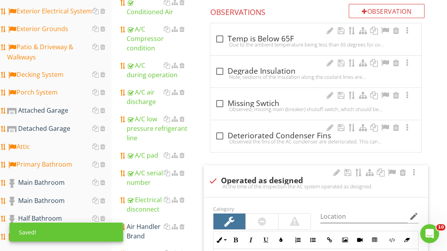
click at [391, 171] on div at bounding box center [391, 173] width 9 height 8
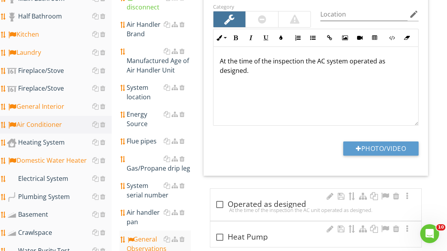
scroll to position [488, 0]
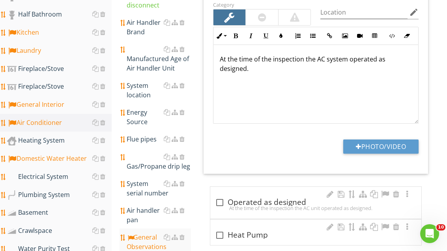
click at [50, 141] on div "Heating System" at bounding box center [59, 141] width 104 height 10
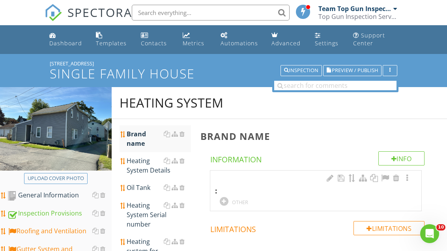
click at [225, 200] on div at bounding box center [224, 201] width 9 height 9
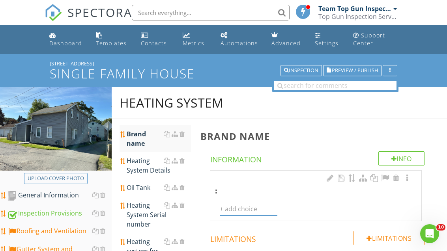
click at [249, 210] on input "text" at bounding box center [249, 209] width 58 height 13
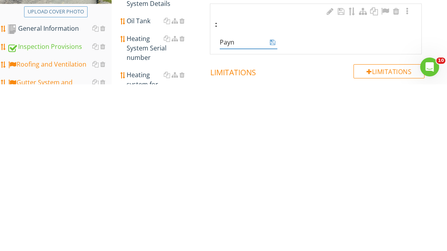
type input "[PERSON_NAME]"
click at [274, 206] on icon at bounding box center [273, 209] width 6 height 6
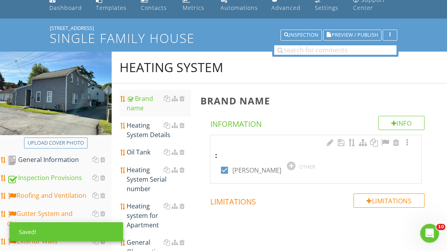
click at [141, 130] on div "Heating System Details" at bounding box center [159, 130] width 64 height 19
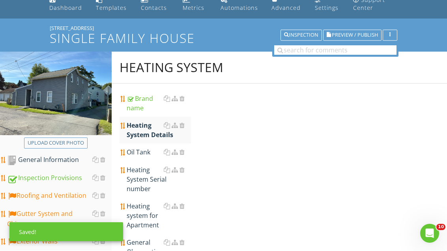
click at [145, 128] on div "Heating System Details" at bounding box center [159, 130] width 64 height 19
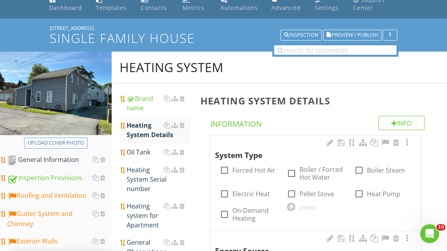
click at [225, 168] on div at bounding box center [224, 170] width 13 height 13
checkbox input "true"
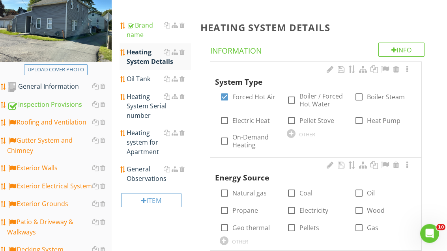
scroll to position [116, 0]
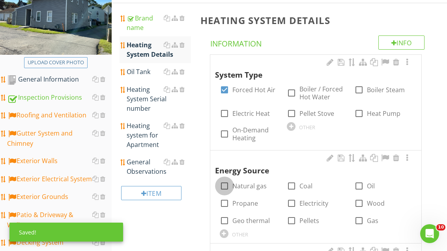
click at [226, 184] on div at bounding box center [224, 185] width 13 height 13
checkbox input "true"
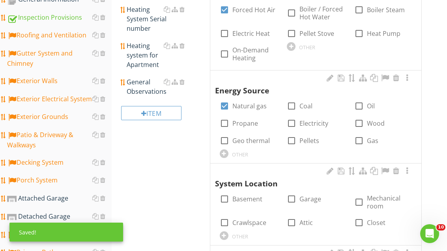
scroll to position [200, 0]
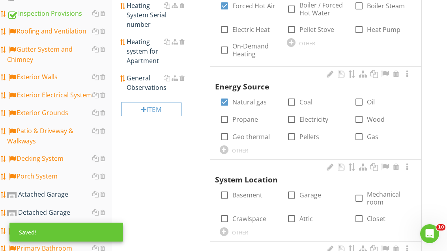
click at [223, 193] on div at bounding box center [224, 194] width 13 height 13
click at [225, 191] on div at bounding box center [224, 194] width 13 height 13
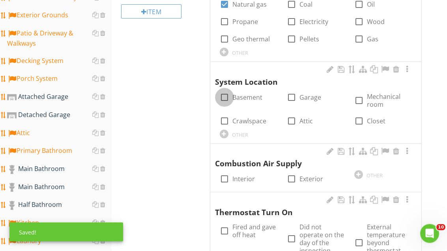
scroll to position [298, 0]
click at [226, 98] on div at bounding box center [224, 97] width 13 height 13
checkbox input "true"
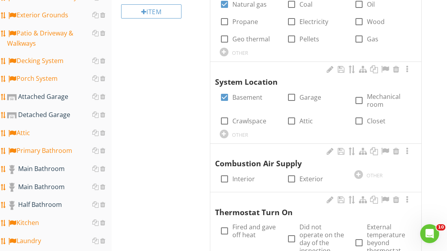
click at [294, 176] on div at bounding box center [291, 178] width 13 height 13
checkbox input "true"
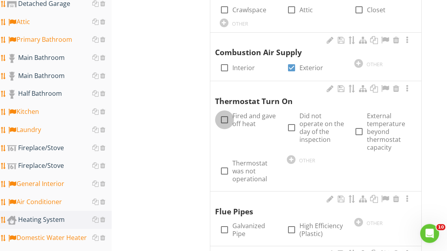
scroll to position [409, 0]
click at [228, 117] on div at bounding box center [224, 119] width 13 height 13
checkbox input "true"
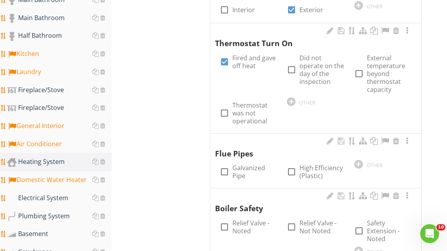
scroll to position [467, 0]
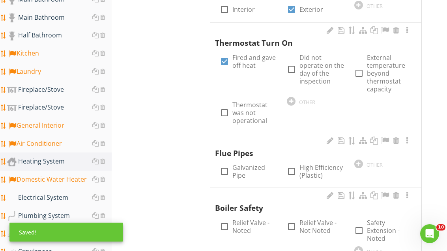
click at [290, 169] on div at bounding box center [291, 171] width 13 height 13
checkbox input "true"
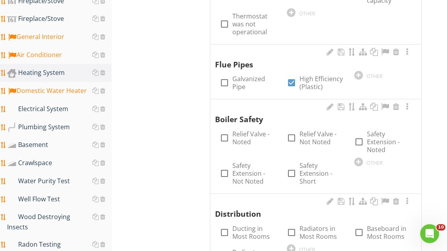
scroll to position [555, 0]
click at [225, 226] on div at bounding box center [224, 232] width 13 height 13
checkbox input "true"
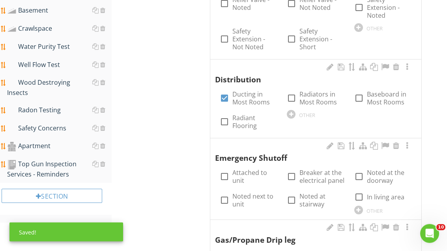
scroll to position [689, 0]
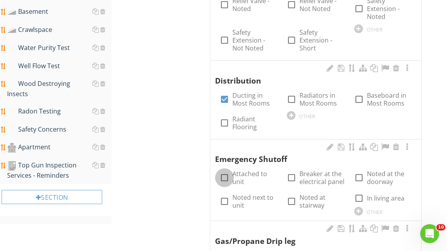
click at [223, 177] on div at bounding box center [224, 177] width 13 height 13
checkbox input "true"
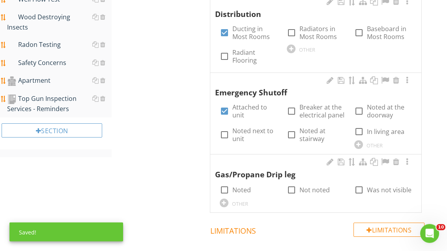
scroll to position [756, 0]
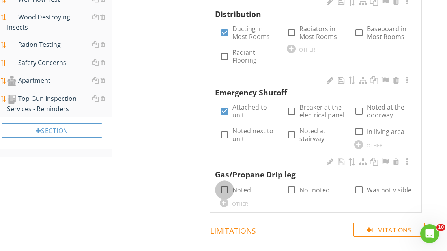
click at [223, 185] on div at bounding box center [224, 189] width 13 height 13
checkbox input "true"
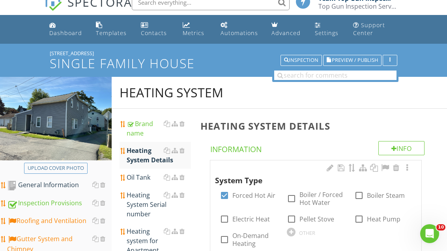
scroll to position [12, 0]
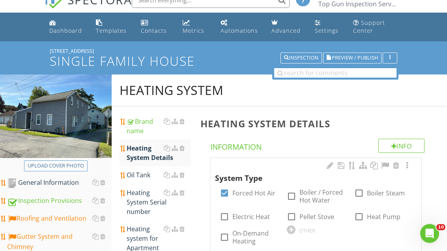
click at [142, 174] on div "Oil Tank" at bounding box center [159, 175] width 64 height 9
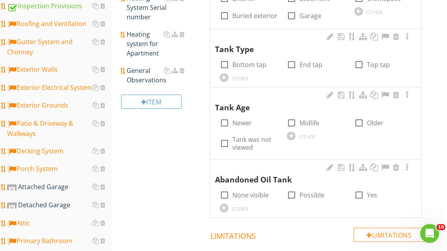
click at [224, 191] on div at bounding box center [224, 195] width 13 height 13
checkbox input "true"
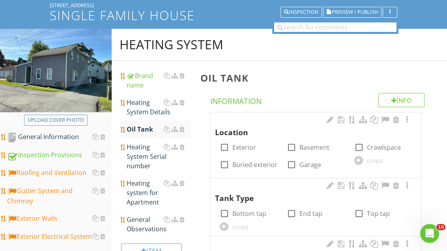
scroll to position [57, 0]
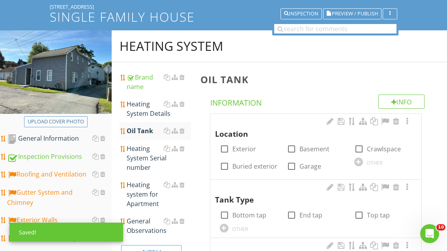
click at [146, 168] on div "Heating System Serial number" at bounding box center [159, 158] width 64 height 28
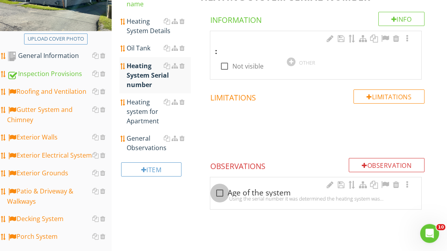
scroll to position [140, 0]
click at [221, 190] on div at bounding box center [219, 192] width 13 height 13
checkbox input "true"
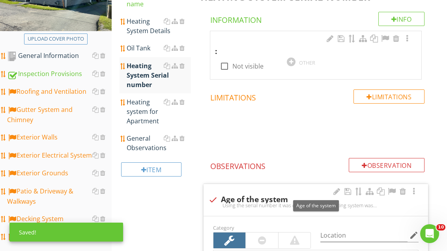
click at [395, 188] on div at bounding box center [391, 192] width 9 height 8
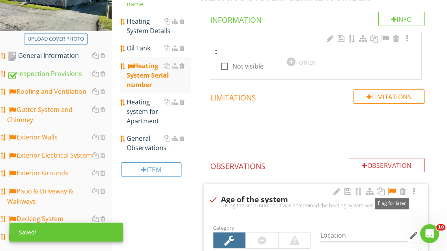
click at [291, 61] on div at bounding box center [291, 62] width 9 height 9
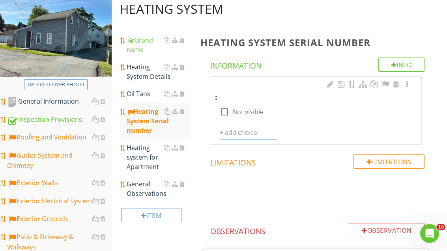
click at [233, 127] on input "text" at bounding box center [249, 133] width 58 height 13
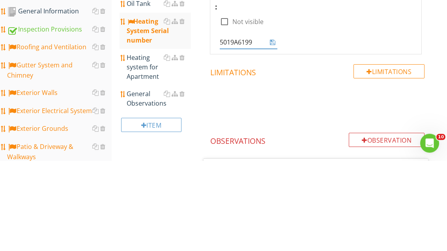
type input "5019A61997"
click at [272, 130] on icon at bounding box center [273, 133] width 6 height 6
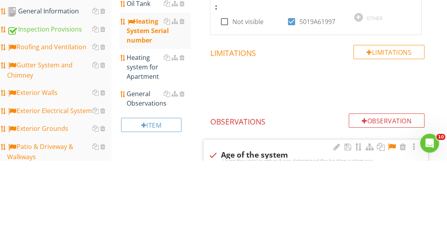
scroll to position [184, 0]
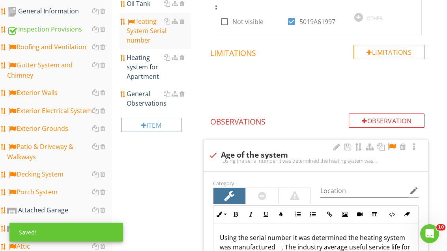
click at [138, 106] on div "General Observations" at bounding box center [159, 98] width 64 height 19
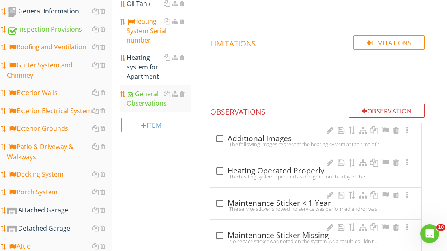
click at [218, 171] on div at bounding box center [219, 170] width 13 height 13
checkbox input "true"
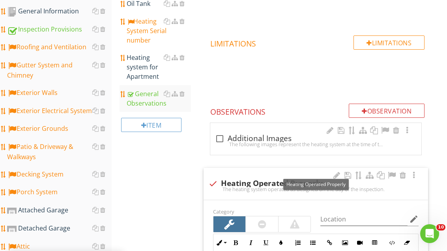
click at [391, 175] on div at bounding box center [391, 175] width 9 height 8
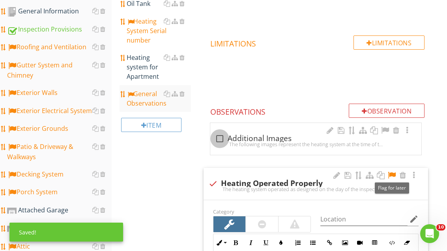
click at [221, 138] on div at bounding box center [219, 138] width 13 height 13
checkbox input "true"
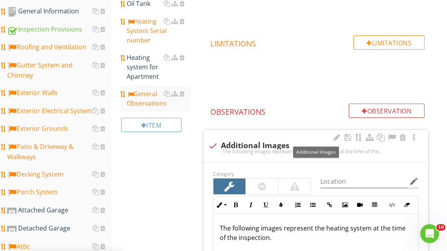
click at [390, 137] on div at bounding box center [391, 138] width 9 height 8
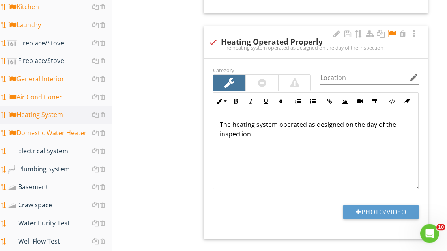
scroll to position [514, 0]
click at [68, 133] on div "Domestic Water Heater" at bounding box center [59, 133] width 104 height 10
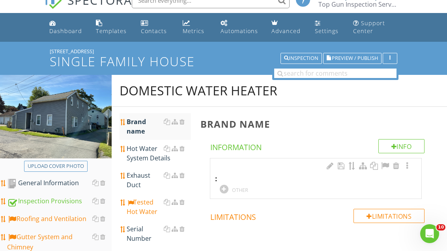
scroll to position [14, 0]
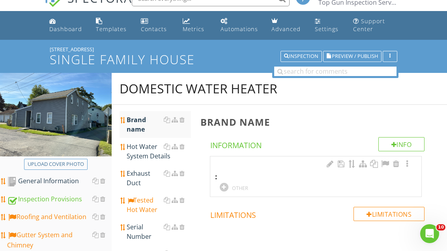
click at [225, 185] on div at bounding box center [224, 187] width 9 height 9
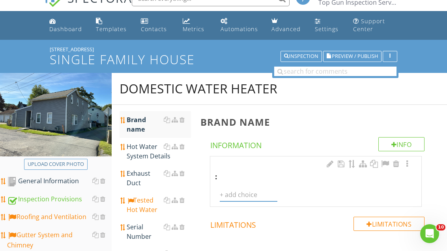
click at [245, 192] on input "text" at bounding box center [249, 194] width 58 height 13
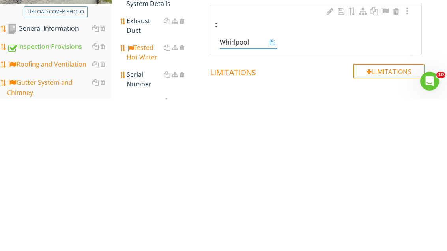
type input "Whirlpool"
click at [275, 192] on icon at bounding box center [273, 195] width 6 height 6
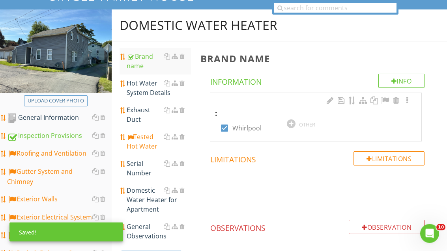
scroll to position [77, 0]
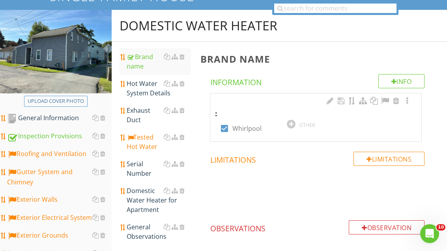
click at [146, 91] on div "Hot Water System Details" at bounding box center [159, 88] width 64 height 19
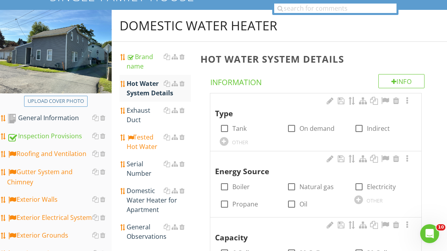
click at [224, 129] on div at bounding box center [224, 128] width 13 height 13
checkbox input "true"
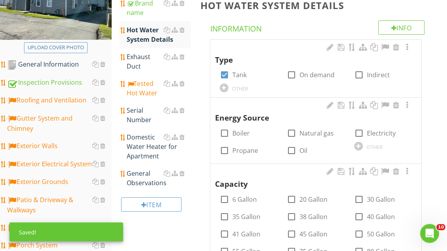
scroll to position [131, 0]
click at [292, 131] on div at bounding box center [291, 133] width 13 height 13
checkbox input "true"
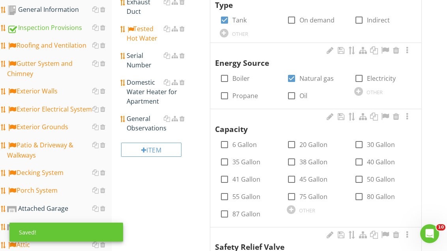
scroll to position [199, 0]
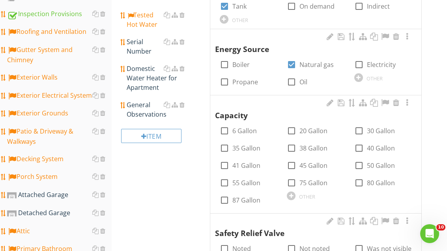
click at [356, 148] on div at bounding box center [358, 147] width 13 height 13
checkbox input "true"
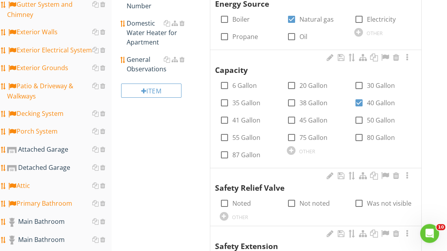
scroll to position [246, 0]
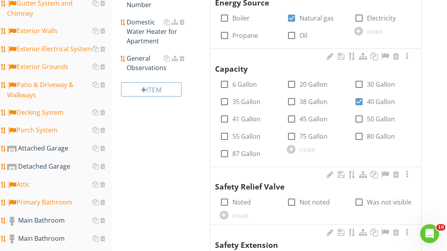
click at [224, 203] on div at bounding box center [224, 201] width 13 height 13
checkbox input "true"
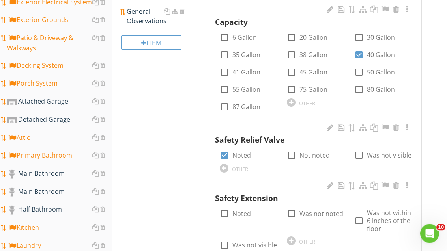
scroll to position [293, 0]
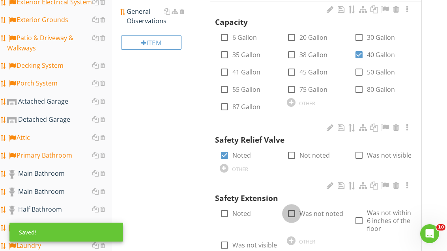
click at [290, 210] on div at bounding box center [291, 213] width 13 height 13
checkbox input "true"
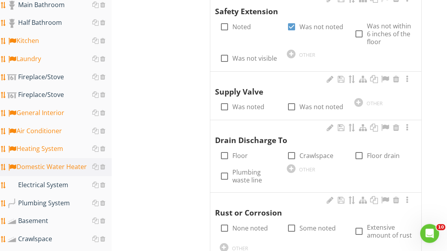
scroll to position [480, 0]
click at [225, 101] on div at bounding box center [224, 106] width 13 height 13
checkbox input "true"
click at [225, 149] on div at bounding box center [224, 155] width 13 height 13
checkbox input "true"
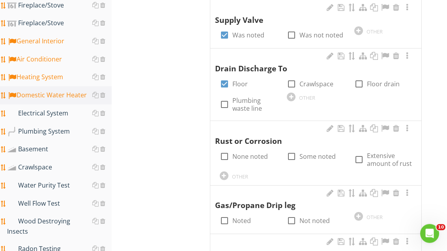
scroll to position [551, 0]
click at [224, 151] on div at bounding box center [224, 156] width 13 height 13
checkbox input "true"
click at [223, 214] on div at bounding box center [224, 220] width 13 height 13
checkbox input "true"
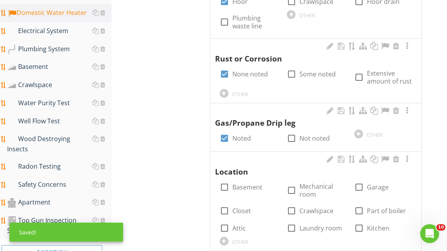
scroll to position [638, 0]
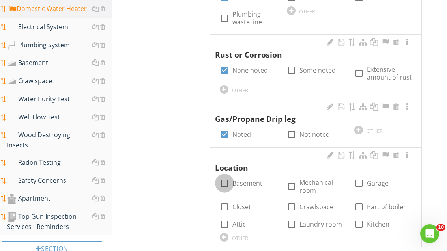
click at [223, 179] on div at bounding box center [224, 183] width 13 height 13
checkbox input "true"
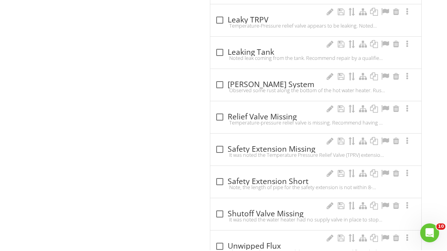
scroll to position [1295, 0]
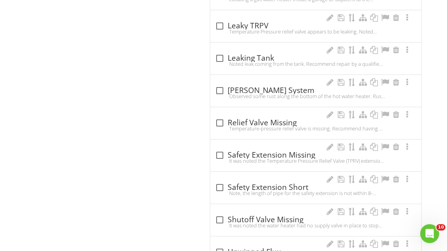
click at [216, 149] on div at bounding box center [219, 155] width 13 height 13
checkbox input "true"
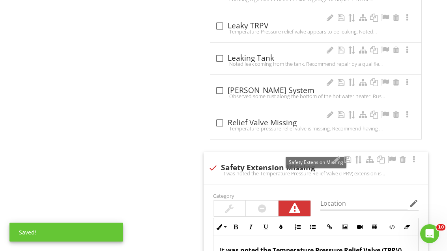
click at [389, 156] on div at bounding box center [391, 160] width 9 height 8
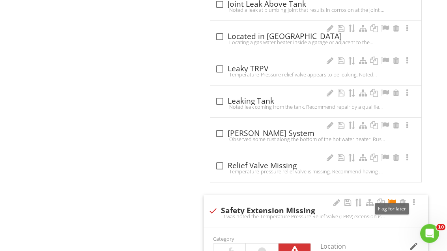
scroll to position [1252, 0]
click at [219, 95] on div at bounding box center [219, 101] width 13 height 13
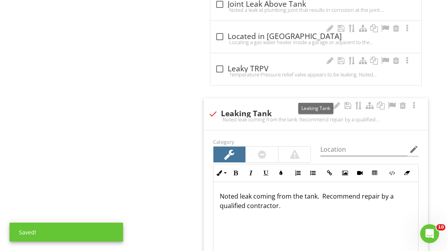
click at [213, 108] on div at bounding box center [212, 113] width 13 height 13
checkbox input "true"
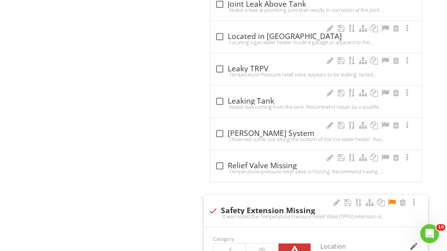
click at [221, 62] on div at bounding box center [219, 68] width 13 height 13
checkbox input "true"
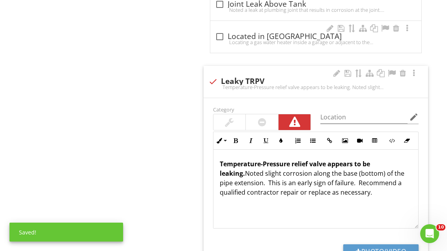
click at [388, 69] on div at bounding box center [391, 73] width 9 height 8
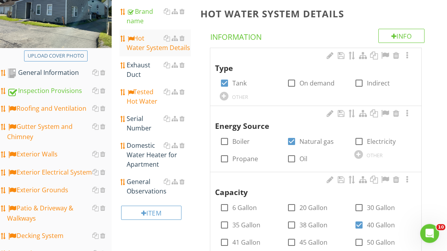
scroll to position [123, 0]
click at [146, 126] on div "Serial Number" at bounding box center [159, 123] width 64 height 19
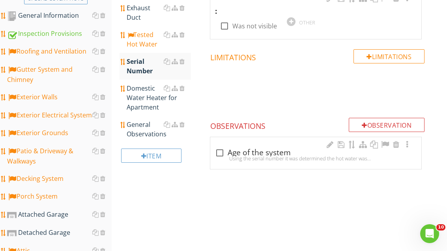
scroll to position [147, 0]
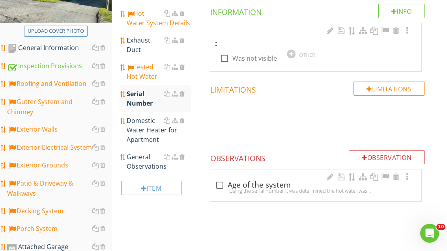
click at [290, 54] on div at bounding box center [291, 54] width 9 height 9
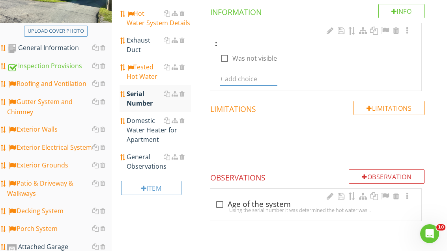
click at [236, 77] on input "text" at bounding box center [249, 79] width 58 height 13
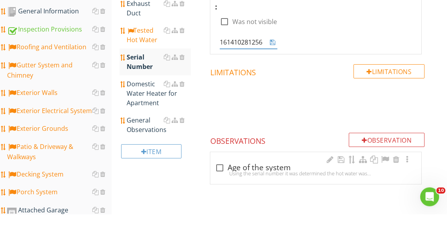
type input "1614102812561"
click at [273, 76] on icon at bounding box center [273, 79] width 6 height 6
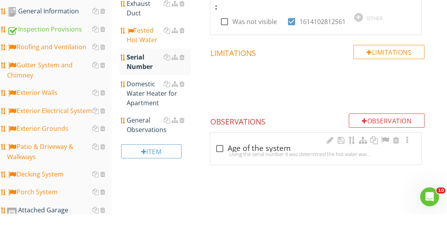
scroll to position [184, 0]
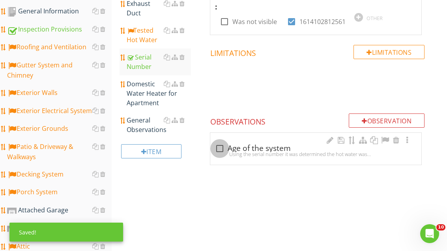
click at [219, 146] on div at bounding box center [219, 148] width 13 height 13
checkbox input "true"
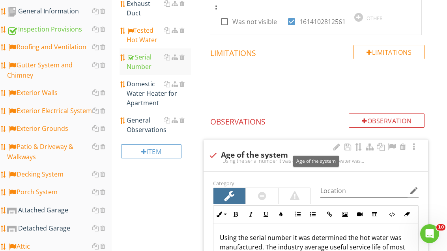
click at [392, 145] on div at bounding box center [391, 147] width 9 height 8
click at [147, 128] on div "General Observations" at bounding box center [159, 124] width 64 height 19
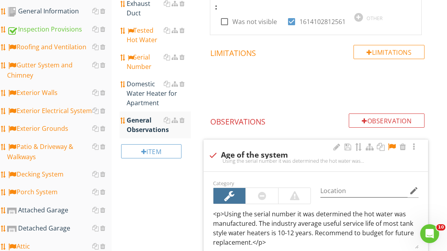
click at [147, 132] on div "General Observations" at bounding box center [159, 124] width 64 height 19
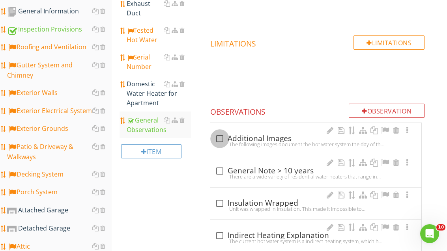
click at [218, 138] on div at bounding box center [219, 138] width 13 height 13
checkbox input "true"
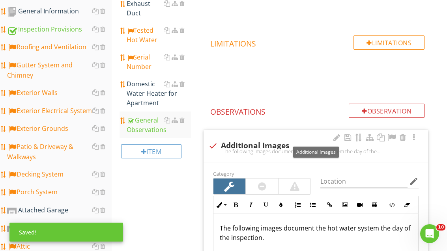
click at [391, 138] on div at bounding box center [391, 138] width 9 height 8
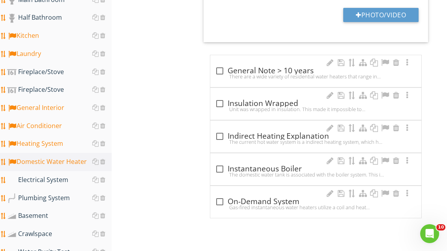
scroll to position [484, 0]
click at [218, 71] on div at bounding box center [219, 71] width 13 height 13
checkbox input "true"
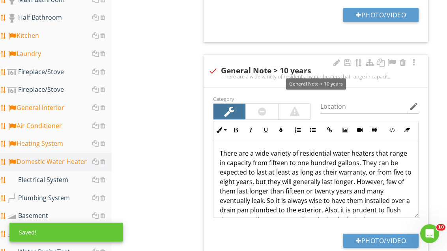
click at [388, 63] on div at bounding box center [391, 63] width 9 height 8
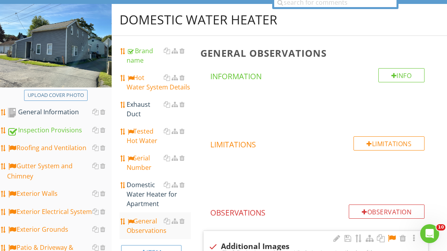
scroll to position [80, 0]
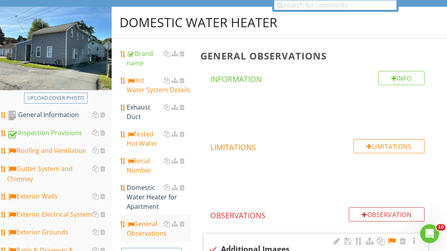
click at [141, 110] on div "Exhaust Duct" at bounding box center [159, 111] width 64 height 19
click at [147, 112] on div "Exhaust Duct" at bounding box center [159, 111] width 64 height 19
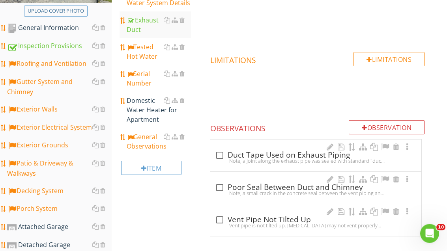
scroll to position [168, 0]
click at [221, 185] on div at bounding box center [219, 187] width 13 height 13
checkbox input "true"
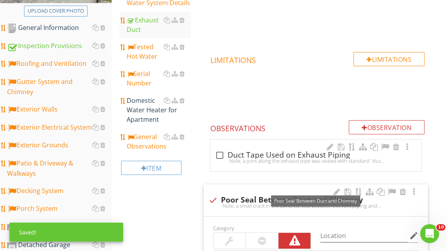
click at [392, 191] on div at bounding box center [391, 192] width 9 height 8
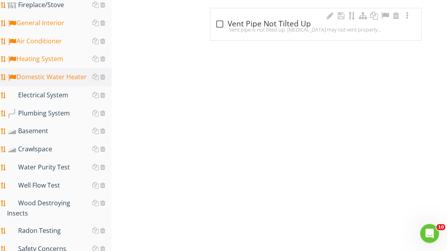
scroll to position [568, 0]
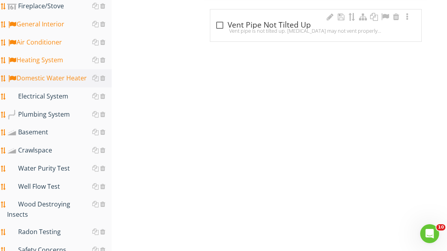
click at [54, 100] on div "Electrical System" at bounding box center [59, 96] width 104 height 10
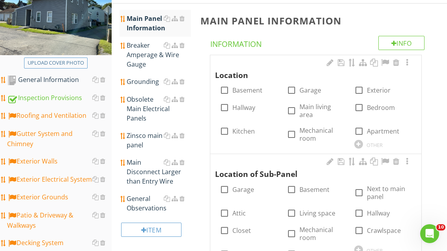
scroll to position [108, 0]
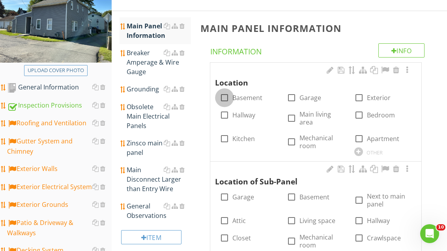
click at [223, 96] on div at bounding box center [224, 97] width 13 height 13
checkbox input "true"
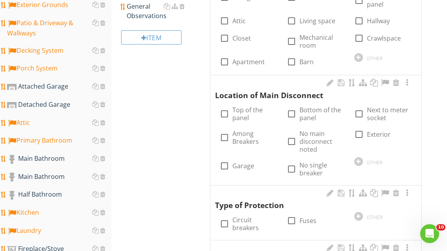
scroll to position [308, 0]
click at [223, 109] on div at bounding box center [224, 113] width 13 height 13
checkbox input "true"
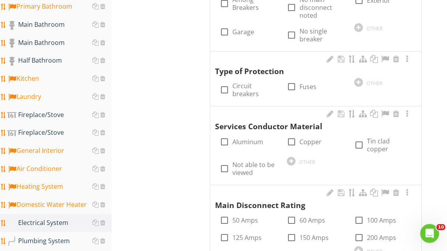
scroll to position [442, 0]
click at [225, 87] on div at bounding box center [224, 89] width 13 height 13
checkbox input "true"
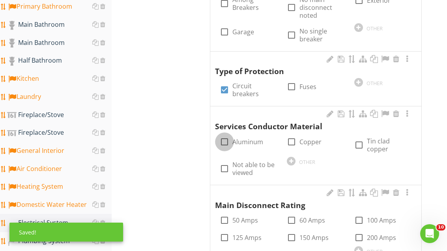
click at [224, 139] on div at bounding box center [224, 141] width 13 height 13
checkbox input "true"
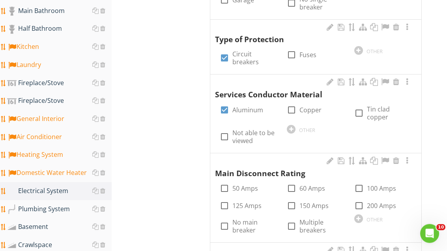
scroll to position [486, 0]
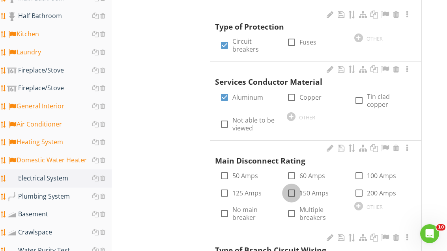
click at [293, 186] on div at bounding box center [291, 192] width 13 height 13
checkbox input "true"
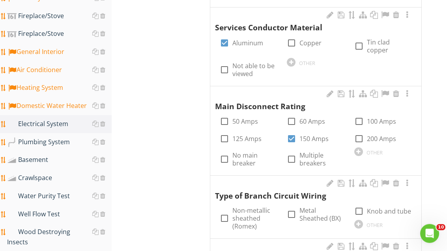
scroll to position [542, 0]
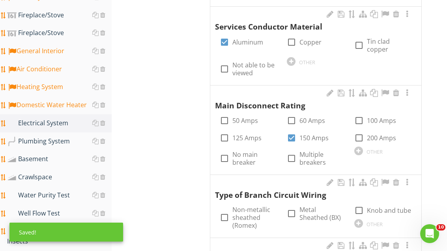
click at [223, 211] on div at bounding box center [224, 217] width 13 height 13
checkbox input "true"
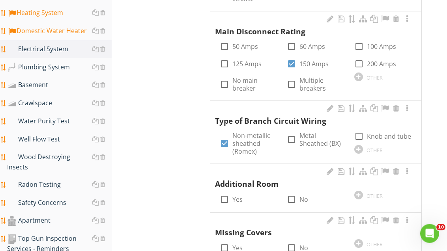
scroll to position [619, 0]
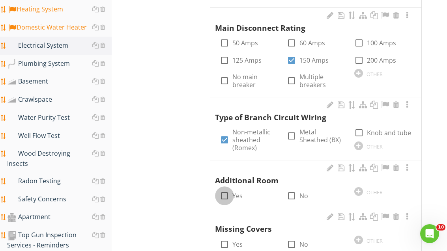
click at [223, 189] on div at bounding box center [224, 195] width 13 height 13
checkbox input "true"
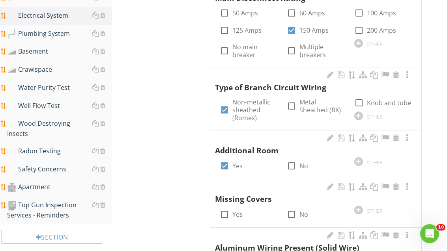
scroll to position [650, 0]
click at [294, 207] on div at bounding box center [291, 213] width 13 height 13
checkbox input "true"
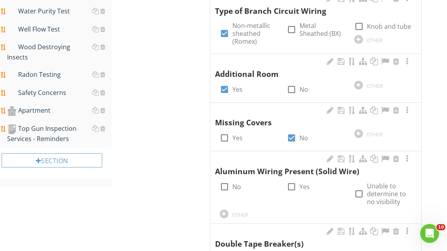
scroll to position [726, 0]
click at [224, 180] on div at bounding box center [224, 186] width 13 height 13
checkbox input "true"
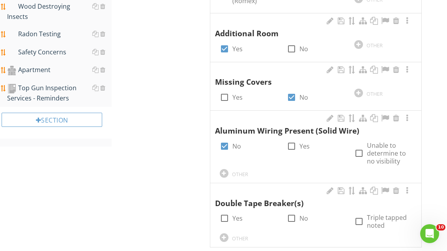
scroll to position [769, 0]
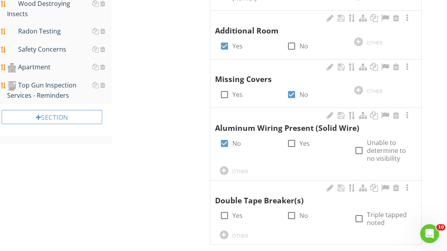
click at [296, 209] on div at bounding box center [291, 215] width 13 height 13
checkbox input "true"
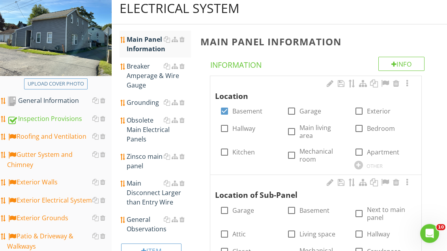
scroll to position [87, 0]
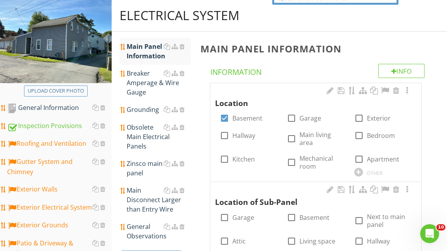
click at [147, 81] on div "Breaker Amperage & Wire Gauge" at bounding box center [159, 83] width 64 height 28
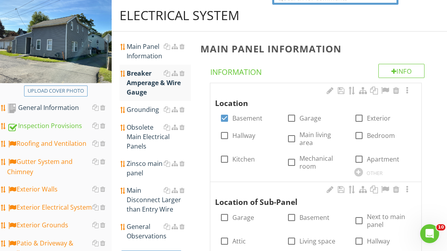
click at [150, 82] on div "Breaker Amperage & Wire Gauge" at bounding box center [159, 83] width 64 height 28
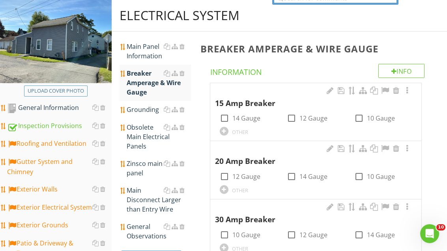
click at [224, 117] on div at bounding box center [224, 118] width 13 height 13
checkbox input "true"
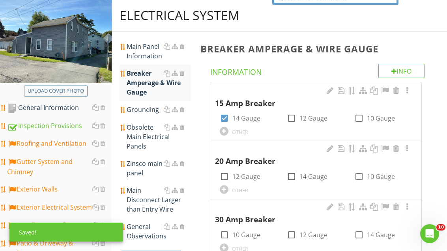
click at [290, 117] on div at bounding box center [291, 118] width 13 height 13
checkbox input "true"
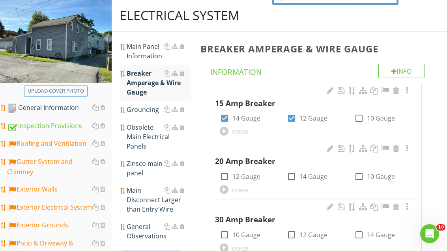
click at [225, 174] on div at bounding box center [224, 176] width 13 height 13
checkbox input "true"
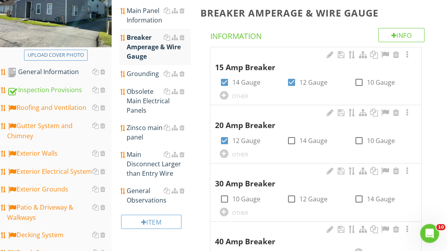
scroll to position [122, 0]
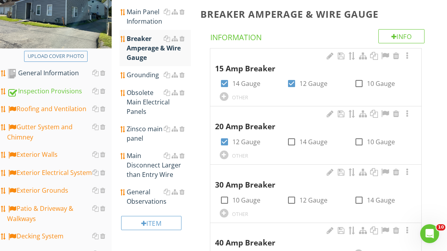
click at [225, 199] on div at bounding box center [224, 200] width 13 height 13
checkbox input "true"
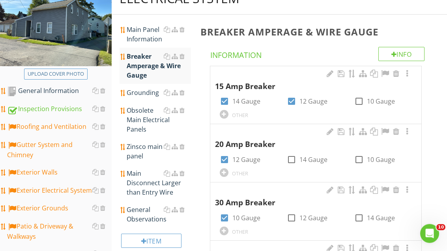
scroll to position [99, 0]
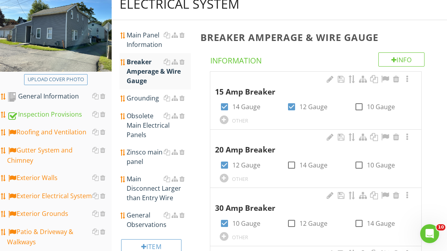
click at [147, 100] on div "Grounding" at bounding box center [159, 97] width 64 height 9
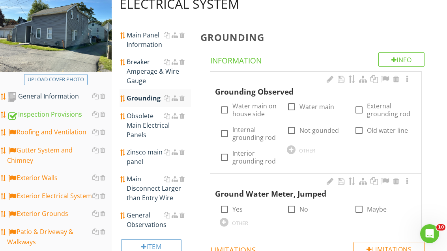
click at [143, 210] on div "General Observations" at bounding box center [159, 219] width 64 height 19
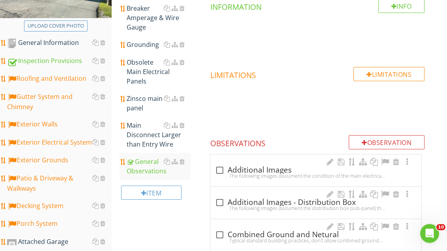
scroll to position [153, 0]
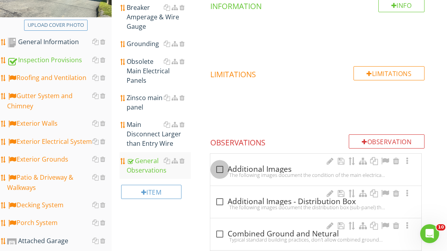
click at [219, 166] on div at bounding box center [219, 169] width 13 height 13
checkbox input "true"
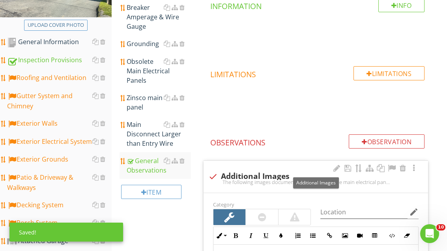
click at [393, 165] on div at bounding box center [391, 168] width 9 height 8
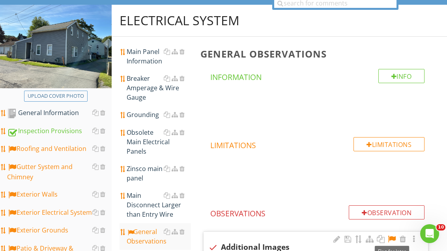
scroll to position [82, 0]
click at [146, 113] on div "Grounding" at bounding box center [159, 114] width 64 height 9
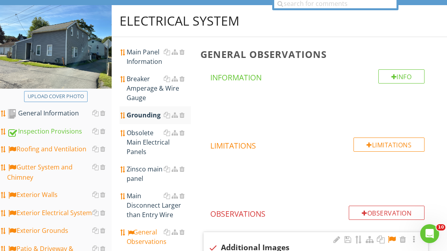
click at [145, 116] on div "Grounding" at bounding box center [159, 114] width 64 height 9
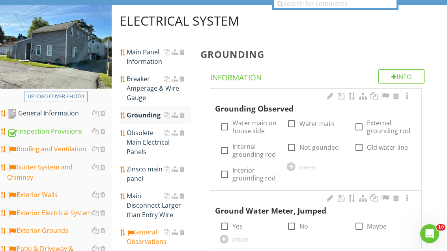
click at [153, 85] on div "Breaker Amperage & Wire Gauge" at bounding box center [159, 88] width 64 height 28
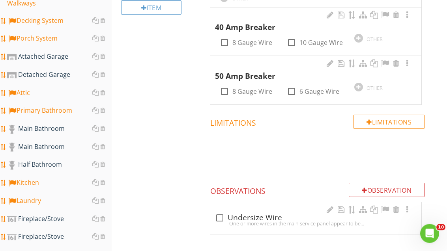
scroll to position [338, 0]
click at [218, 216] on div at bounding box center [219, 217] width 13 height 13
checkbox input "true"
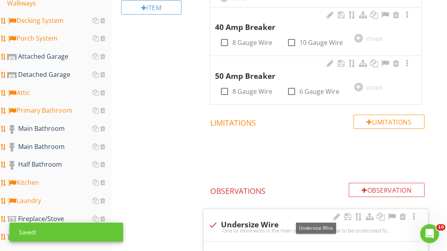
click at [393, 213] on div at bounding box center [391, 217] width 9 height 8
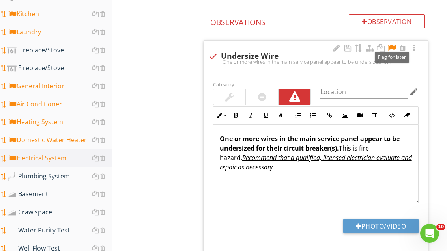
click at [263, 165] on p "One or more wires in the main service panel appear to be undersized for their c…" at bounding box center [316, 153] width 192 height 38
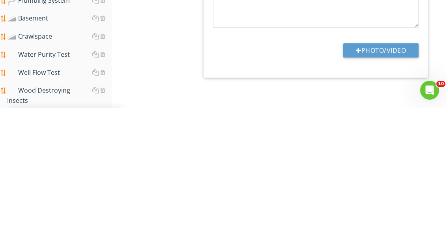
scroll to position [540, 0]
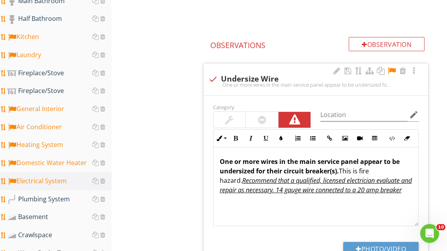
scroll to position [484, 0]
click at [62, 201] on div "Plumbing System" at bounding box center [59, 199] width 104 height 10
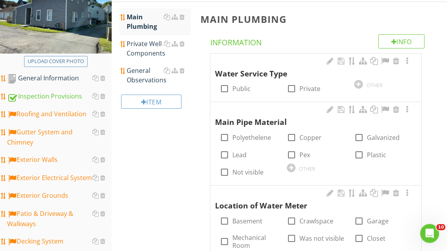
scroll to position [118, 0]
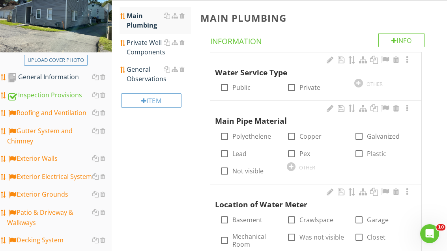
click at [227, 86] on div at bounding box center [224, 87] width 13 height 13
checkbox input "true"
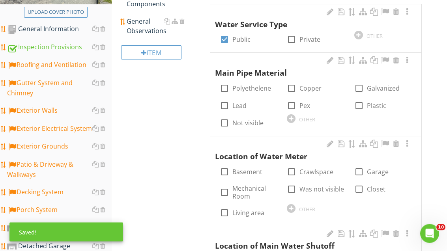
click at [291, 87] on div at bounding box center [291, 88] width 13 height 13
checkbox input "true"
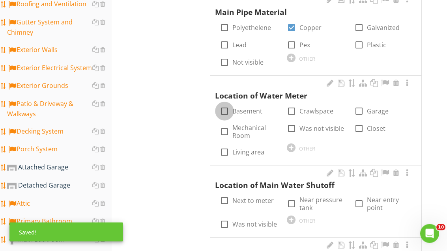
scroll to position [227, 0]
click at [224, 111] on div at bounding box center [224, 110] width 13 height 13
checkbox input "true"
click at [360, 199] on div at bounding box center [358, 203] width 13 height 13
checkbox input "true"
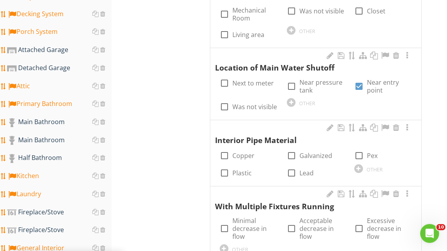
scroll to position [344, 0]
click at [225, 151] on div at bounding box center [224, 155] width 13 height 13
checkbox input "true"
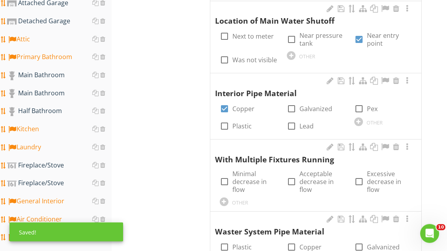
scroll to position [393, 0]
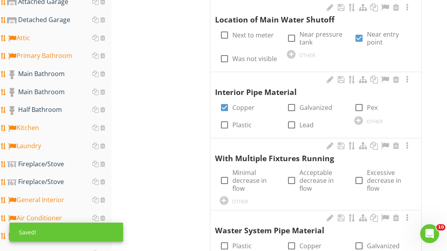
click at [291, 104] on div at bounding box center [291, 107] width 13 height 13
checkbox input "true"
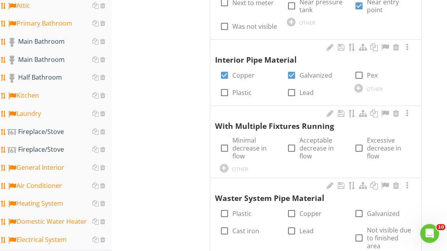
scroll to position [426, 0]
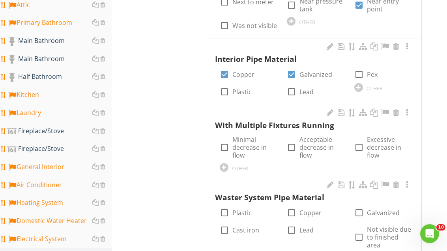
click at [223, 143] on div at bounding box center [224, 147] width 13 height 13
checkbox input "true"
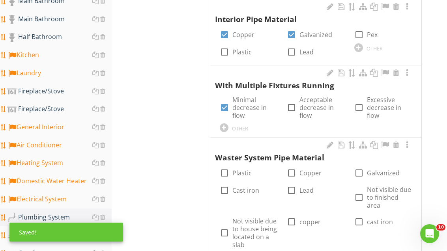
scroll to position [486, 0]
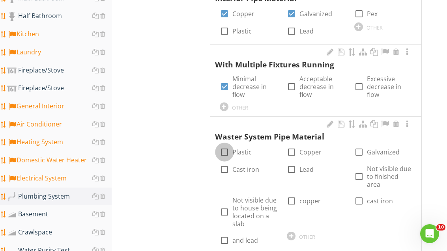
click at [225, 149] on div at bounding box center [224, 151] width 13 height 13
checkbox input "true"
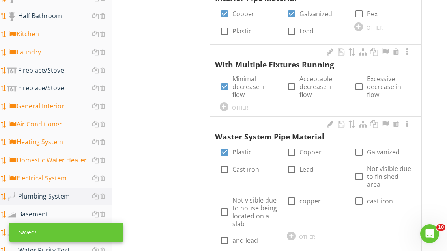
click at [329, 121] on div at bounding box center [329, 124] width 9 height 8
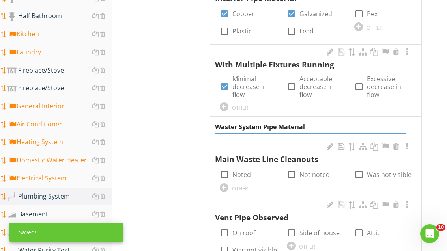
click at [237, 124] on input "Waster System Pipe Material" at bounding box center [311, 127] width 192 height 13
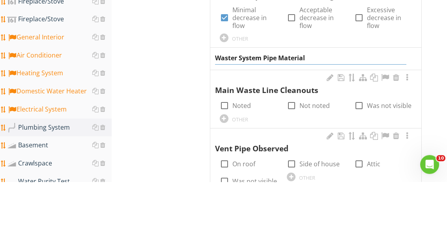
click at [236, 121] on input "Waster System Pipe Material" at bounding box center [311, 127] width 192 height 13
type input "Waste System Pipe Material"
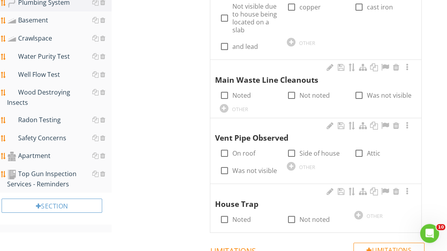
scroll to position [681, 0]
click at [223, 89] on div at bounding box center [224, 94] width 13 height 13
checkbox input "true"
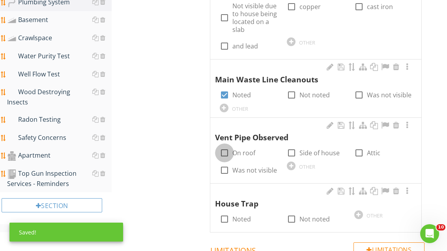
click at [224, 147] on div at bounding box center [224, 152] width 13 height 13
checkbox input "true"
click at [294, 212] on div at bounding box center [291, 218] width 13 height 13
checkbox input "true"
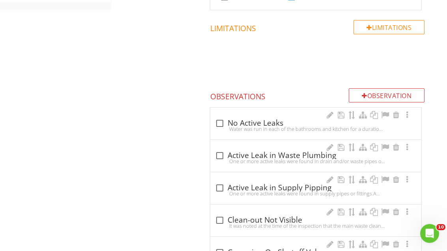
scroll to position [906, 0]
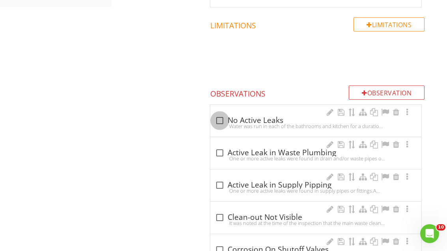
click at [217, 114] on div at bounding box center [219, 120] width 13 height 13
checkbox input "true"
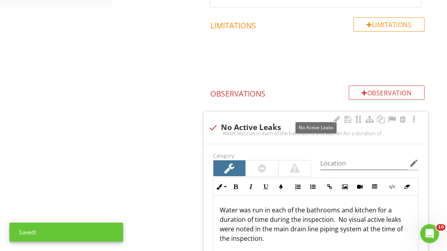
click at [392, 115] on div at bounding box center [391, 119] width 9 height 8
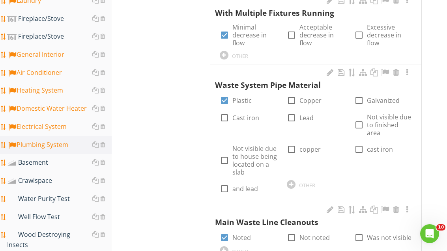
scroll to position [538, 0]
click at [57, 164] on div "Basement" at bounding box center [59, 163] width 104 height 10
click at [58, 166] on div "Basement" at bounding box center [59, 163] width 104 height 10
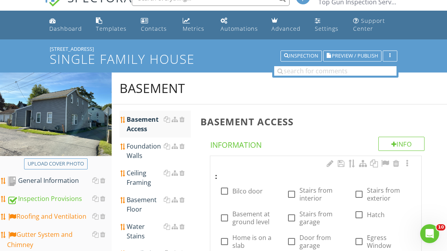
scroll to position [14, 0]
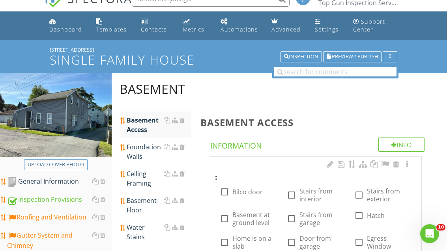
click at [362, 192] on div at bounding box center [358, 194] width 13 height 13
checkbox input "true"
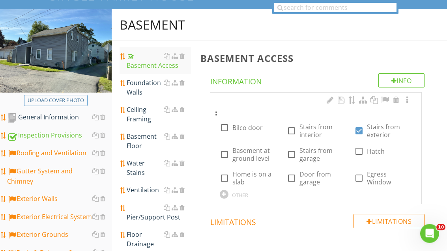
scroll to position [78, 0]
click at [145, 87] on div "Foundation Walls" at bounding box center [159, 87] width 64 height 19
click at [145, 89] on div "Foundation Walls" at bounding box center [159, 87] width 64 height 19
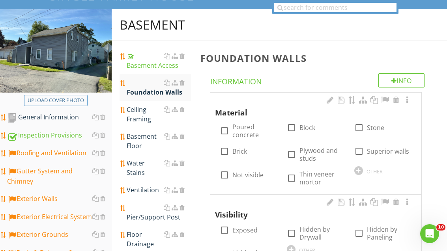
click at [290, 127] on div at bounding box center [291, 127] width 13 height 13
checkbox input "true"
click at [224, 131] on div at bounding box center [224, 130] width 13 height 13
checkbox input "true"
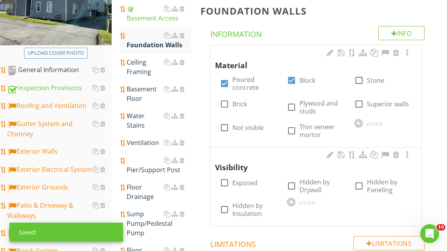
scroll to position [129, 0]
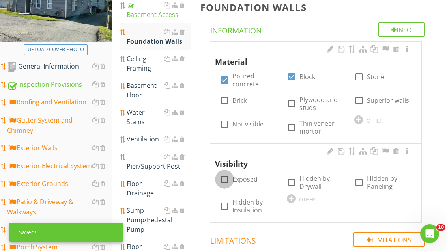
click at [224, 178] on div at bounding box center [224, 179] width 13 height 13
checkbox input "true"
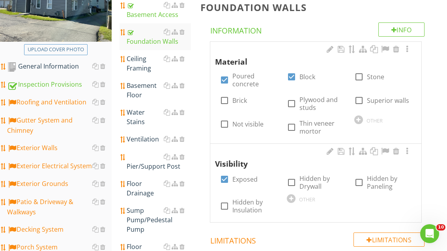
click at [144, 61] on div "Ceiling Framing" at bounding box center [159, 63] width 64 height 19
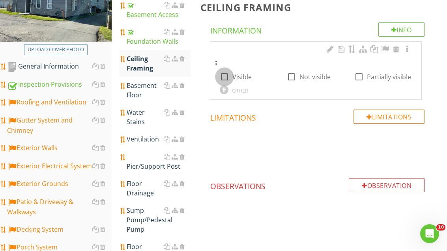
click at [223, 76] on div at bounding box center [224, 76] width 13 height 13
checkbox input "true"
click at [138, 93] on div "Basement Floor" at bounding box center [159, 90] width 64 height 19
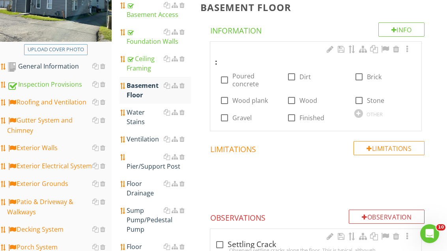
click at [225, 79] on div at bounding box center [224, 79] width 13 height 13
checkbox input "true"
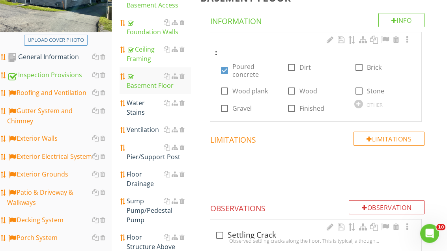
click at [133, 112] on div "Water Stains" at bounding box center [159, 108] width 64 height 19
click at [134, 112] on div "Water Stains" at bounding box center [159, 107] width 64 height 19
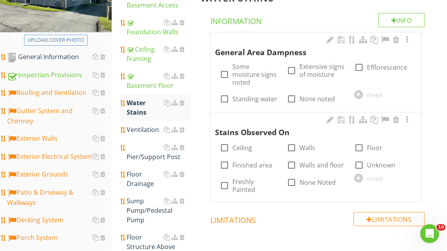
click at [224, 72] on div at bounding box center [224, 74] width 13 height 13
checkbox input "true"
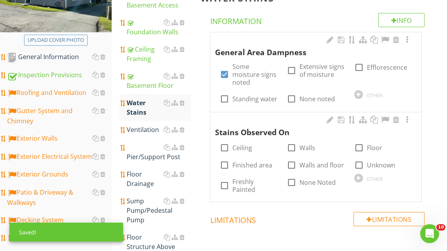
click at [355, 146] on input "Floor" at bounding box center [358, 150] width 9 height 9
checkbox input "true"
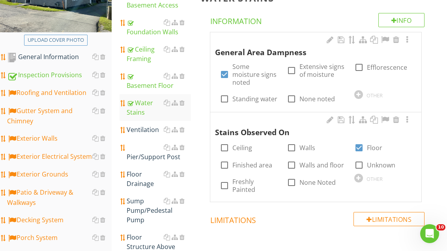
click at [146, 130] on div "Ventilation" at bounding box center [159, 129] width 64 height 9
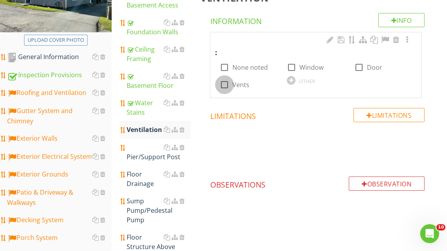
click at [224, 86] on div at bounding box center [224, 84] width 13 height 13
checkbox input "true"
click at [158, 158] on div "Pier/Support Post" at bounding box center [159, 152] width 64 height 19
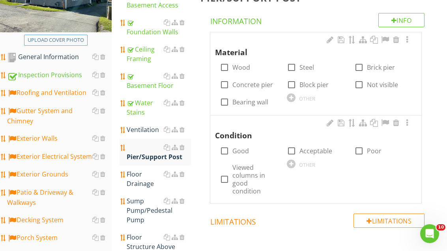
click at [224, 65] on div at bounding box center [224, 67] width 13 height 13
checkbox input "true"
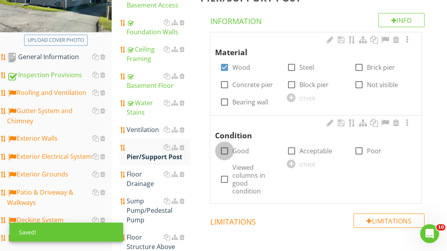
click at [227, 149] on div at bounding box center [224, 150] width 13 height 13
checkbox input "true"
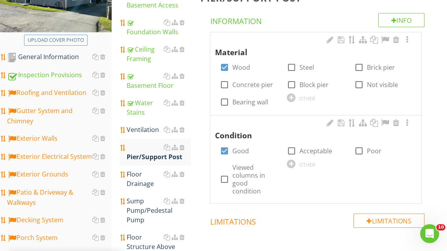
click at [138, 183] on div "Floor Drainage" at bounding box center [159, 178] width 64 height 19
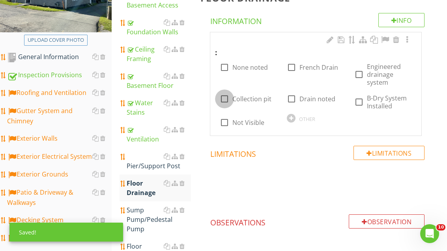
click at [221, 99] on div at bounding box center [224, 98] width 13 height 13
checkbox input "true"
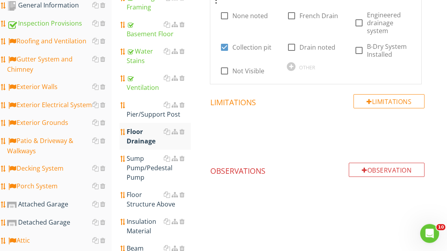
click at [147, 168] on div "Sump Pump/Pedestal Pump" at bounding box center [159, 168] width 64 height 28
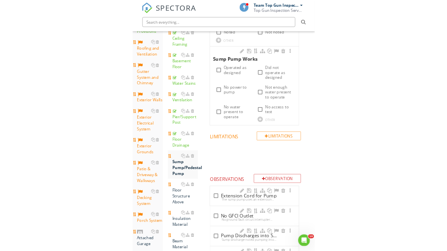
scroll to position [190, 0]
